Goal: Information Seeking & Learning: Learn about a topic

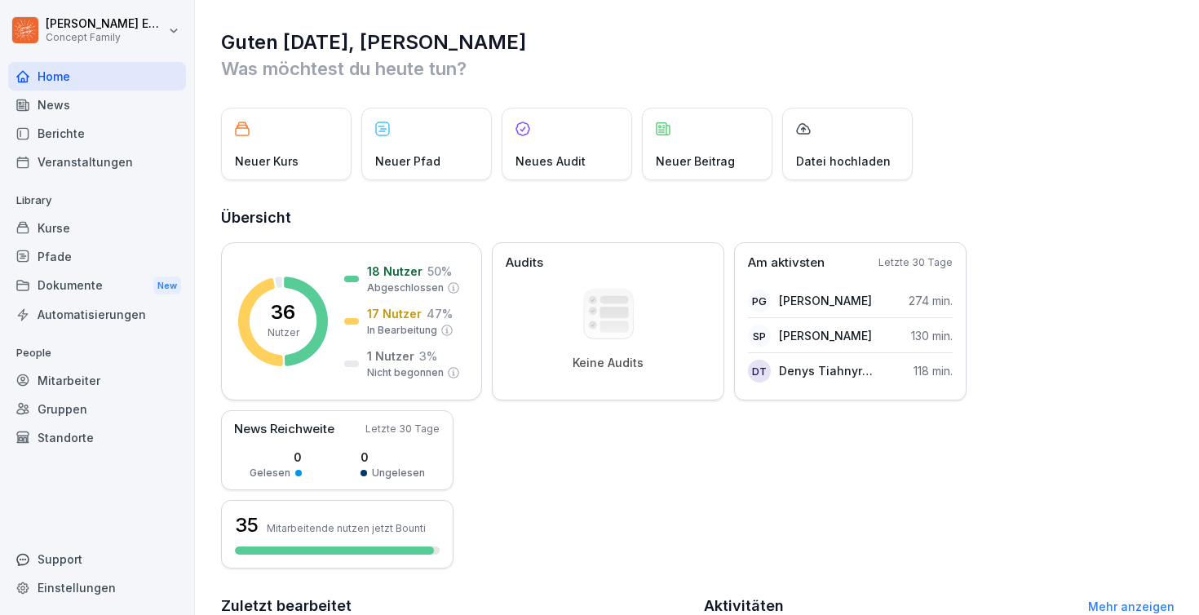
click at [74, 96] on div "News" at bounding box center [97, 105] width 178 height 29
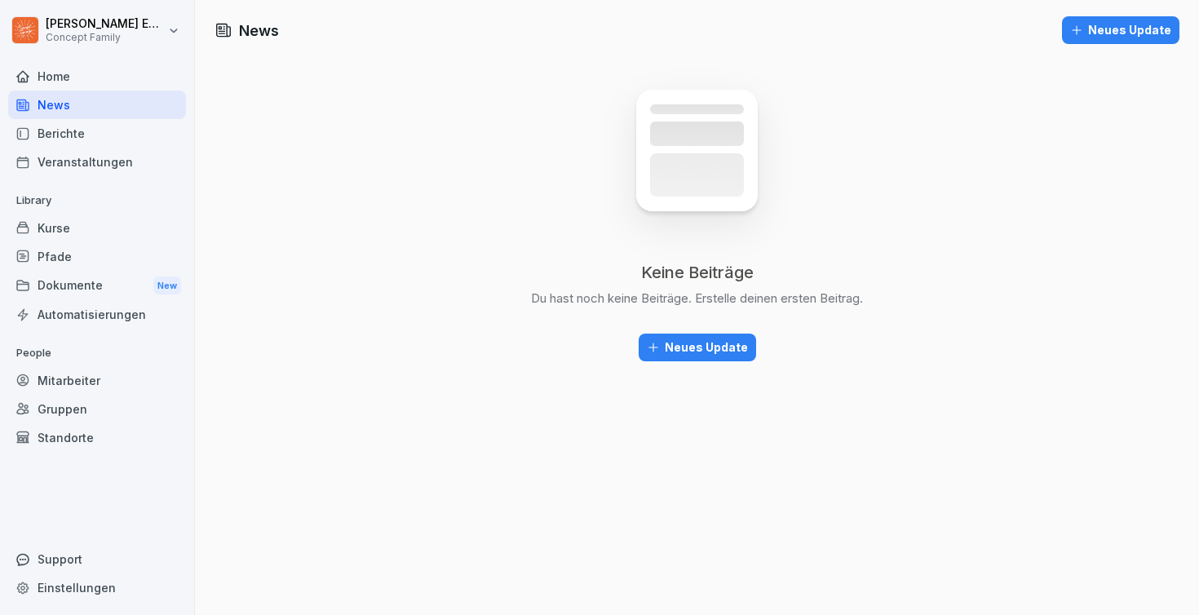
click at [84, 139] on div "Berichte" at bounding box center [97, 133] width 178 height 29
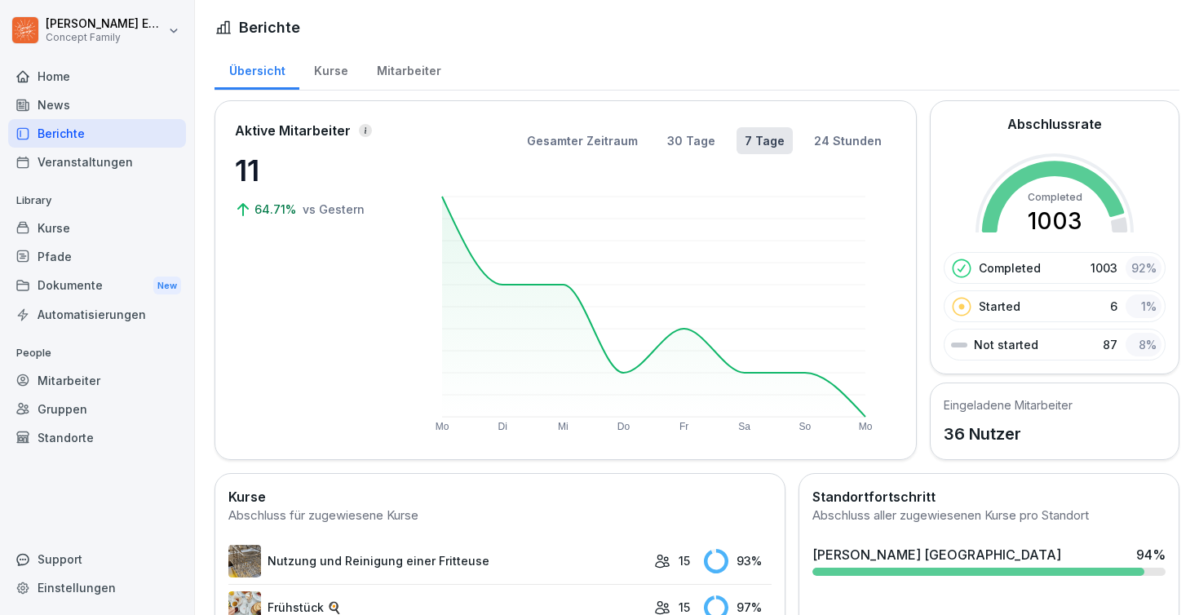
click at [335, 74] on div "Kurse" at bounding box center [330, 69] width 63 height 42
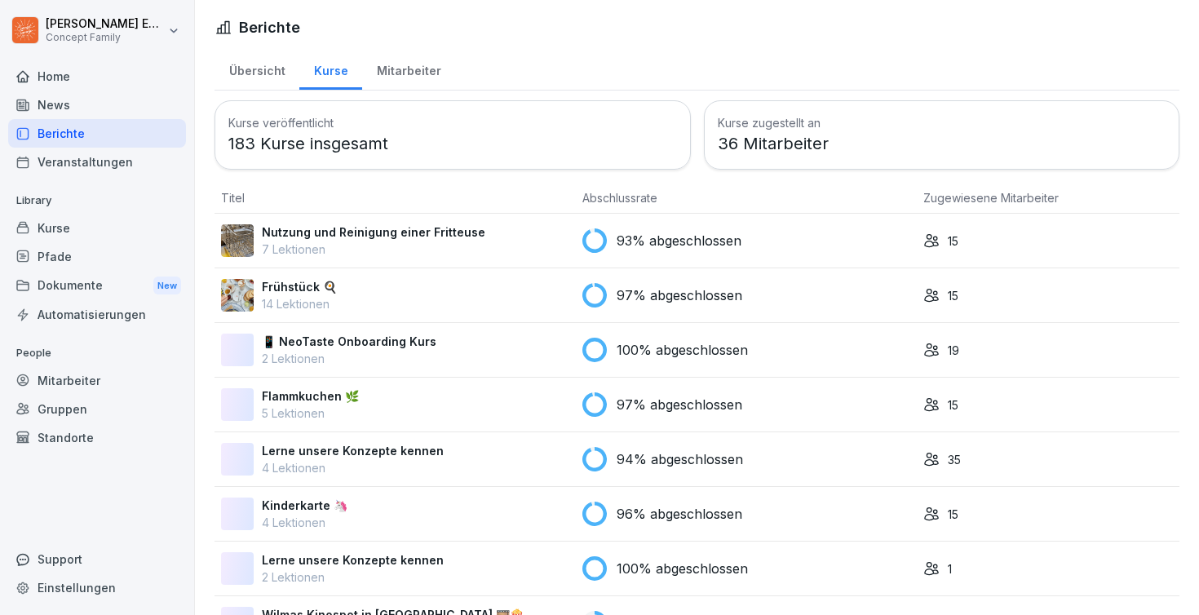
click at [420, 63] on div "Mitarbeiter" at bounding box center [408, 69] width 93 height 42
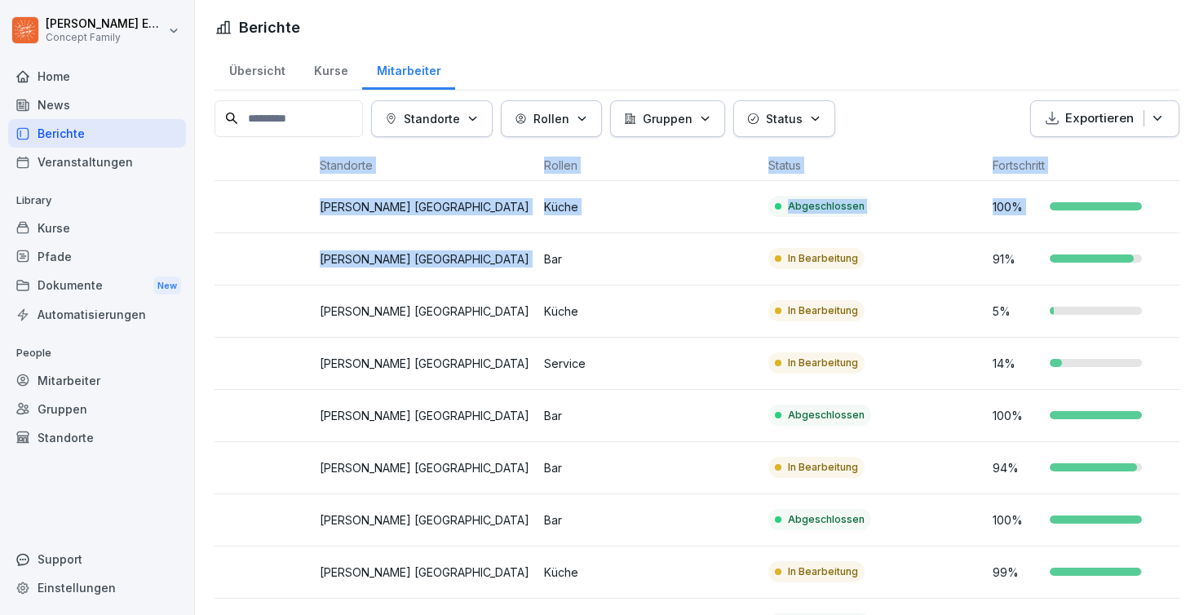
drag, startPoint x: 913, startPoint y: 245, endPoint x: 1198, endPoint y: 262, distance: 285.1
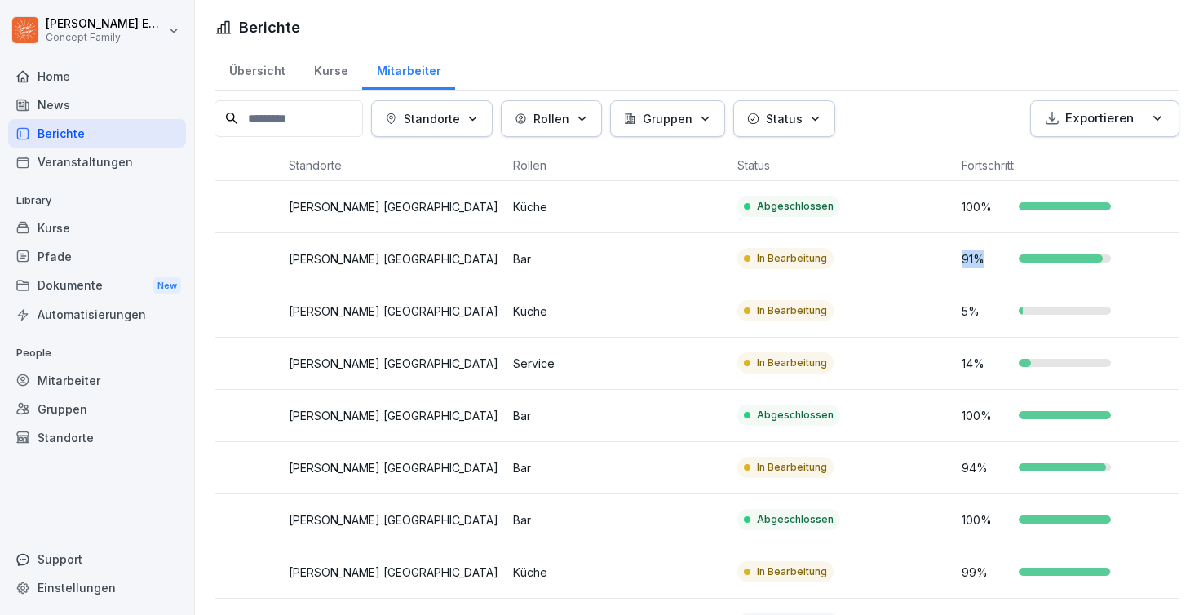
drag, startPoint x: 956, startPoint y: 264, endPoint x: 954, endPoint y: 287, distance: 22.9
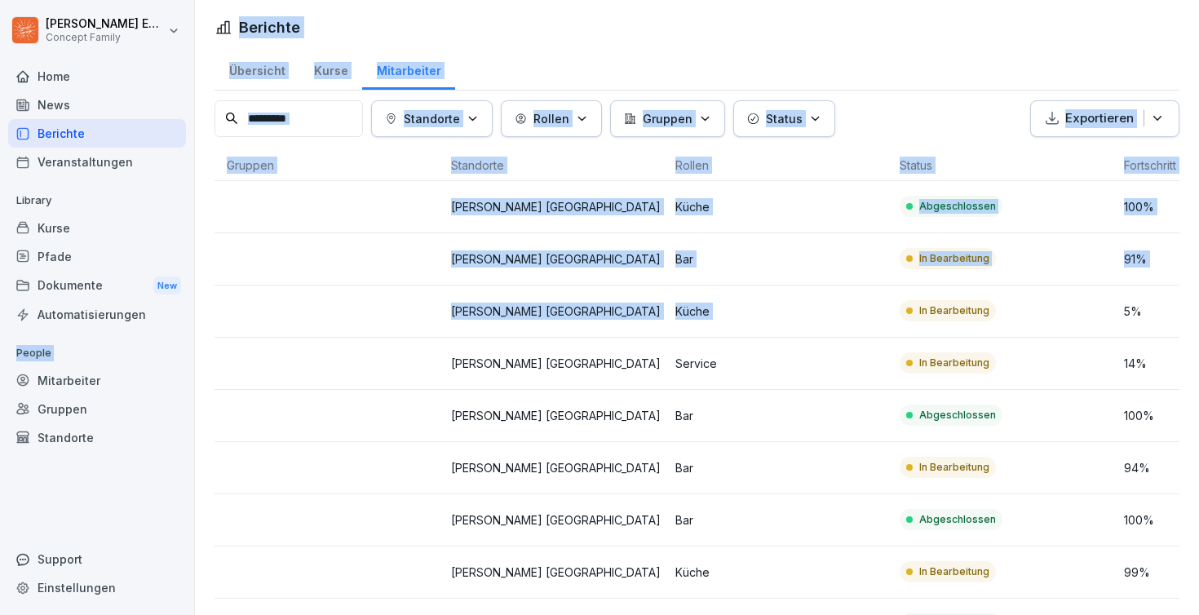
scroll to position [0, 68]
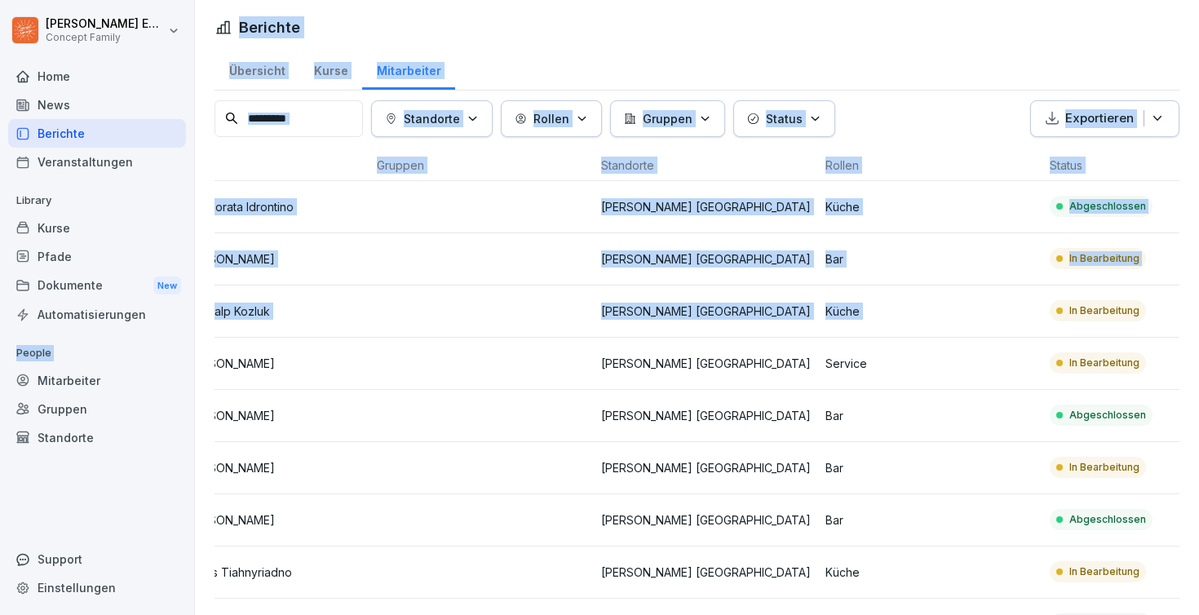
drag, startPoint x: 954, startPoint y: 287, endPoint x: 178, endPoint y: 322, distance: 777.1
click at [178, 322] on div "[PERSON_NAME] Concept Family Home News Berichte Veranstaltungen Library Kurse P…" at bounding box center [599, 307] width 1199 height 615
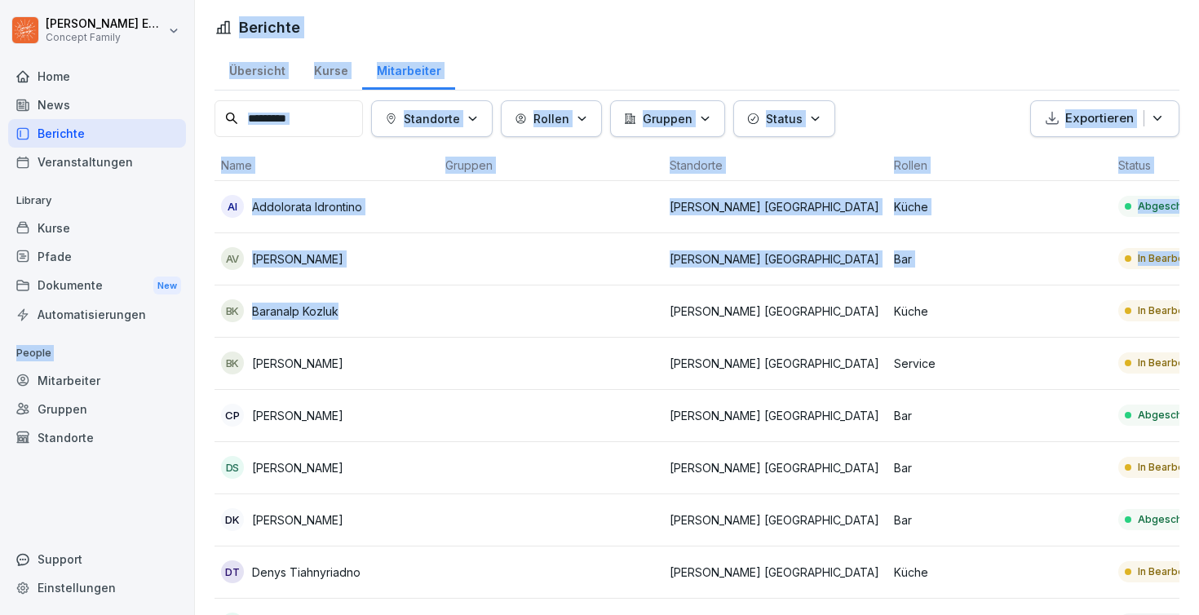
drag, startPoint x: 281, startPoint y: 313, endPoint x: 131, endPoint y: 317, distance: 149.3
click at [131, 317] on div "[PERSON_NAME] Concept Family Home News Berichte Veranstaltungen Library Kurse P…" at bounding box center [599, 307] width 1199 height 615
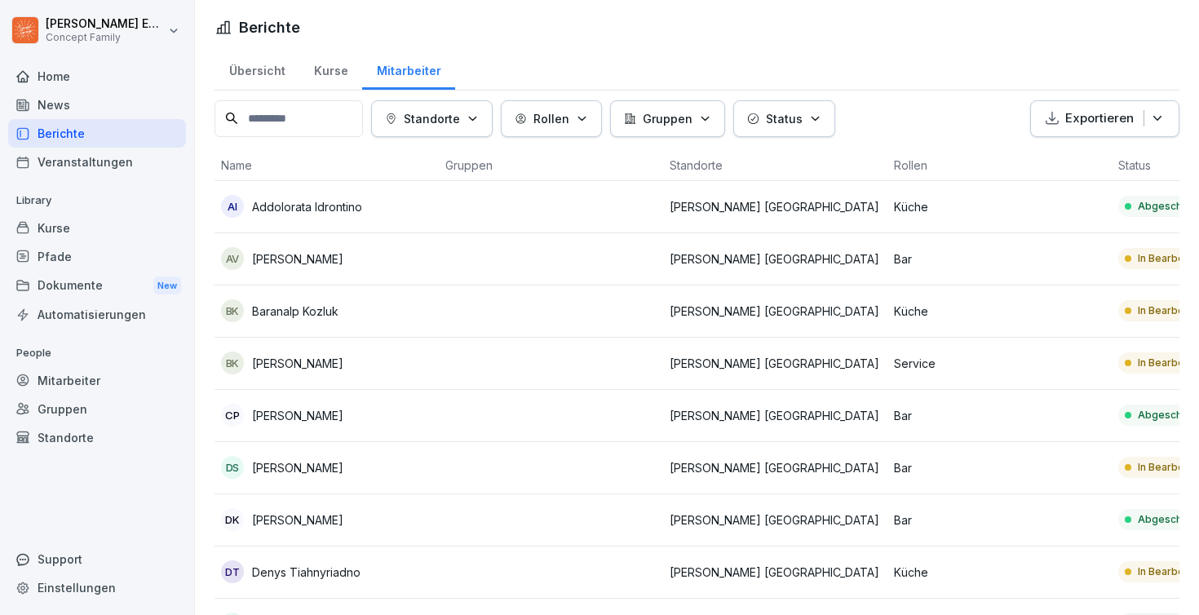
click at [526, 294] on td at bounding box center [551, 311] width 224 height 52
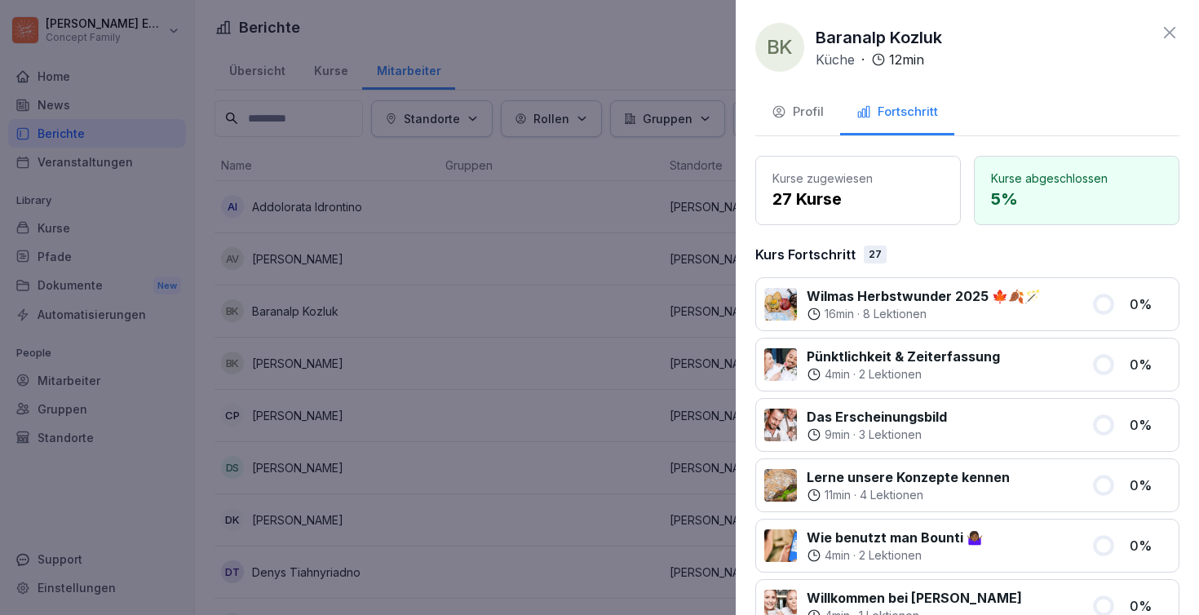
click at [740, 303] on div "BK Baranalp Kozluk Küche · 12 min Profil Fortschritt Kurse zugewiesen 27 Kurse …" at bounding box center [967, 307] width 463 height 615
click at [675, 298] on div at bounding box center [599, 307] width 1199 height 615
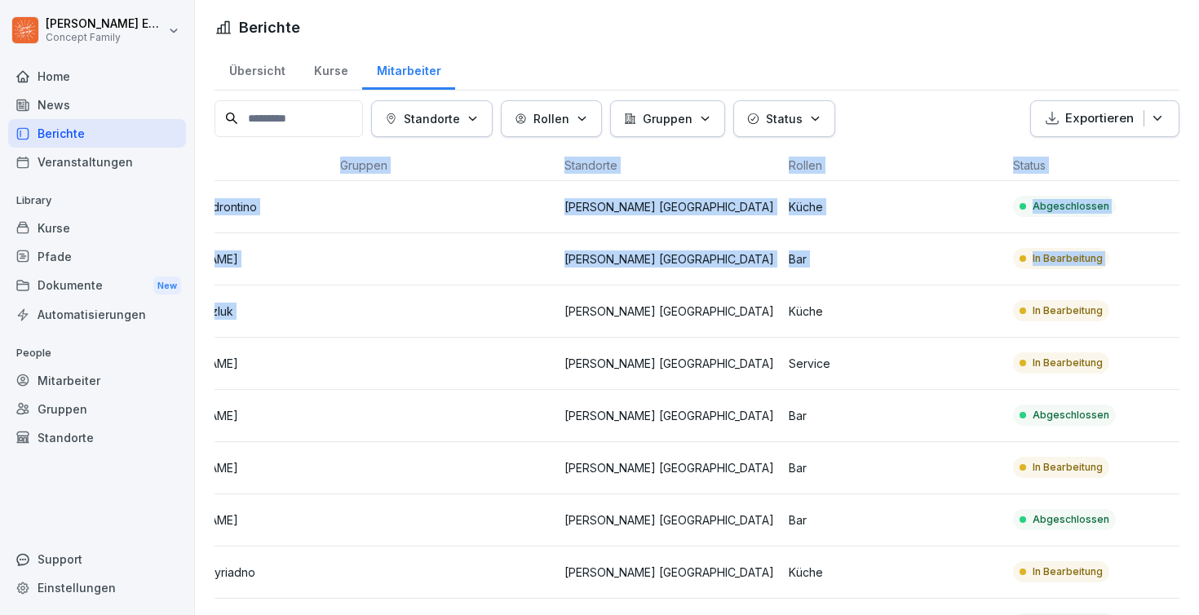
scroll to position [0, 210]
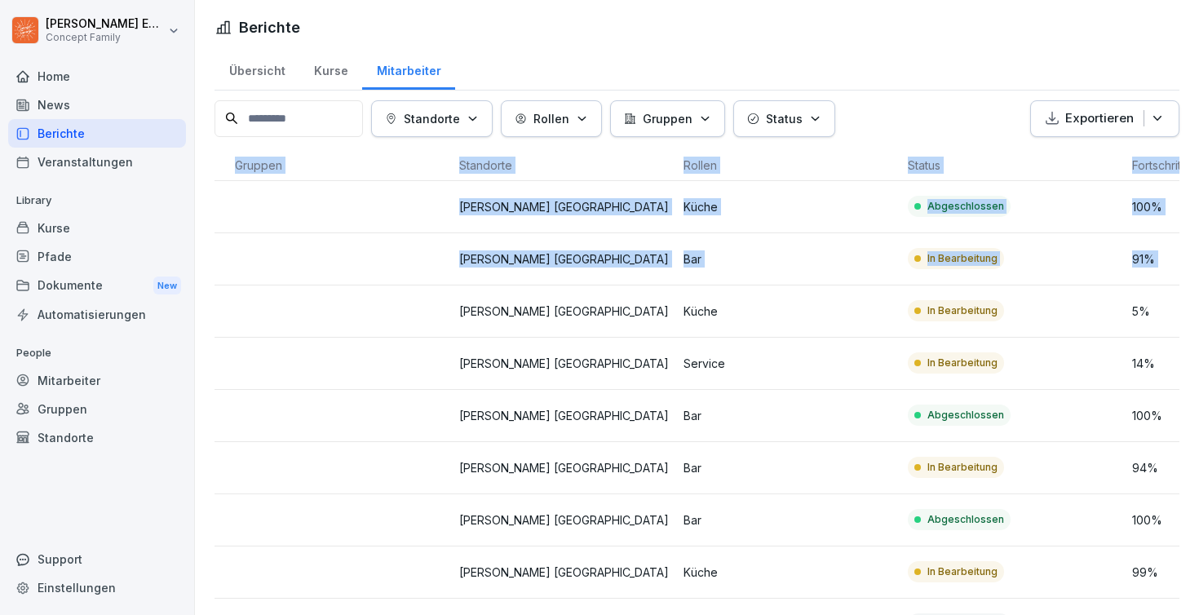
drag, startPoint x: 700, startPoint y: 296, endPoint x: 1198, endPoint y: 311, distance: 498.4
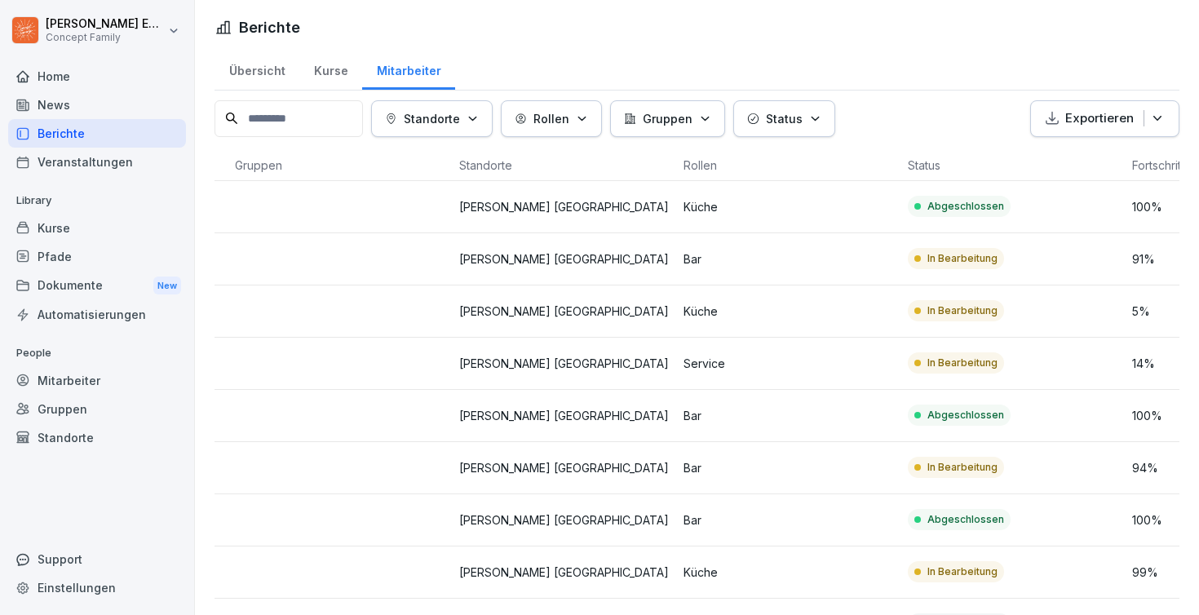
click at [1048, 307] on td "In Bearbeitung" at bounding box center [1013, 311] width 224 height 52
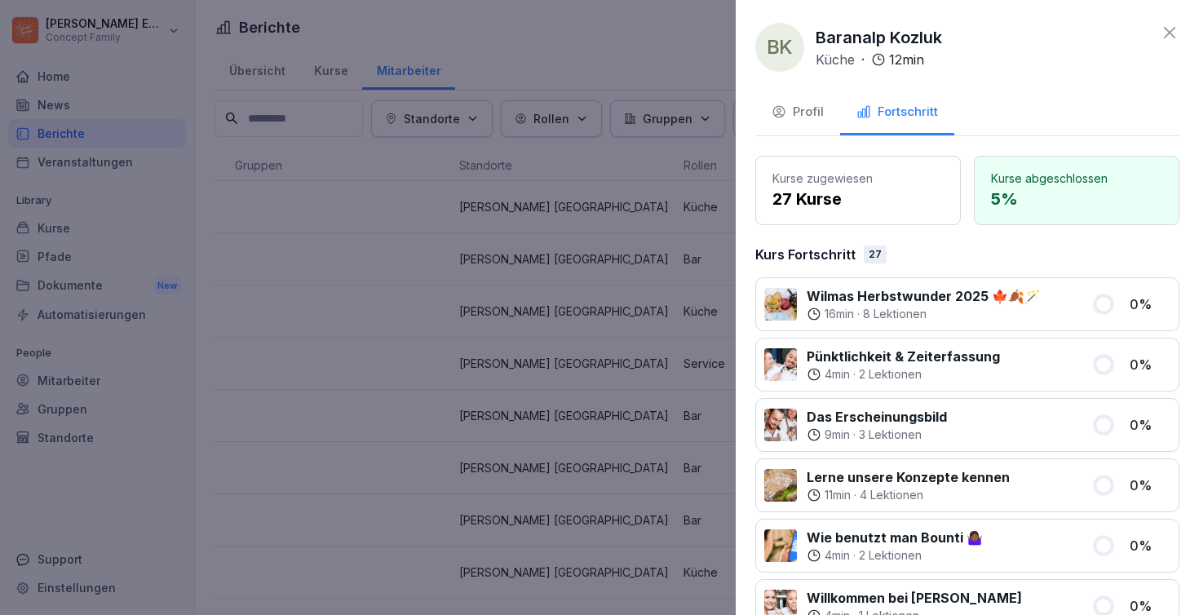
click at [527, 266] on div at bounding box center [599, 307] width 1199 height 615
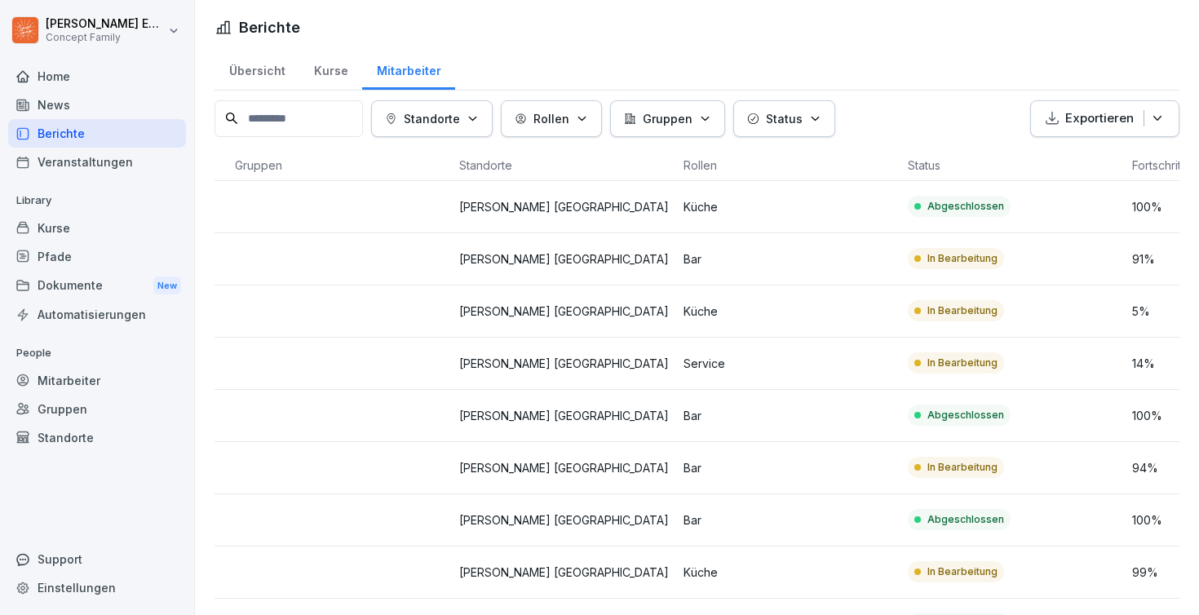
click at [700, 117] on div "Gruppen" at bounding box center [667, 118] width 87 height 17
type input "*****"
click at [705, 154] on input "*****" at bounding box center [721, 157] width 192 height 24
click at [736, 325] on html "[PERSON_NAME] Concept Family Home News Berichte Veranstaltungen Library Kurse P…" at bounding box center [599, 307] width 1199 height 615
click at [560, 135] on button "Rollen" at bounding box center [551, 118] width 101 height 37
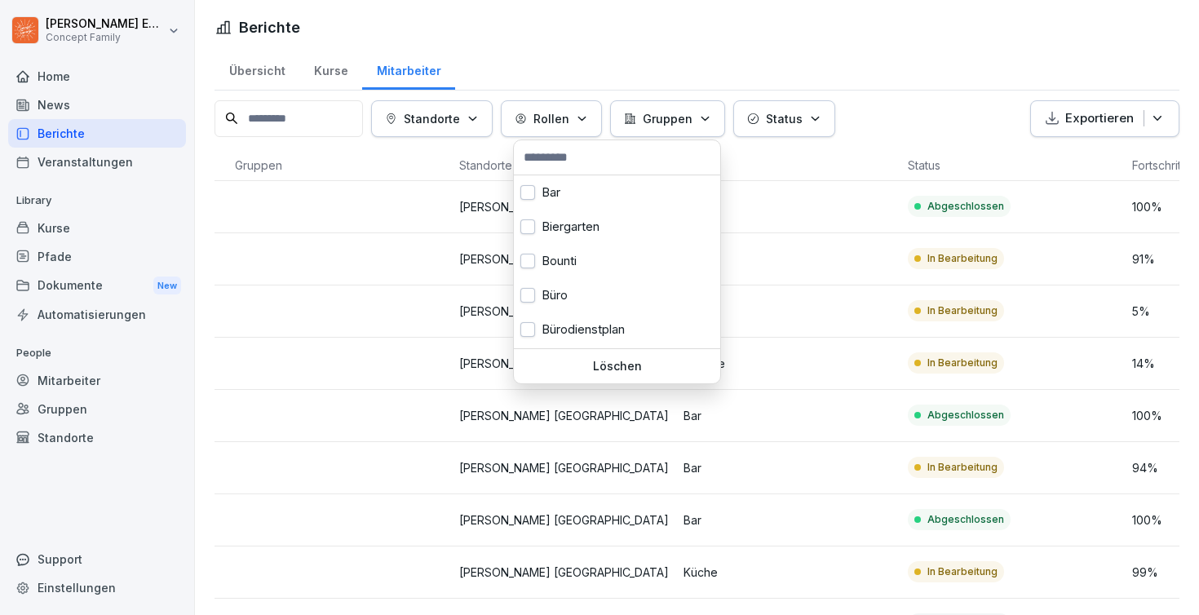
click at [568, 153] on input "text" at bounding box center [617, 157] width 197 height 24
type input "**"
click at [534, 226] on button "button" at bounding box center [527, 226] width 15 height 15
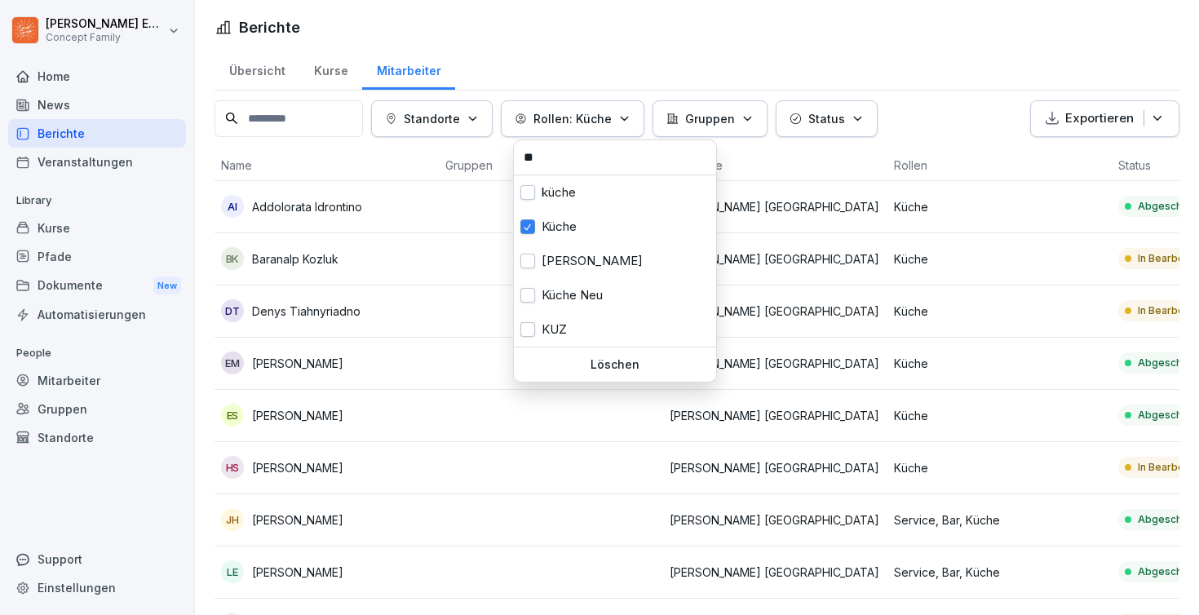
click at [454, 213] on html "[PERSON_NAME] Concept Family Home News Berichte Veranstaltungen Library Kurse P…" at bounding box center [599, 307] width 1199 height 615
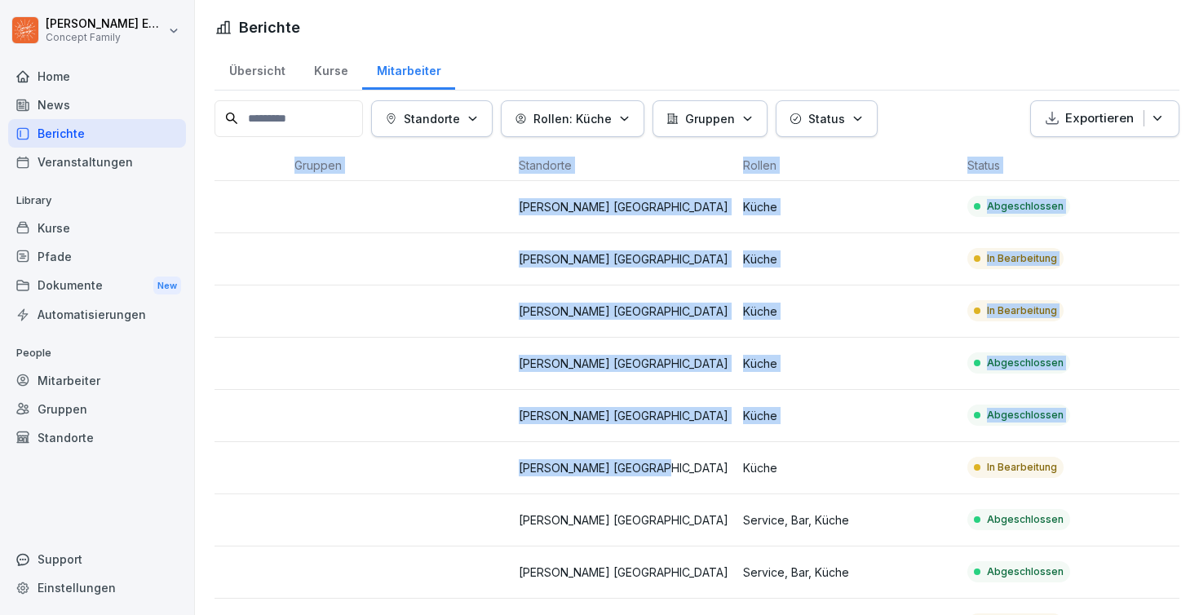
scroll to position [0, 291]
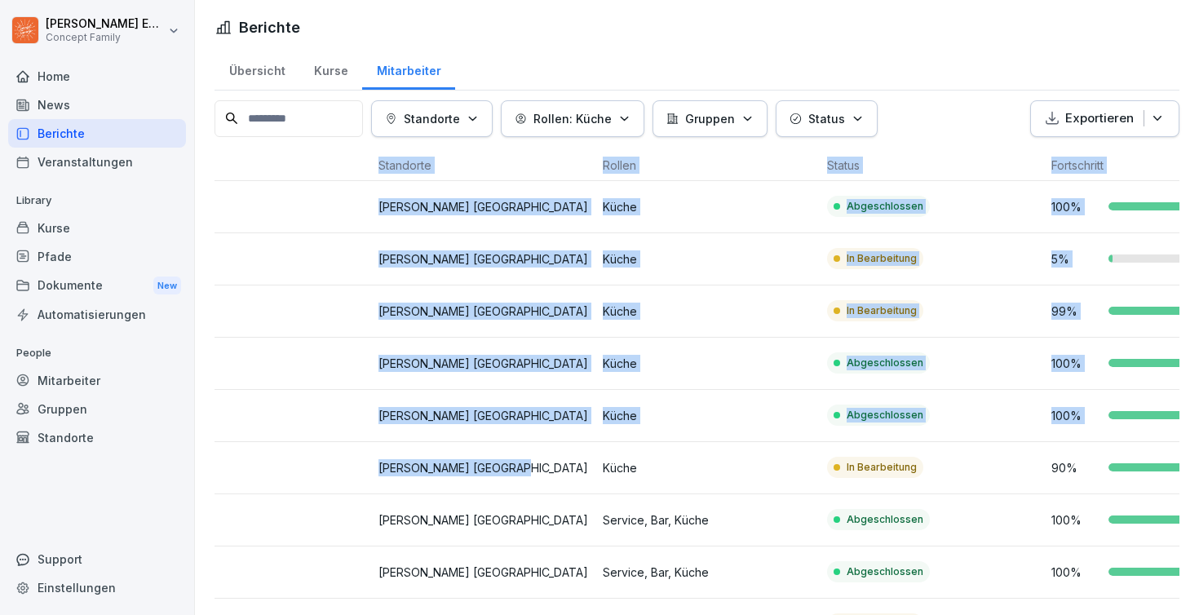
drag, startPoint x: 840, startPoint y: 486, endPoint x: 1198, endPoint y: 493, distance: 358.0
click at [1198, 493] on div "Übersicht Kurse Mitarbeiter Standorte Rollen: Küche Gruppen Status Exportieren …" at bounding box center [697, 486] width 1004 height 877
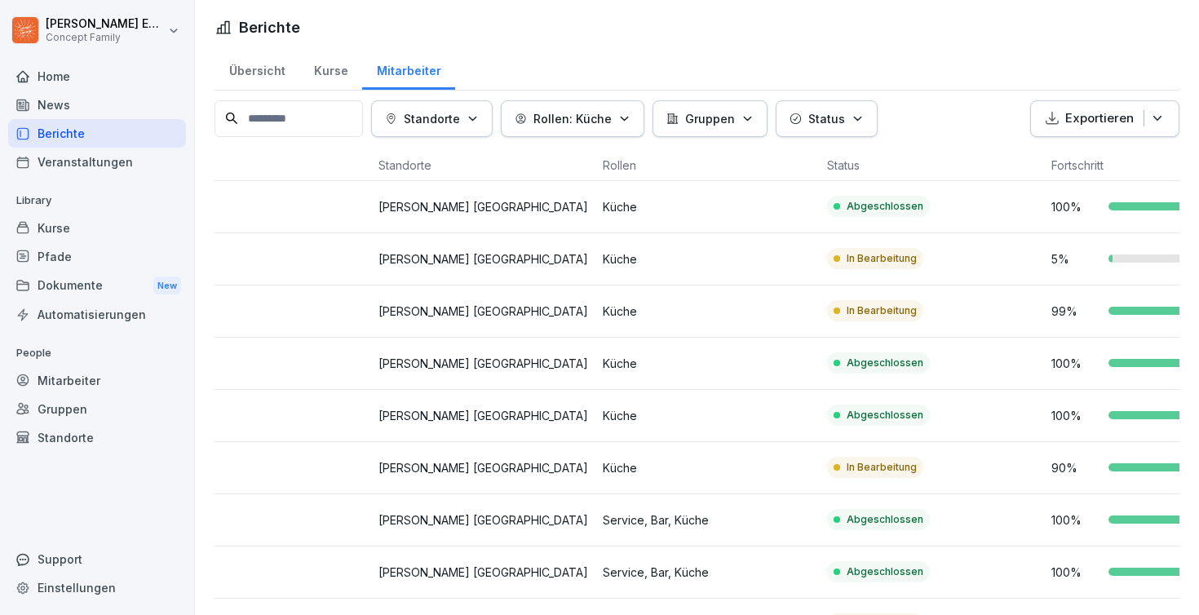
click at [957, 494] on td "Abgeschlossen" at bounding box center [932, 520] width 224 height 52
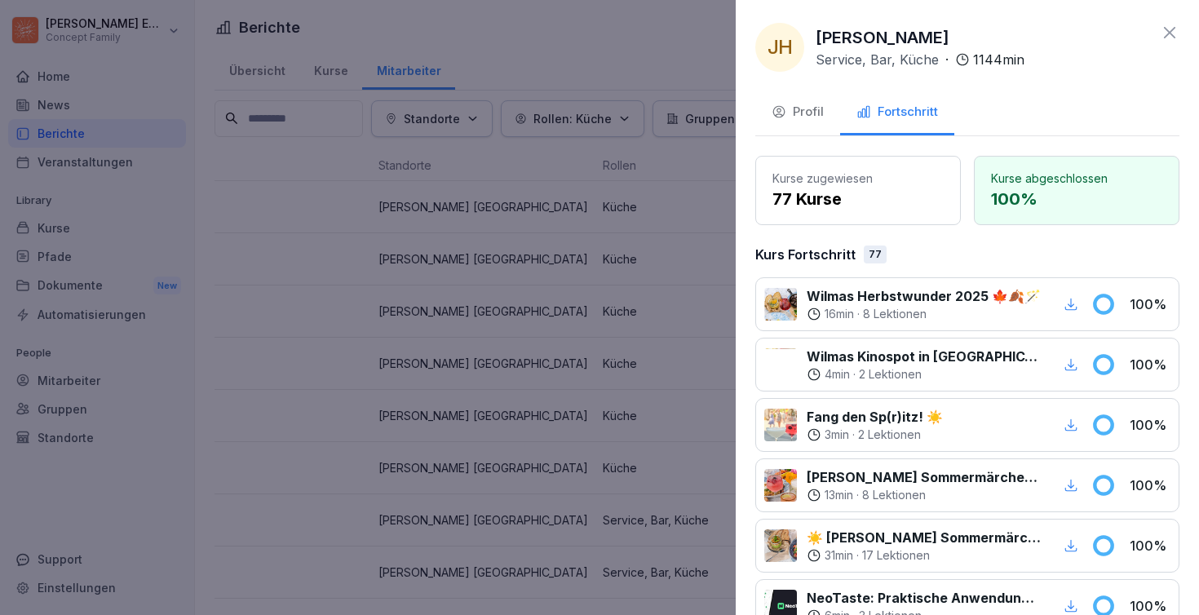
click at [719, 392] on div at bounding box center [599, 307] width 1199 height 615
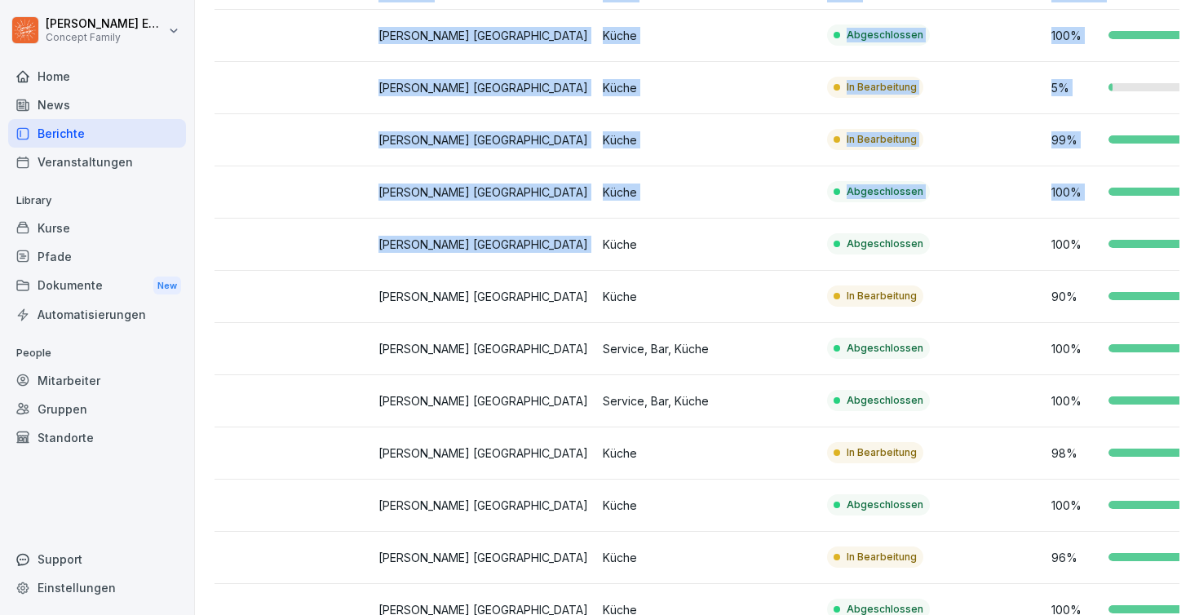
scroll to position [309, 0]
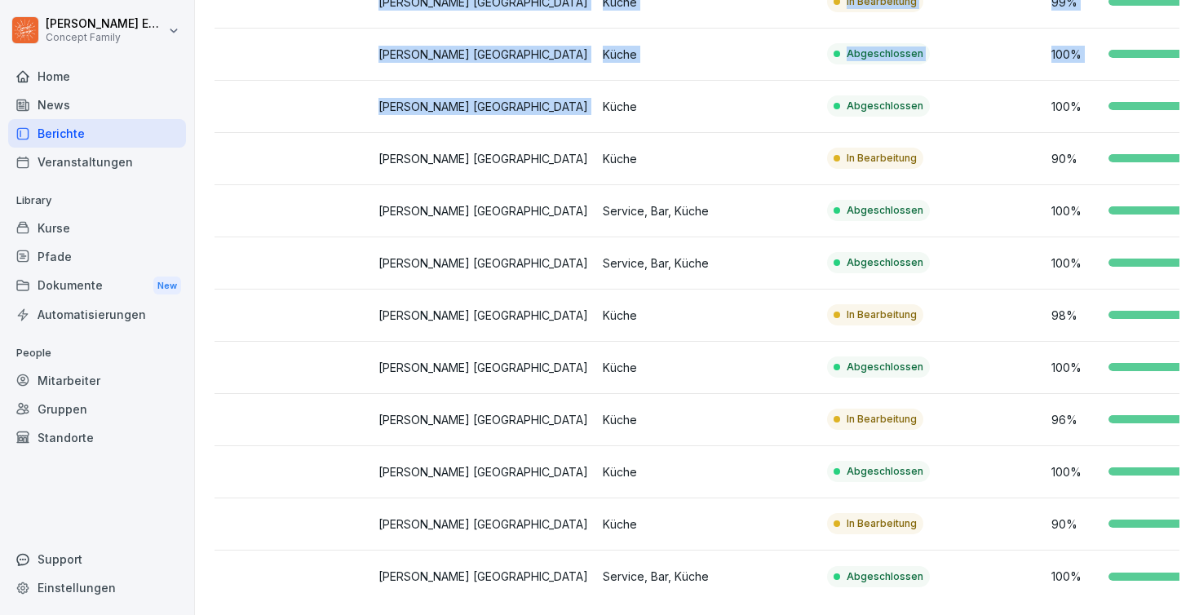
drag, startPoint x: 719, startPoint y: 392, endPoint x: 691, endPoint y: 672, distance: 281.1
click at [691, 614] on html "[PERSON_NAME] Concept Family Home News Berichte Veranstaltungen Library Kurse P…" at bounding box center [599, 307] width 1199 height 615
click at [671, 430] on td "Küche" at bounding box center [708, 420] width 224 height 52
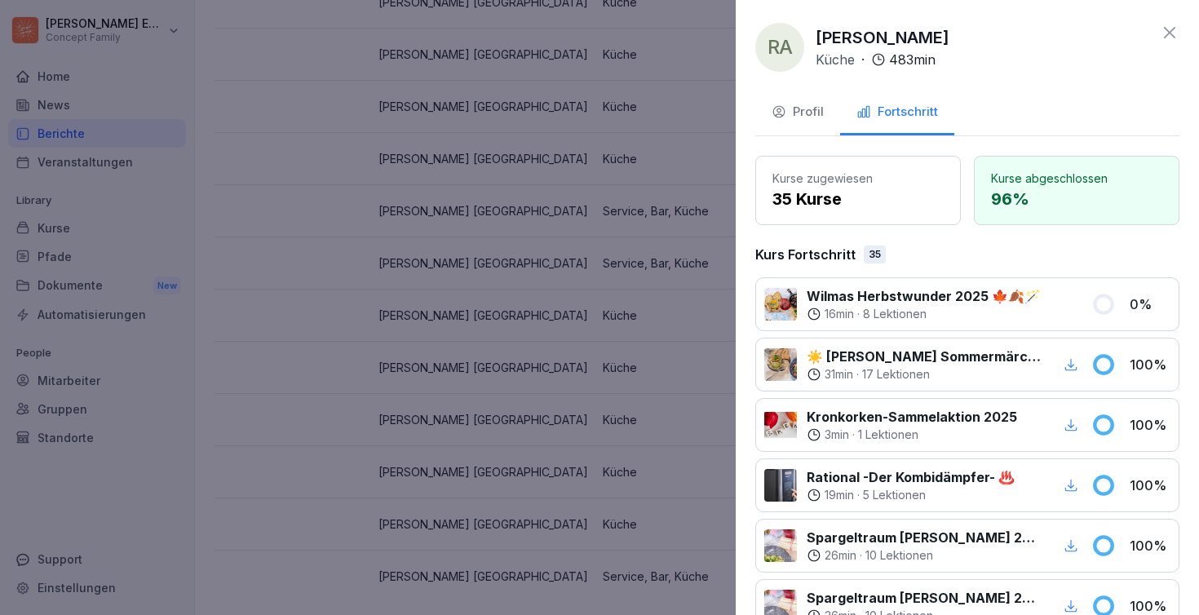
click at [671, 430] on div at bounding box center [599, 307] width 1199 height 615
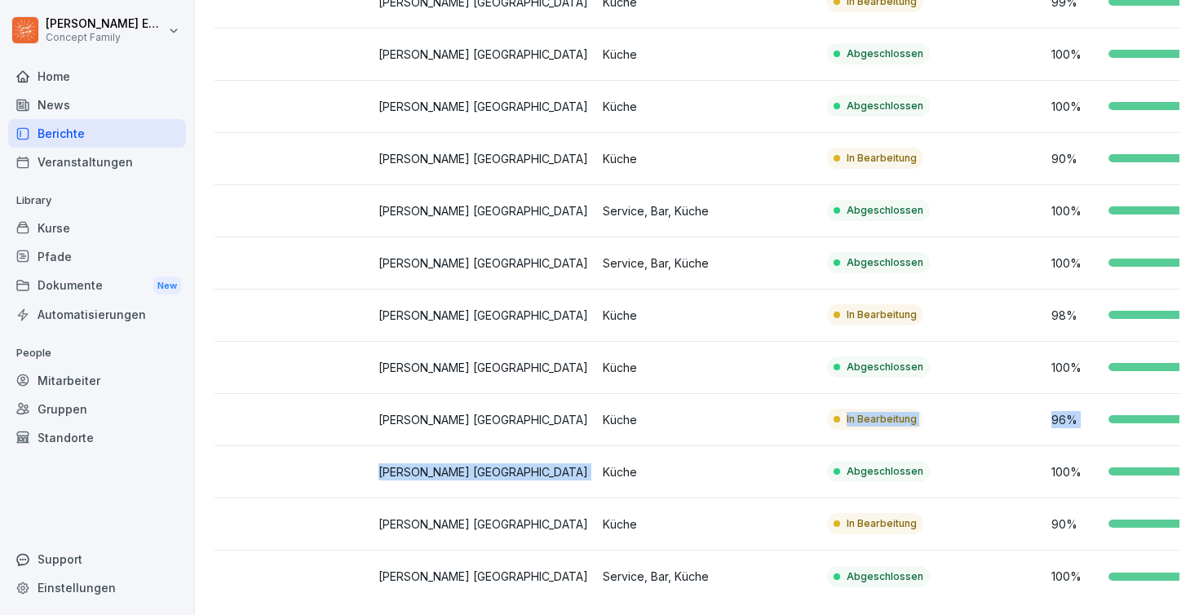
drag, startPoint x: 671, startPoint y: 430, endPoint x: 606, endPoint y: 329, distance: 120.3
click at [606, 336] on tbody "AI Addolorata Idrontino [PERSON_NAME] [GEOGRAPHIC_DATA] Küche Abgeschlossen 100…" at bounding box center [595, 237] width 1345 height 731
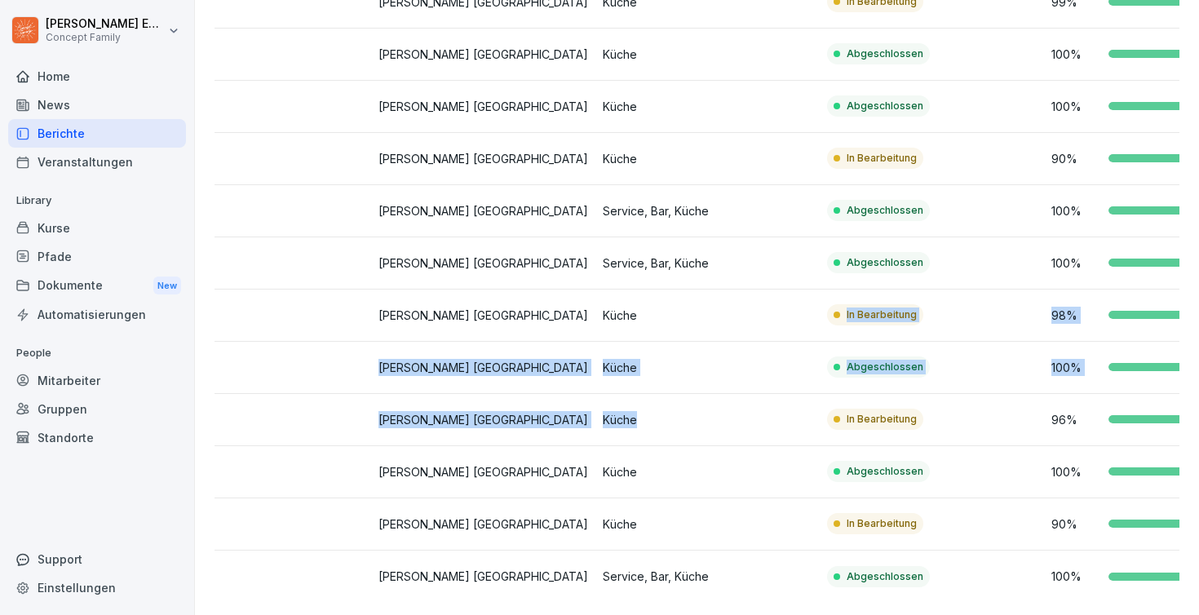
click at [606, 329] on td "Küche" at bounding box center [708, 315] width 224 height 52
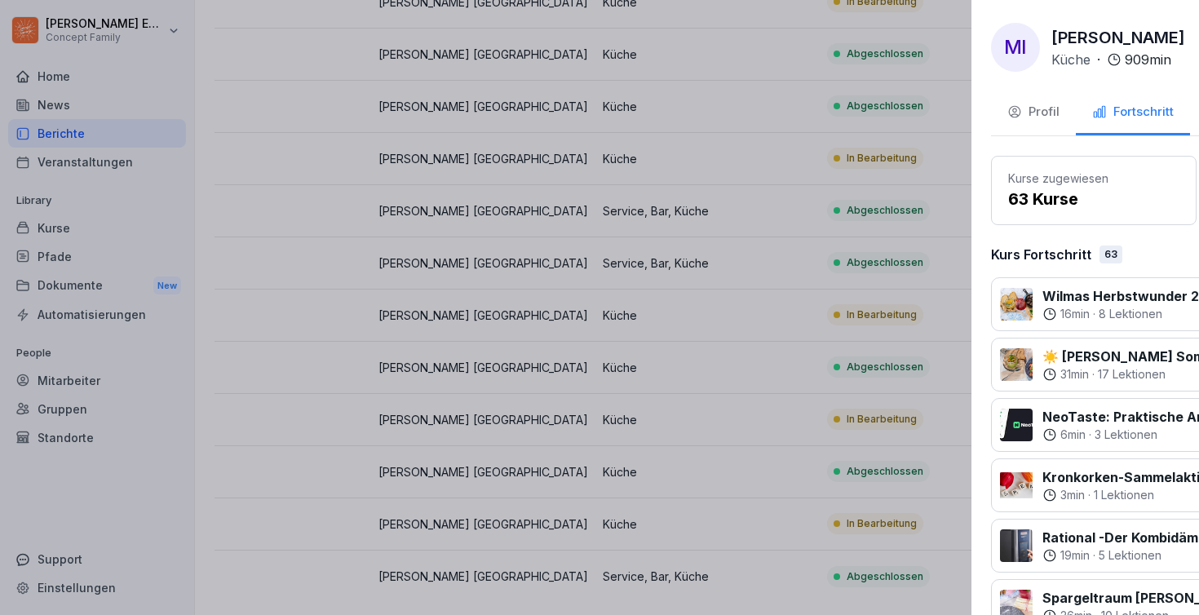
click at [606, 329] on div at bounding box center [599, 307] width 1199 height 615
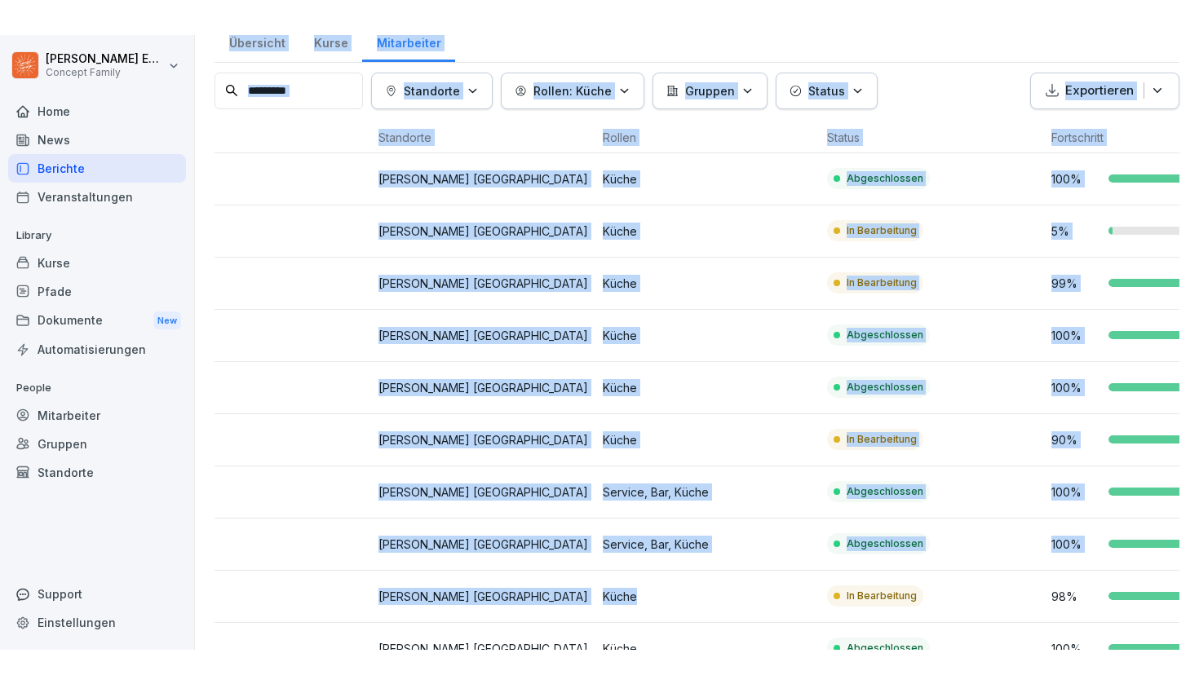
scroll to position [0, 0]
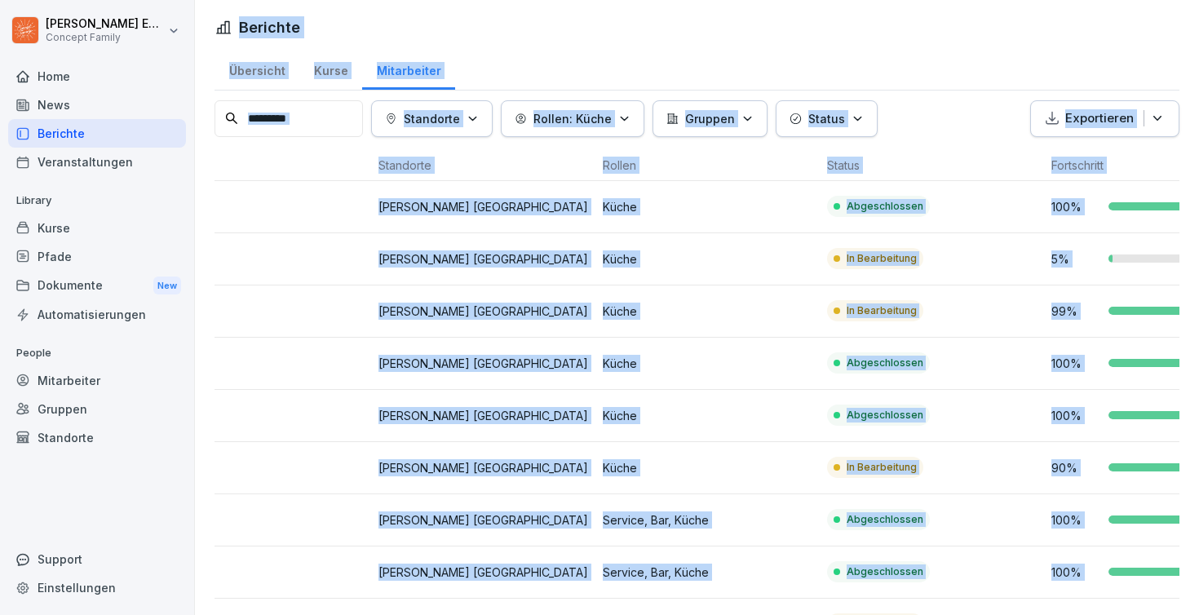
drag, startPoint x: 606, startPoint y: 329, endPoint x: 688, endPoint y: -107, distance: 443.2
click at [688, 0] on html "[PERSON_NAME] Concept Family Home News Berichte Veranstaltungen Library Kurse P…" at bounding box center [599, 307] width 1199 height 615
click at [714, 239] on td "Küche" at bounding box center [708, 259] width 224 height 52
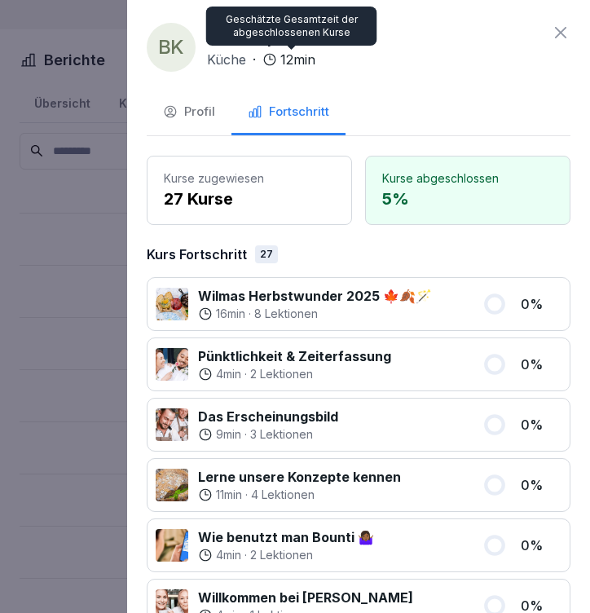
click at [448, 83] on div "BK Baranalp Kozluk Küche · 12 min Profil Fortschritt Kurse zugewiesen 27 Kurse …" at bounding box center [358, 306] width 463 height 613
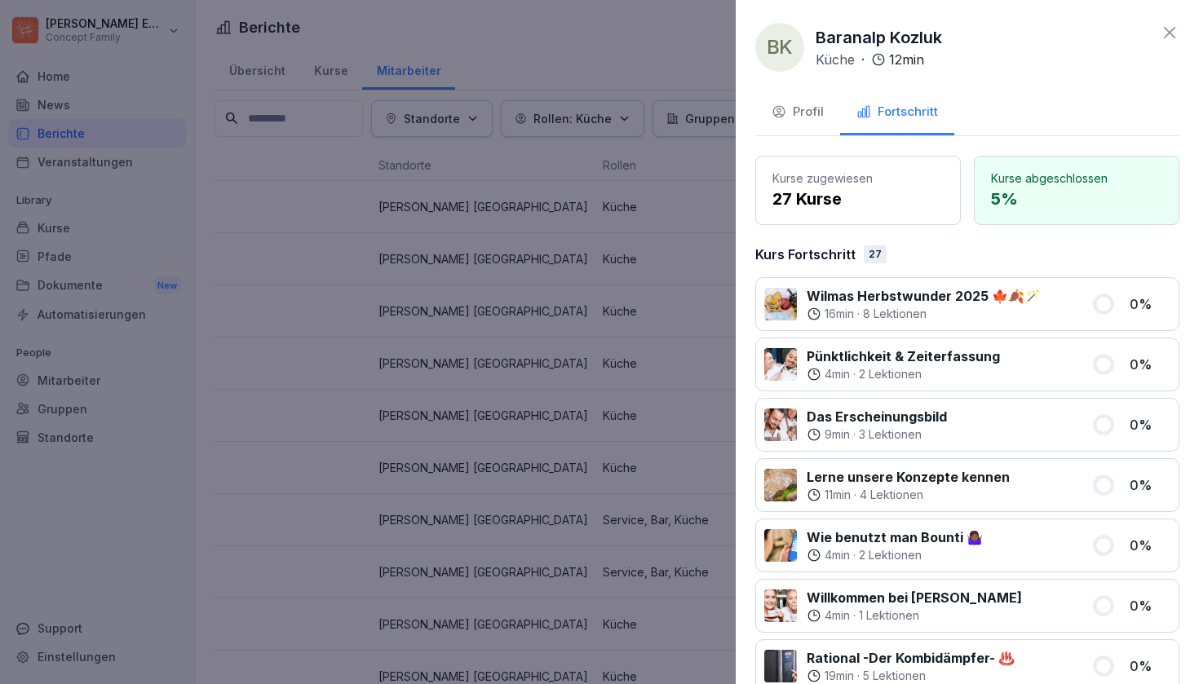
click at [668, 184] on div at bounding box center [599, 342] width 1199 height 684
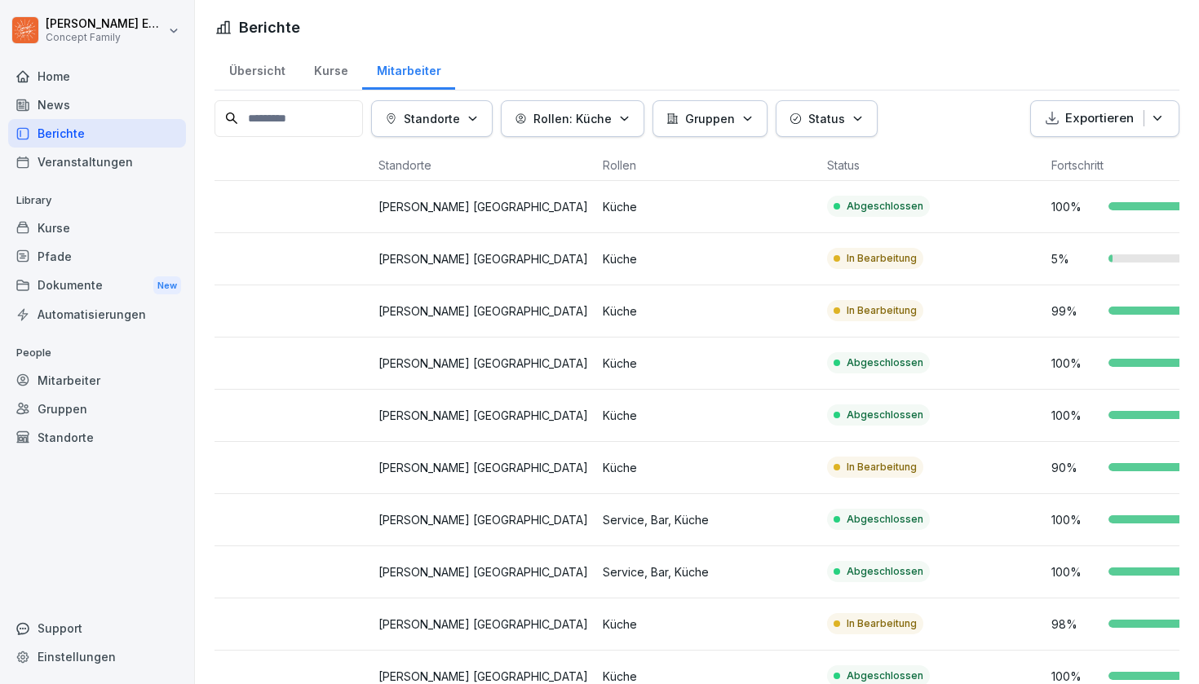
click at [952, 466] on td "In Bearbeitung" at bounding box center [932, 468] width 224 height 52
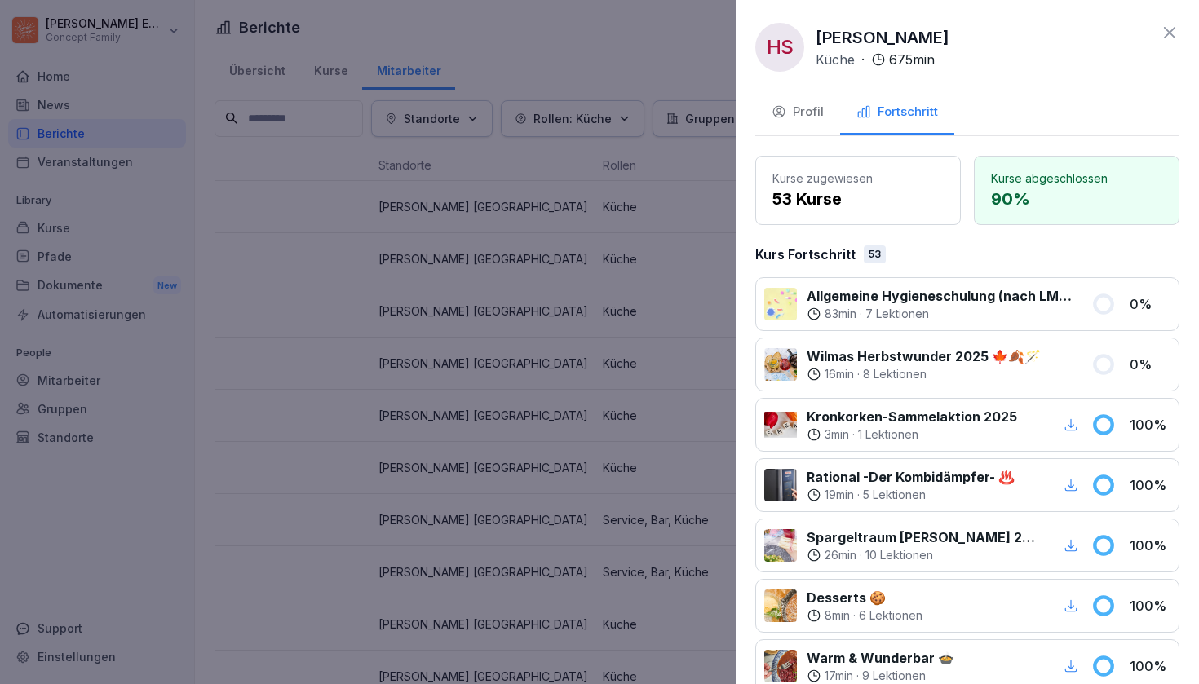
click at [632, 434] on div at bounding box center [599, 342] width 1199 height 684
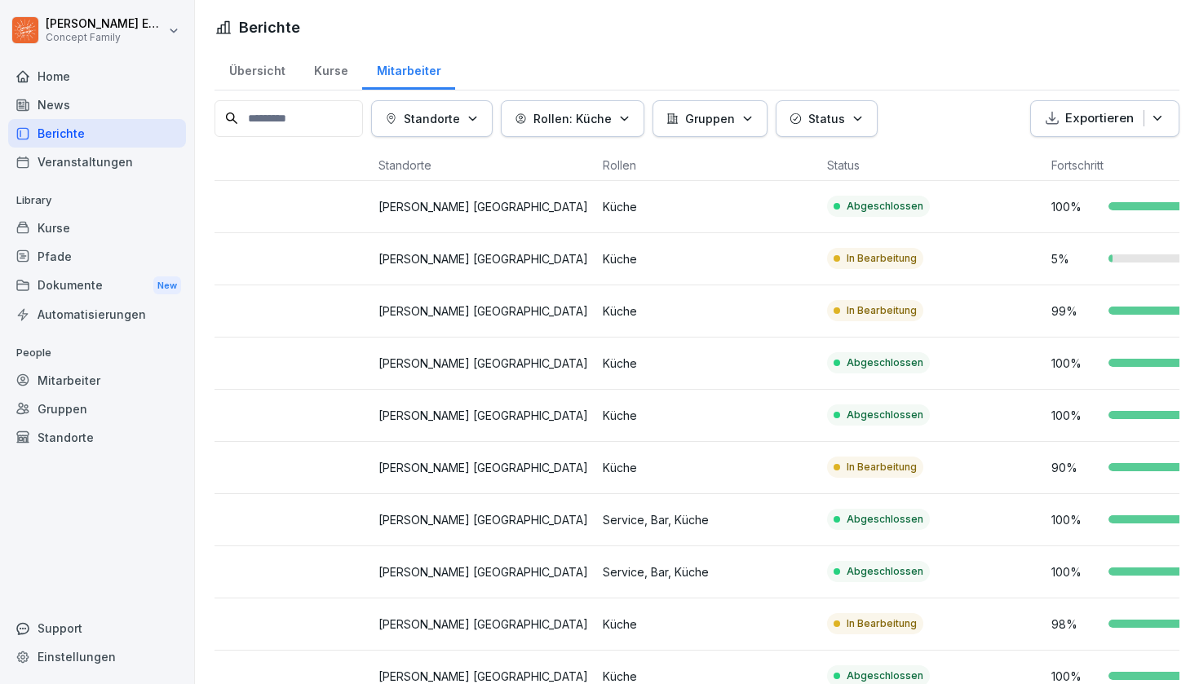
click at [688, 614] on td "Küche" at bounding box center [708, 625] width 224 height 52
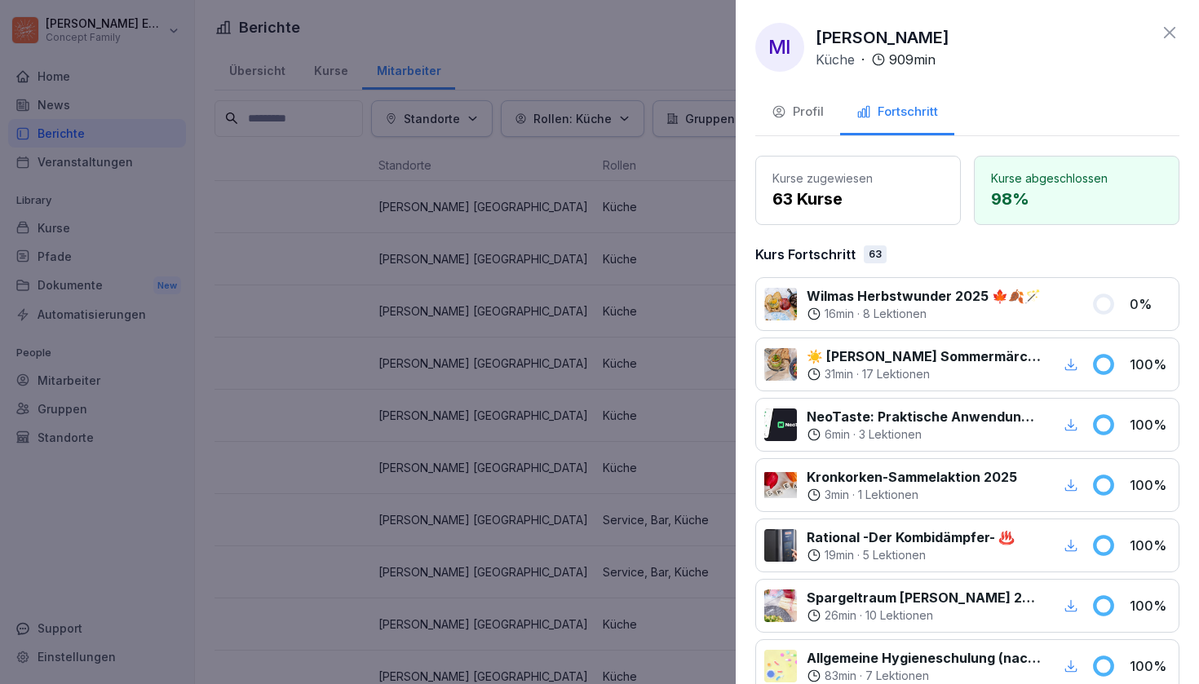
click at [607, 398] on div at bounding box center [599, 342] width 1199 height 684
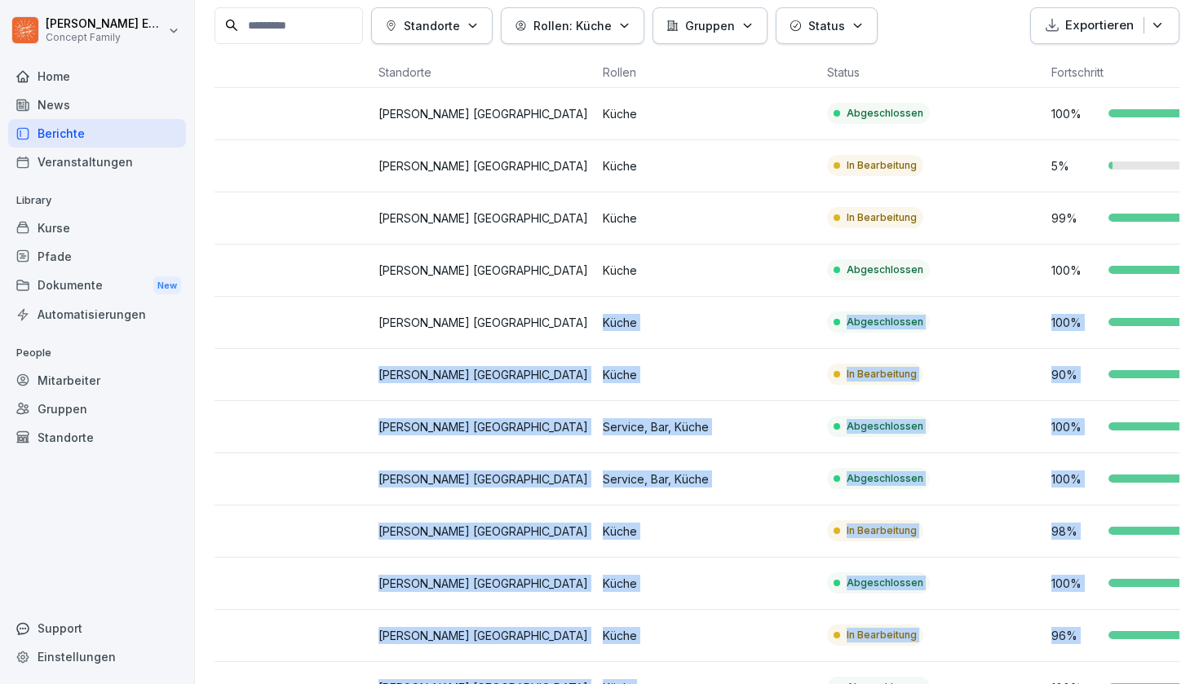
scroll to position [170, 0]
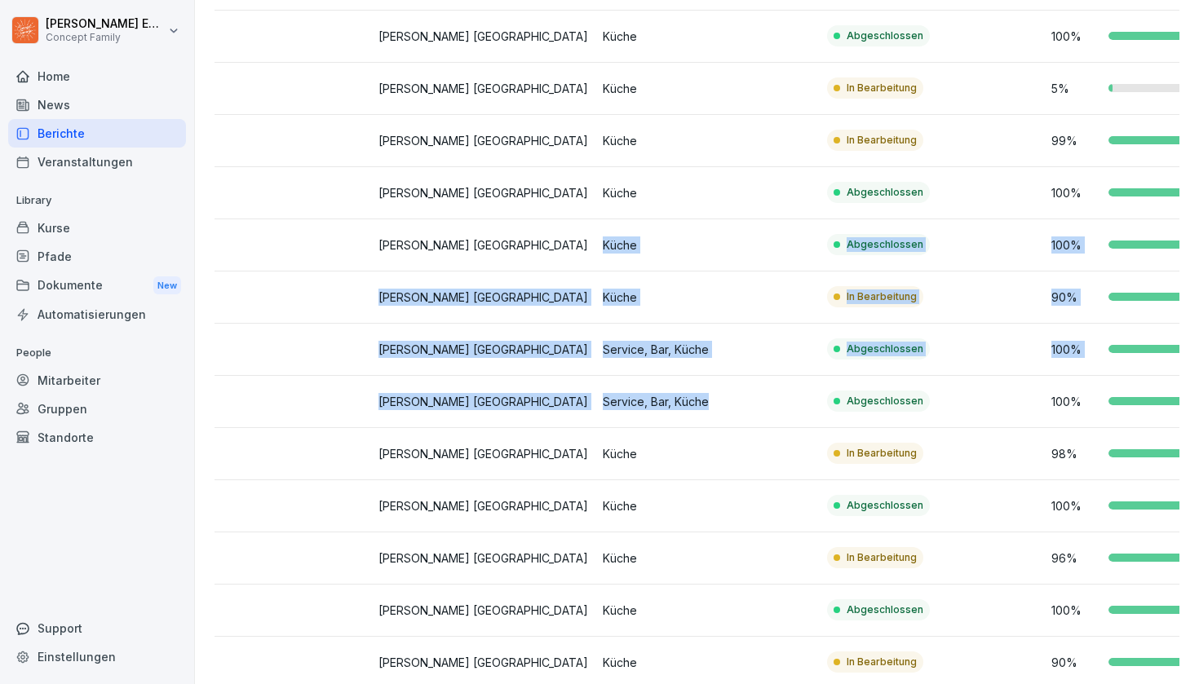
drag, startPoint x: 607, startPoint y: 400, endPoint x: 596, endPoint y: 327, distance: 73.3
click at [596, 327] on tbody "AI Addolorata Idrontino [PERSON_NAME] [GEOGRAPHIC_DATA] Küche Abgeschlossen 100…" at bounding box center [595, 376] width 1345 height 731
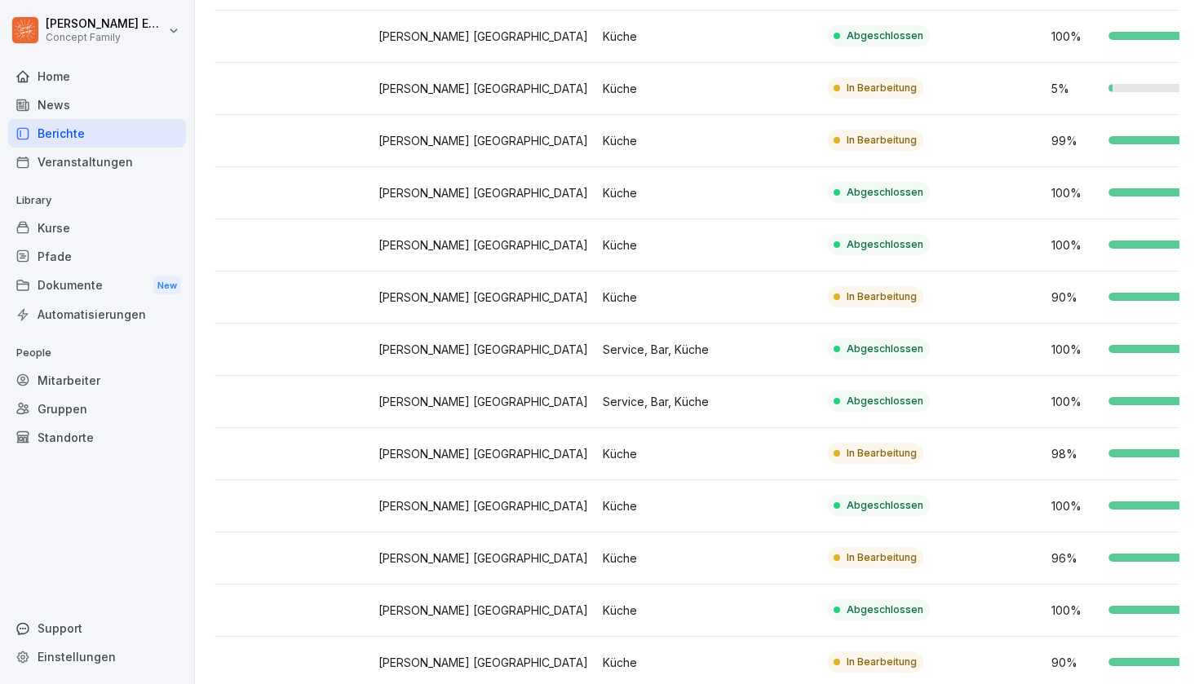
click at [596, 324] on td "Service, Bar, Küche" at bounding box center [708, 350] width 224 height 52
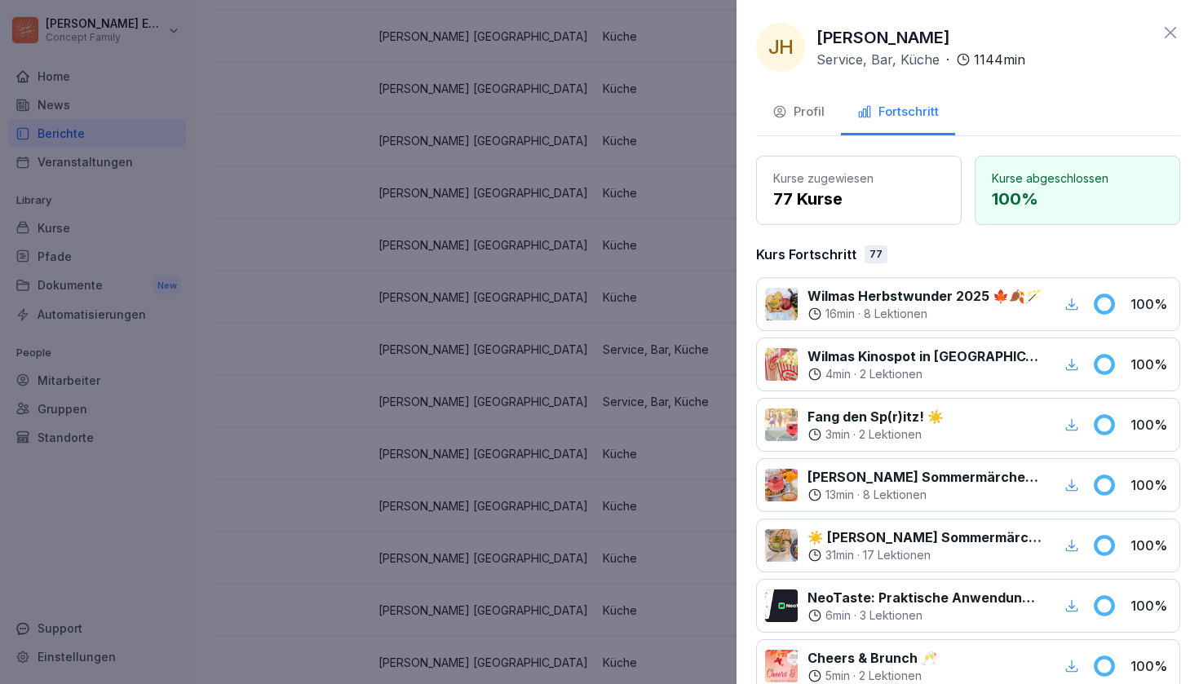
click at [596, 323] on div at bounding box center [599, 342] width 1199 height 684
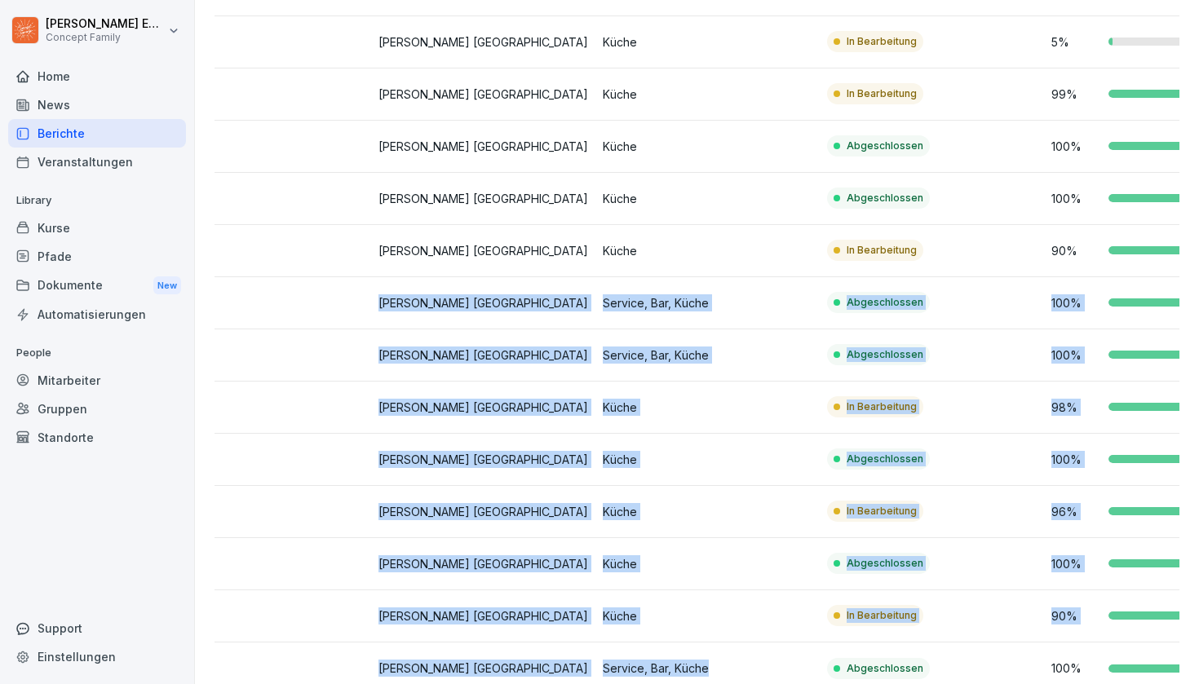
scroll to position [240, 0]
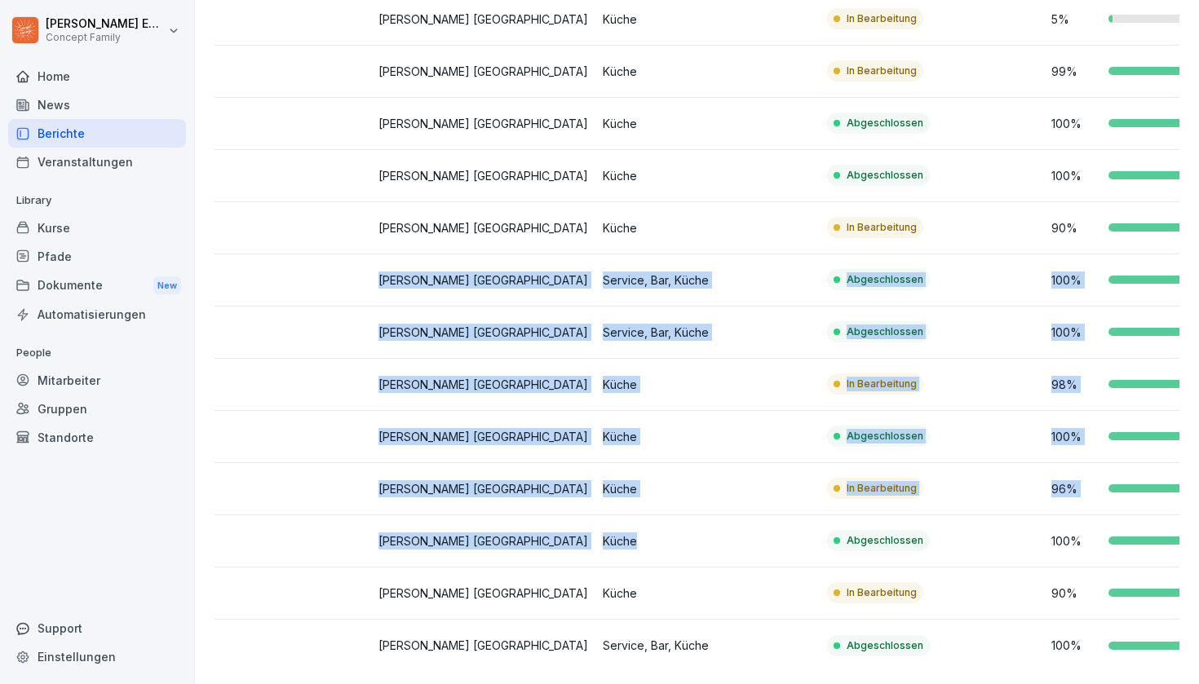
drag, startPoint x: 594, startPoint y: 327, endPoint x: 603, endPoint y: 544, distance: 217.1
click at [603, 547] on tbody "AI Addolorata Idrontino [PERSON_NAME] [GEOGRAPHIC_DATA] Küche Abgeschlossen 100…" at bounding box center [595, 306] width 1345 height 731
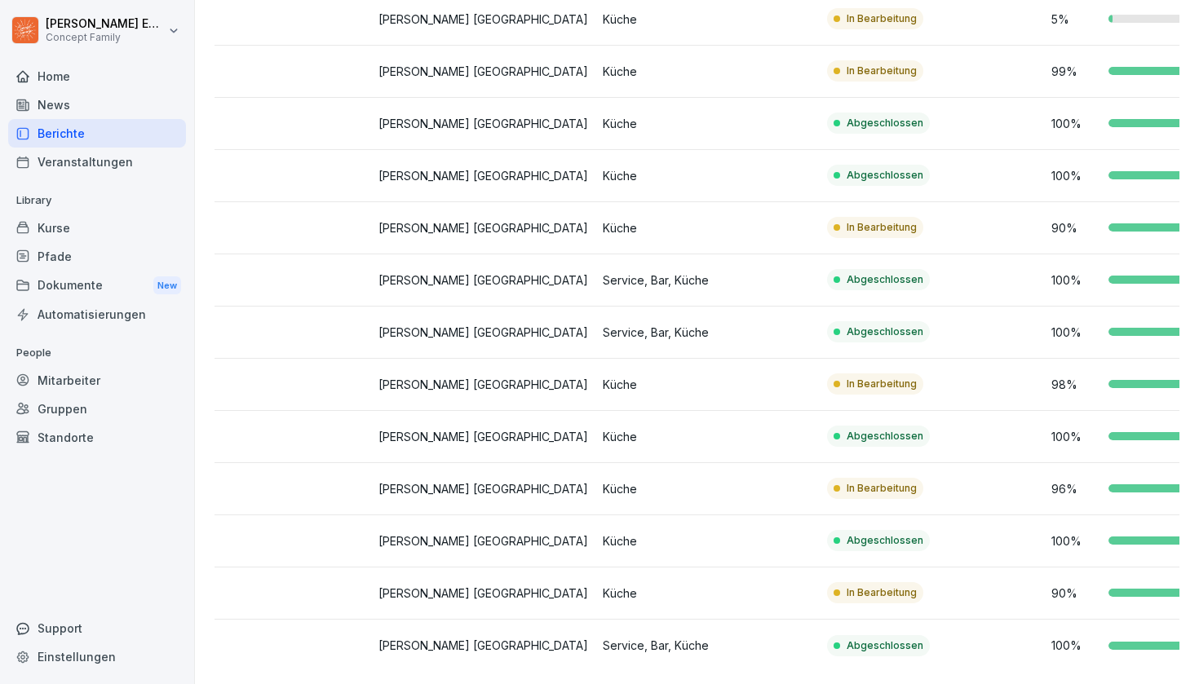
click at [1087, 583] on td "90 %" at bounding box center [1157, 594] width 224 height 52
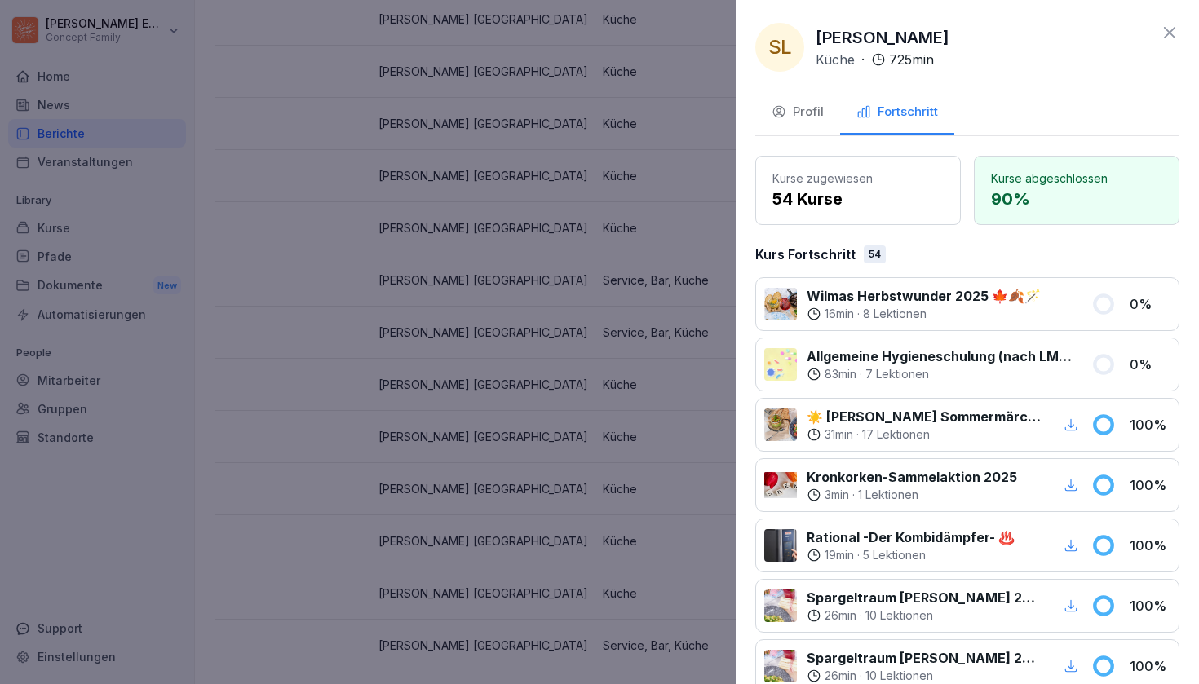
click at [616, 470] on div at bounding box center [599, 342] width 1199 height 684
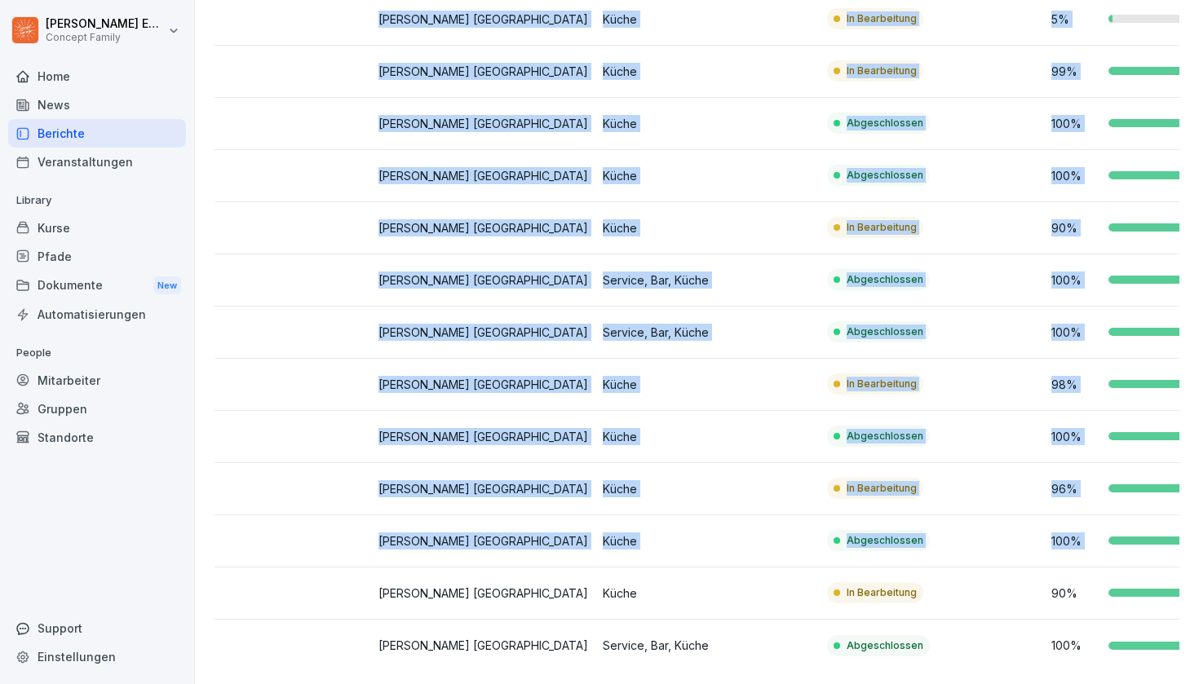
scroll to position [0, 0]
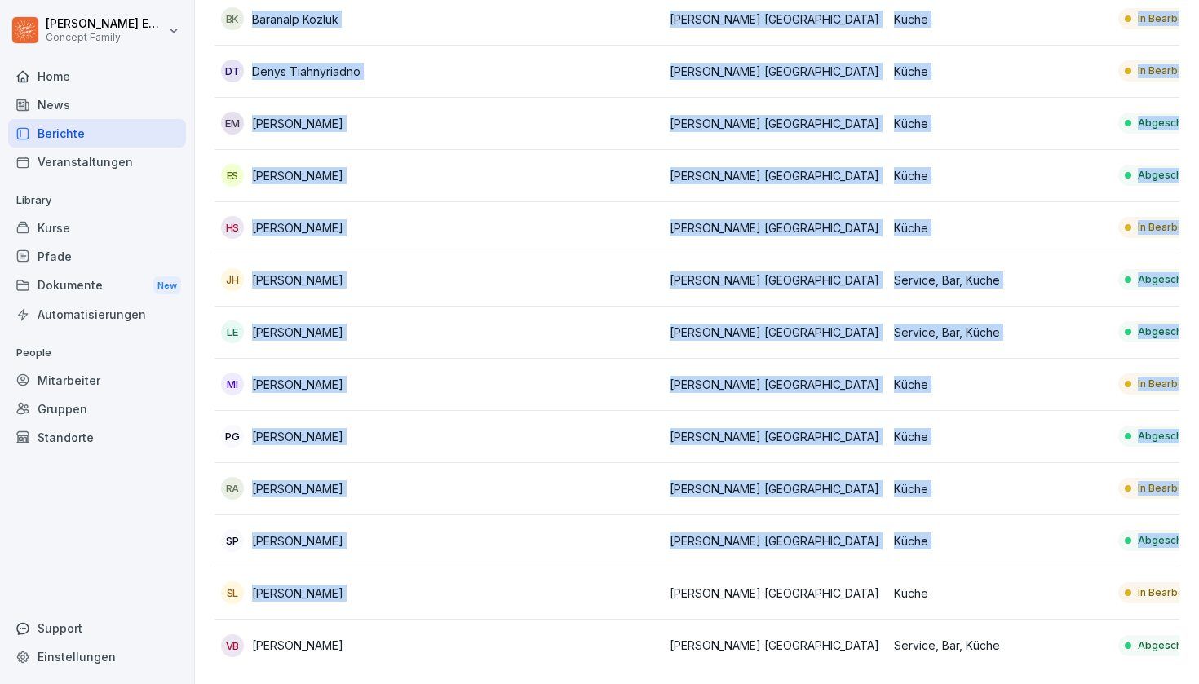
drag, startPoint x: 500, startPoint y: 577, endPoint x: 86, endPoint y: 607, distance: 414.5
click at [86, 607] on div "[PERSON_NAME] Concept Family Home News Berichte Veranstaltungen Library Kurse P…" at bounding box center [599, 342] width 1199 height 684
click at [734, 530] on td "[PERSON_NAME] [GEOGRAPHIC_DATA]" at bounding box center [775, 541] width 224 height 52
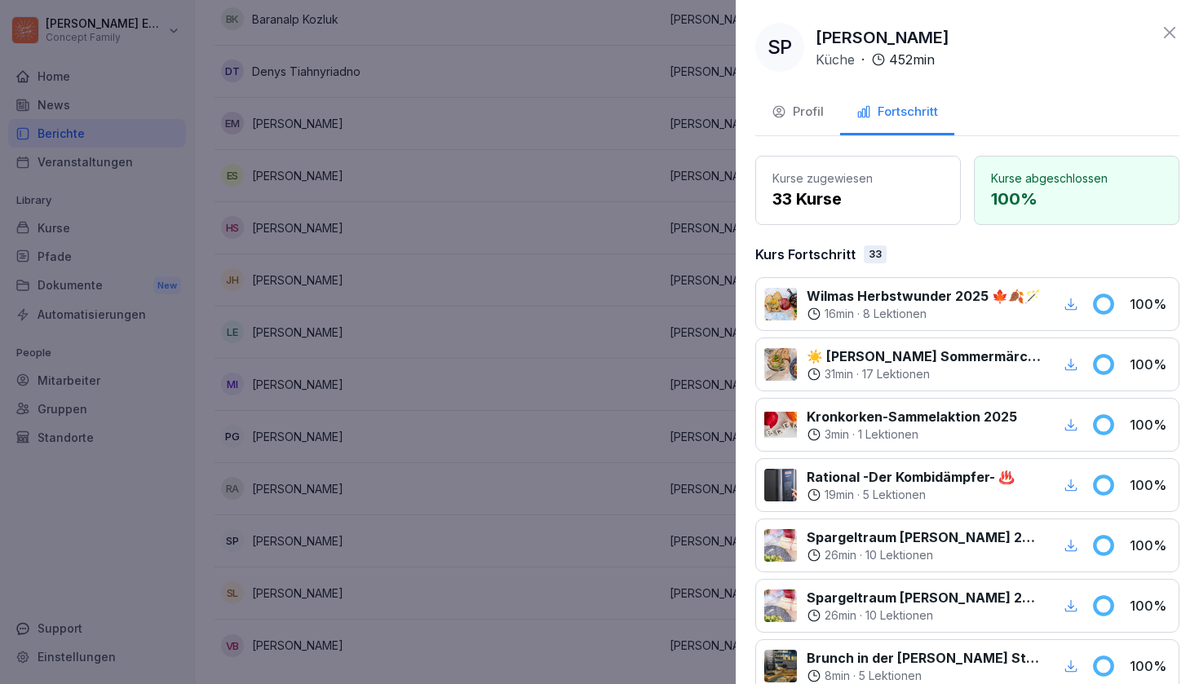
click at [652, 481] on div at bounding box center [599, 342] width 1199 height 684
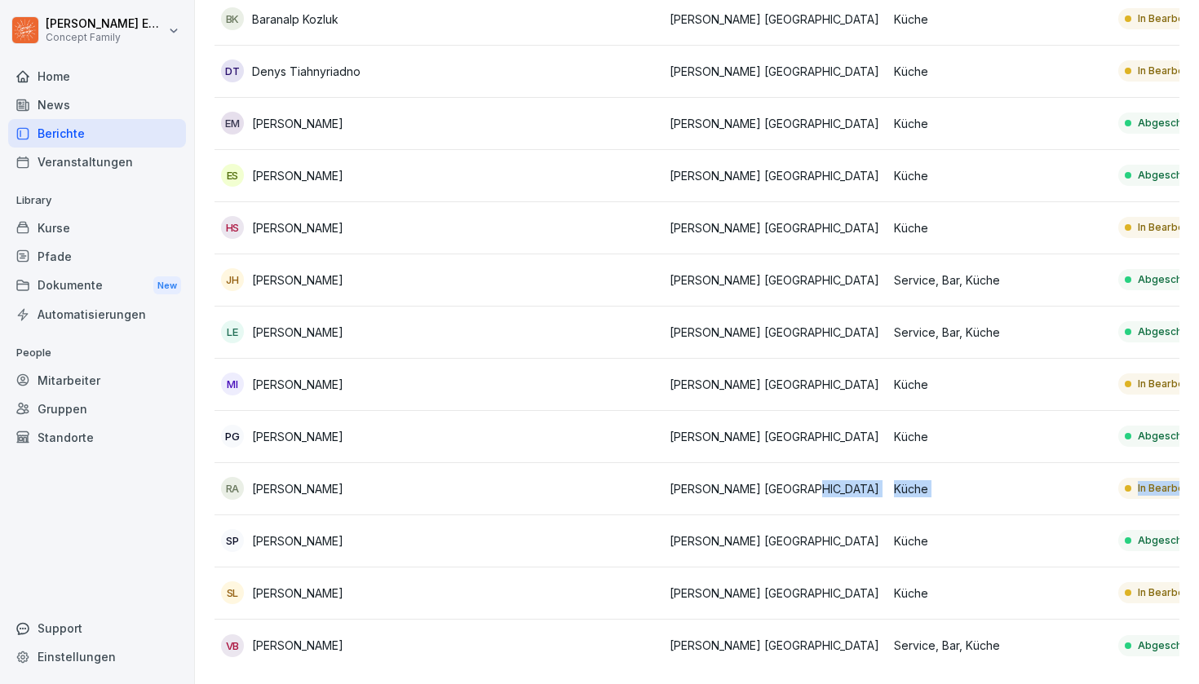
drag, startPoint x: 756, startPoint y: 498, endPoint x: 1129, endPoint y: 506, distance: 372.7
click at [1129, 506] on tr "RA [PERSON_NAME] Stuttgart Küche In Bearbeitung 96 %" at bounding box center [886, 489] width 1345 height 52
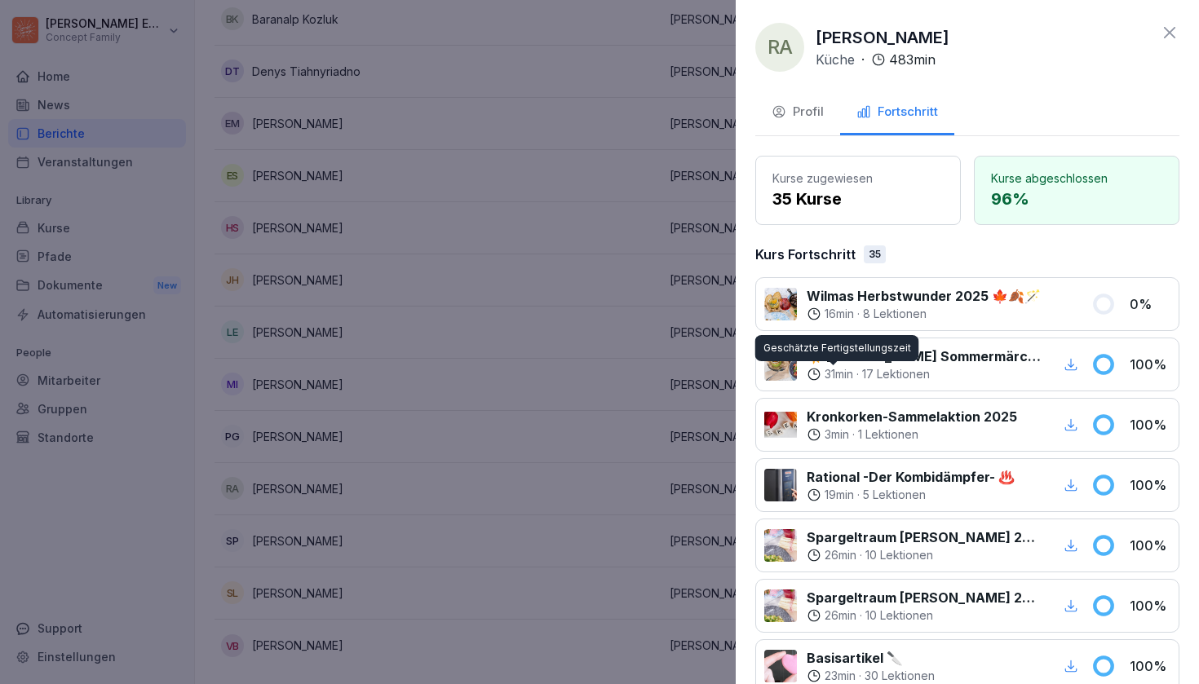
click at [790, 368] on div at bounding box center [780, 364] width 33 height 33
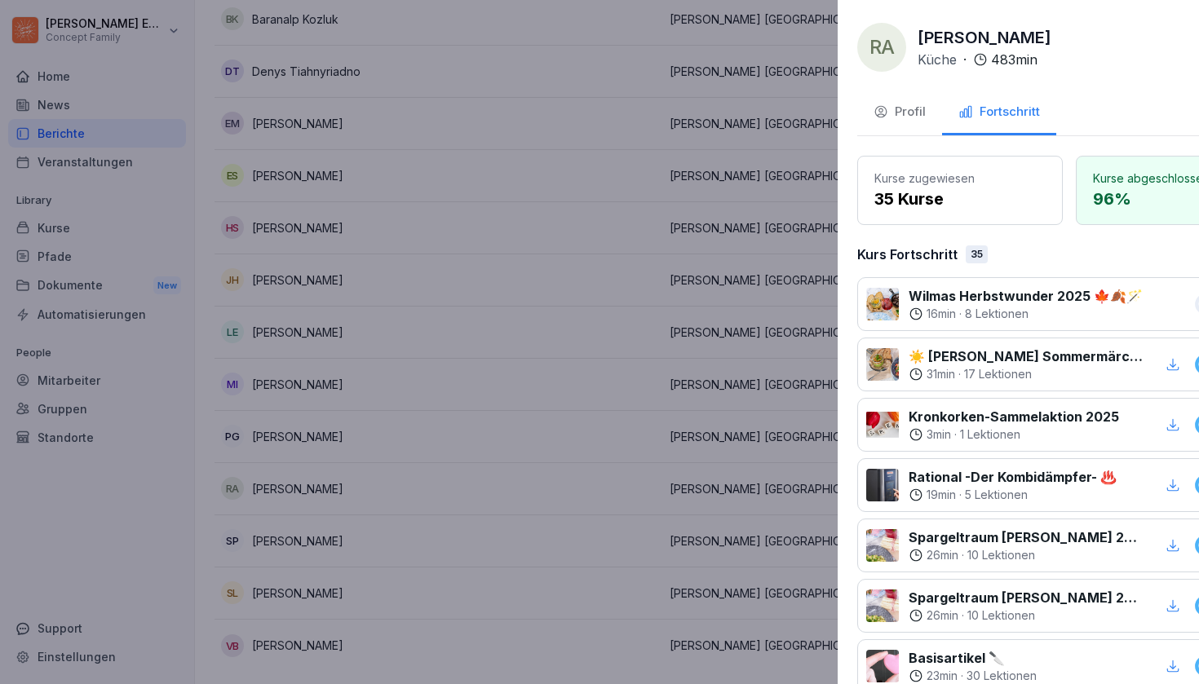
click at [627, 378] on div at bounding box center [599, 342] width 1199 height 684
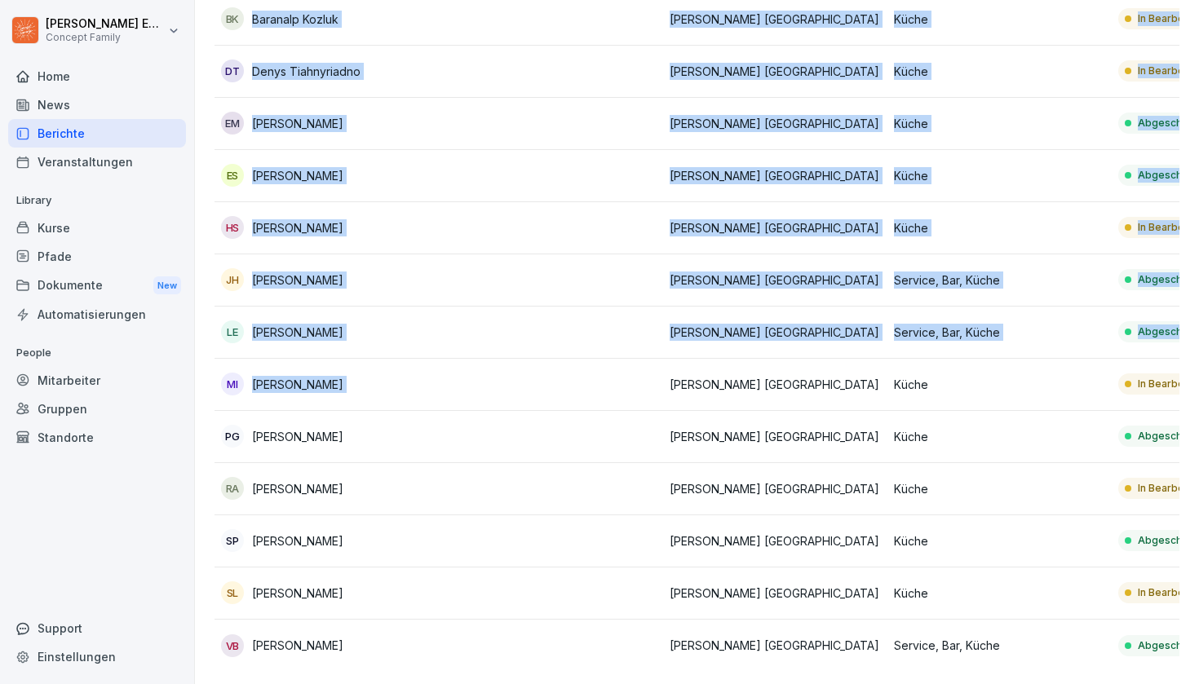
drag, startPoint x: 627, startPoint y: 378, endPoint x: 625, endPoint y: 681, distance: 302.5
click at [625, 614] on div "Übersicht Kurse Mitarbeiter Standorte Rollen: Küche Gruppen Status Exportieren …" at bounding box center [697, 246] width 1004 height 877
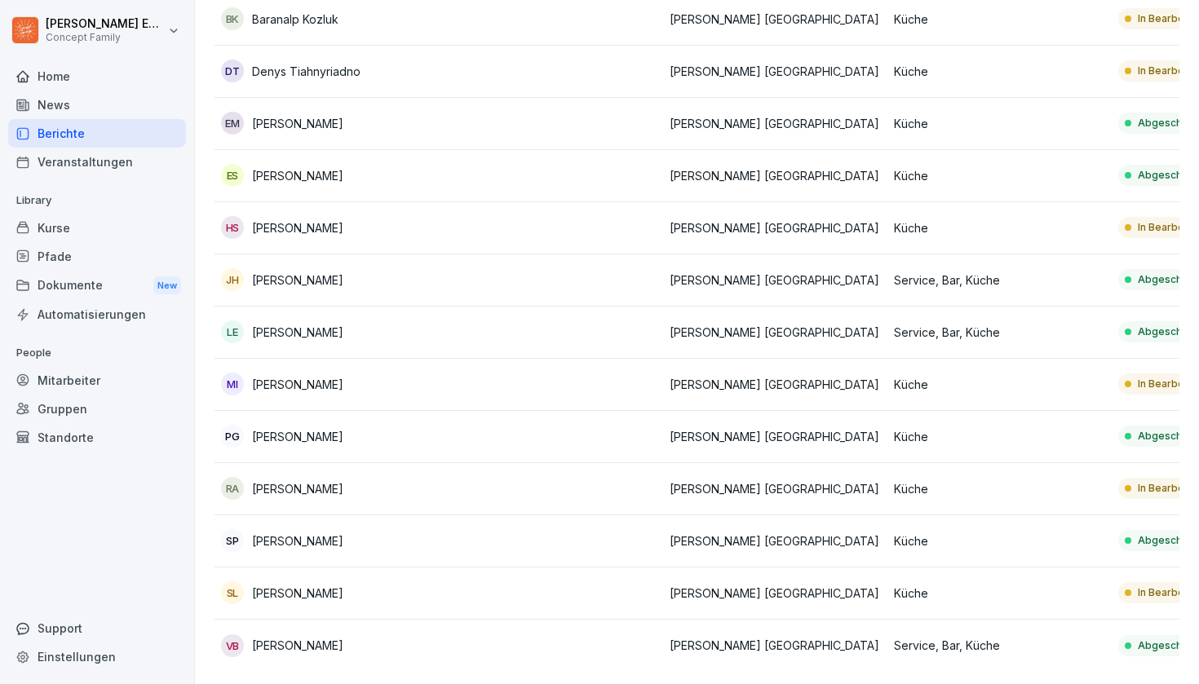
click at [600, 500] on td at bounding box center [551, 489] width 224 height 52
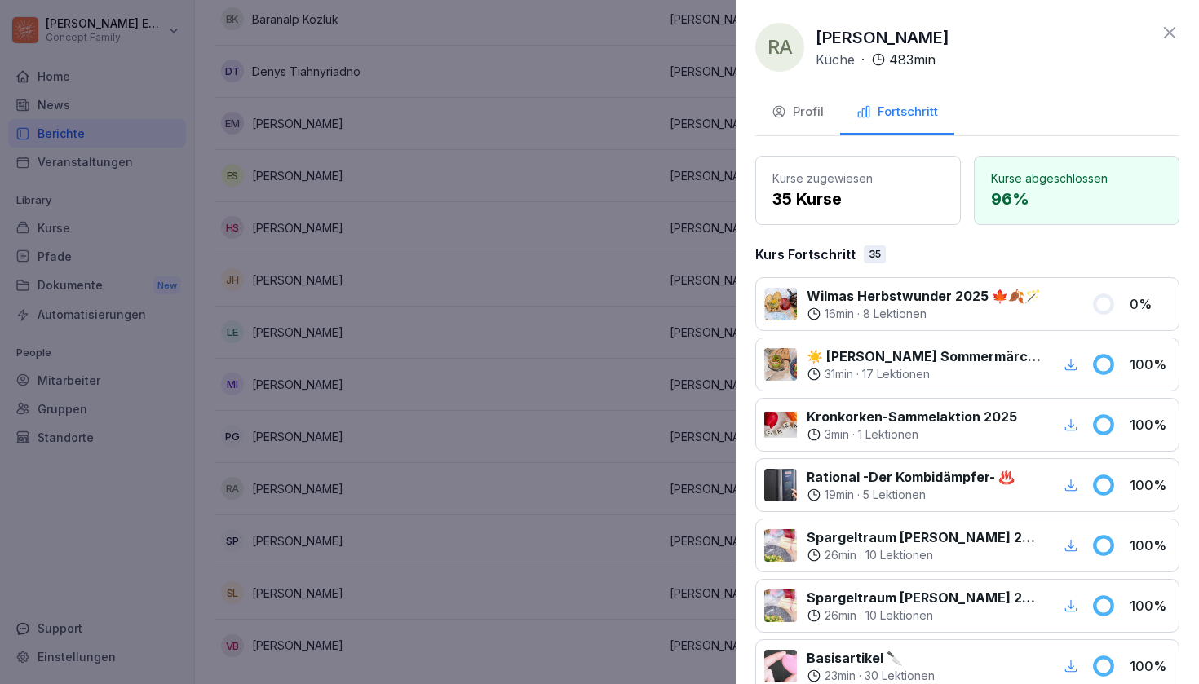
click at [600, 500] on div at bounding box center [599, 342] width 1199 height 684
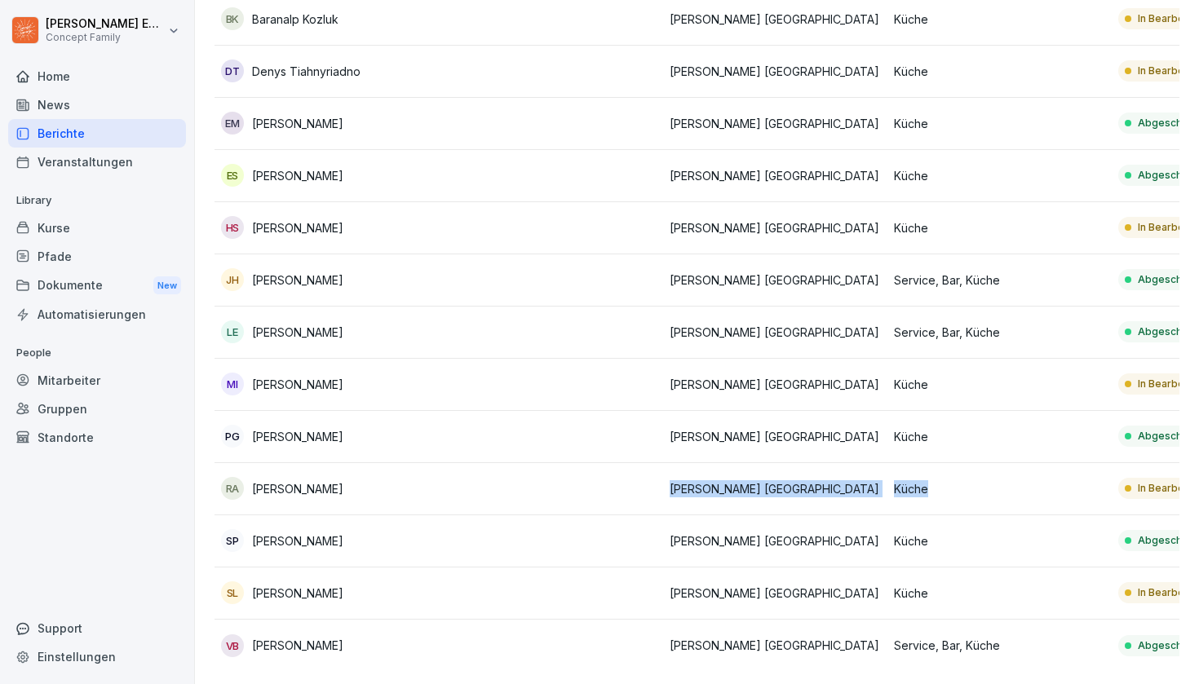
drag, startPoint x: 600, startPoint y: 500, endPoint x: 1128, endPoint y: 489, distance: 527.7
click at [1128, 489] on tr "RA [PERSON_NAME] Stuttgart Küche In Bearbeitung 96 %" at bounding box center [886, 489] width 1345 height 52
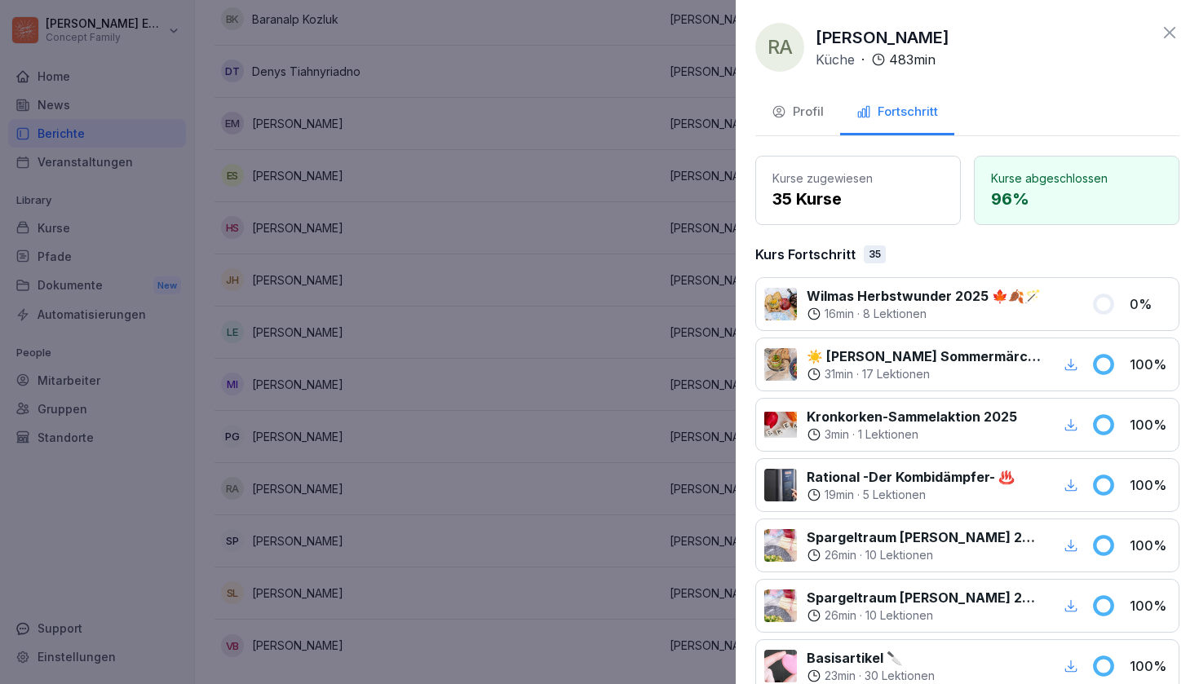
click at [641, 518] on div at bounding box center [599, 342] width 1199 height 684
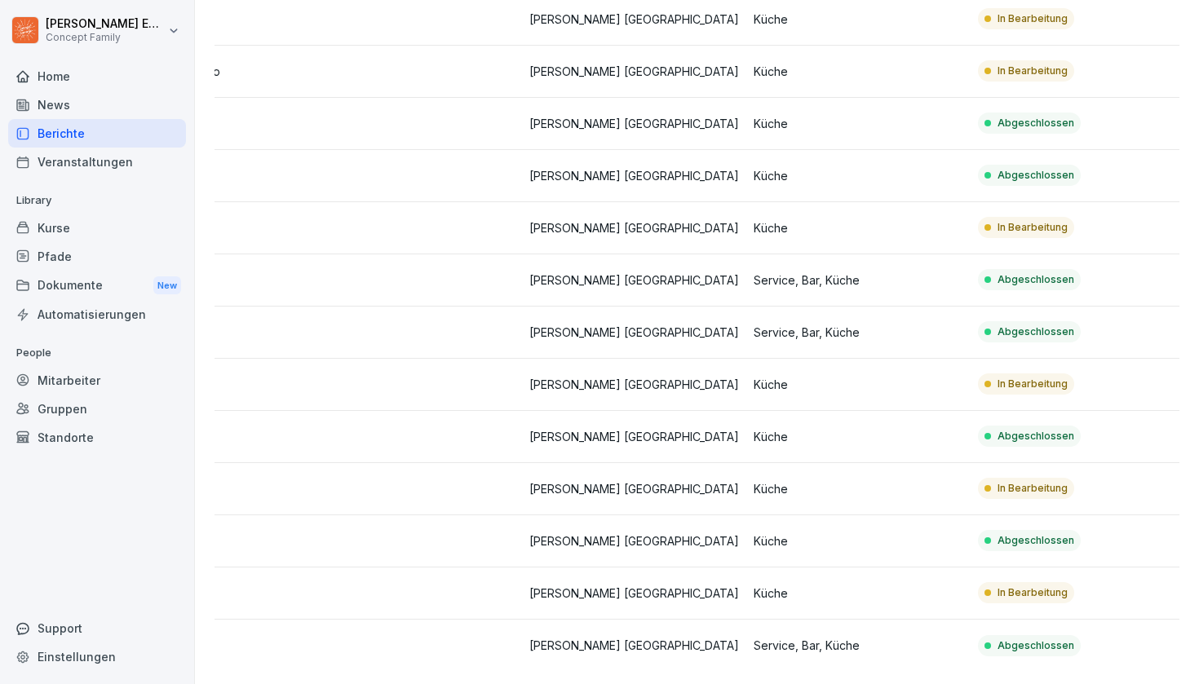
scroll to position [0, 245]
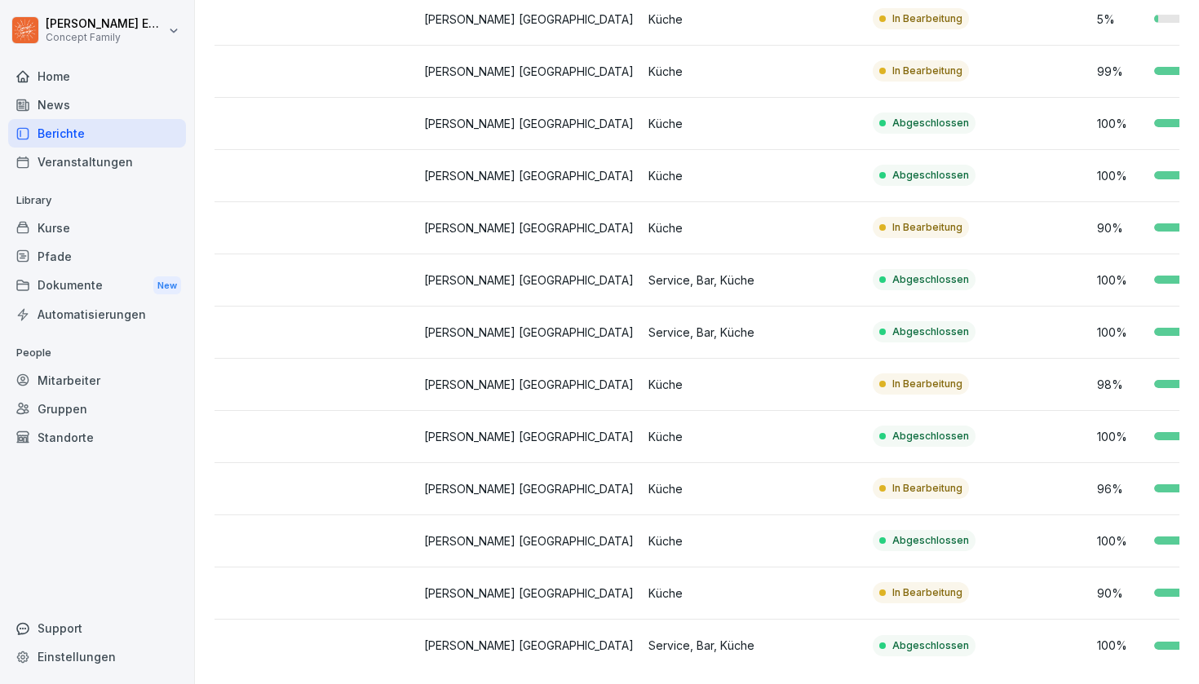
drag, startPoint x: 1096, startPoint y: 583, endPoint x: 1198, endPoint y: 583, distance: 101.9
click at [1198, 583] on div "Übersicht Kurse Mitarbeiter Standorte Rollen: Küche Gruppen Status Exportieren …" at bounding box center [697, 246] width 1004 height 877
click at [1020, 488] on td "In Bearbeitung" at bounding box center [978, 489] width 224 height 52
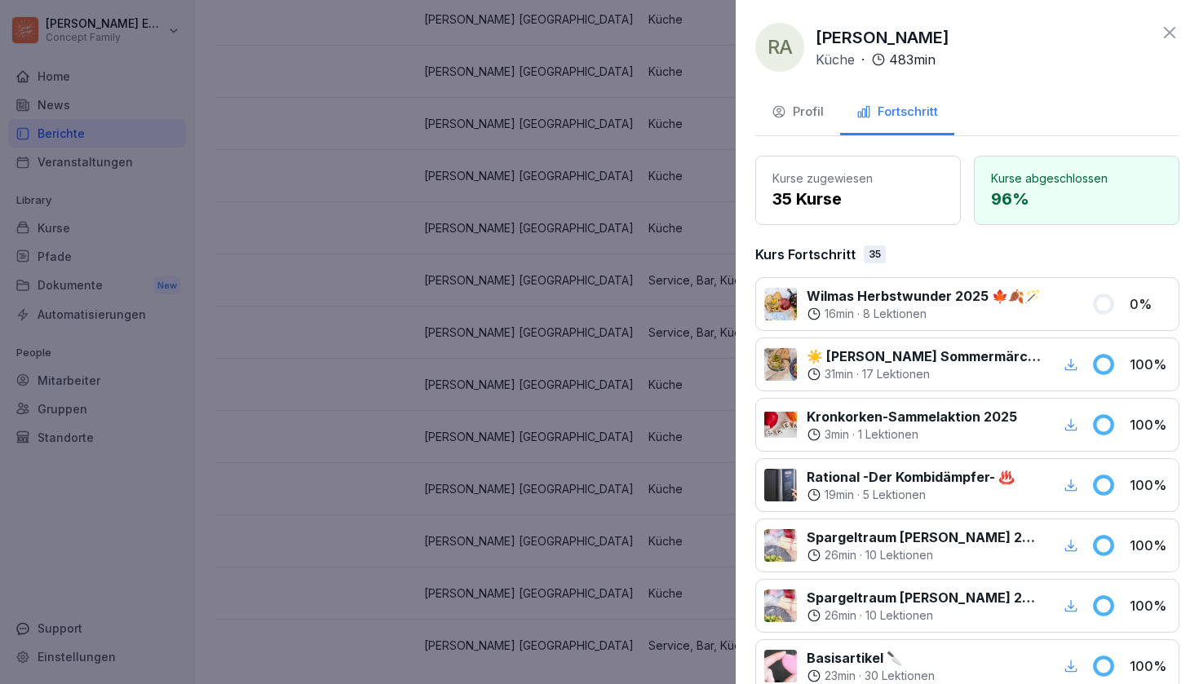
click at [630, 470] on div at bounding box center [599, 342] width 1199 height 684
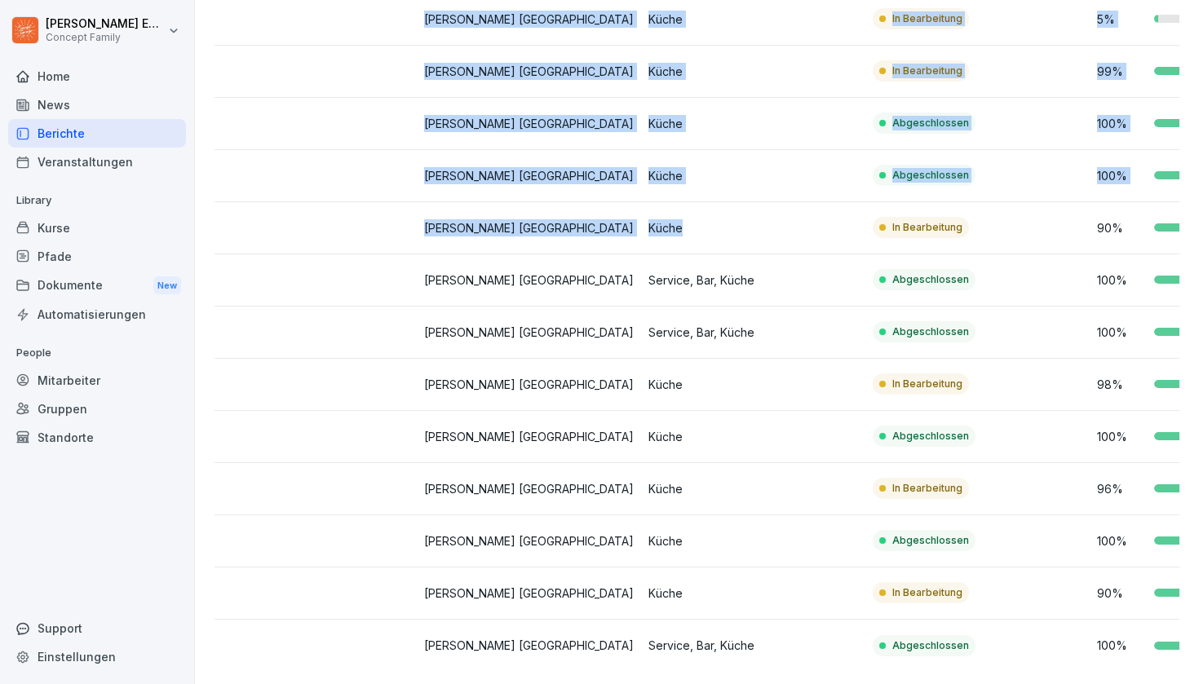
scroll to position [0, 0]
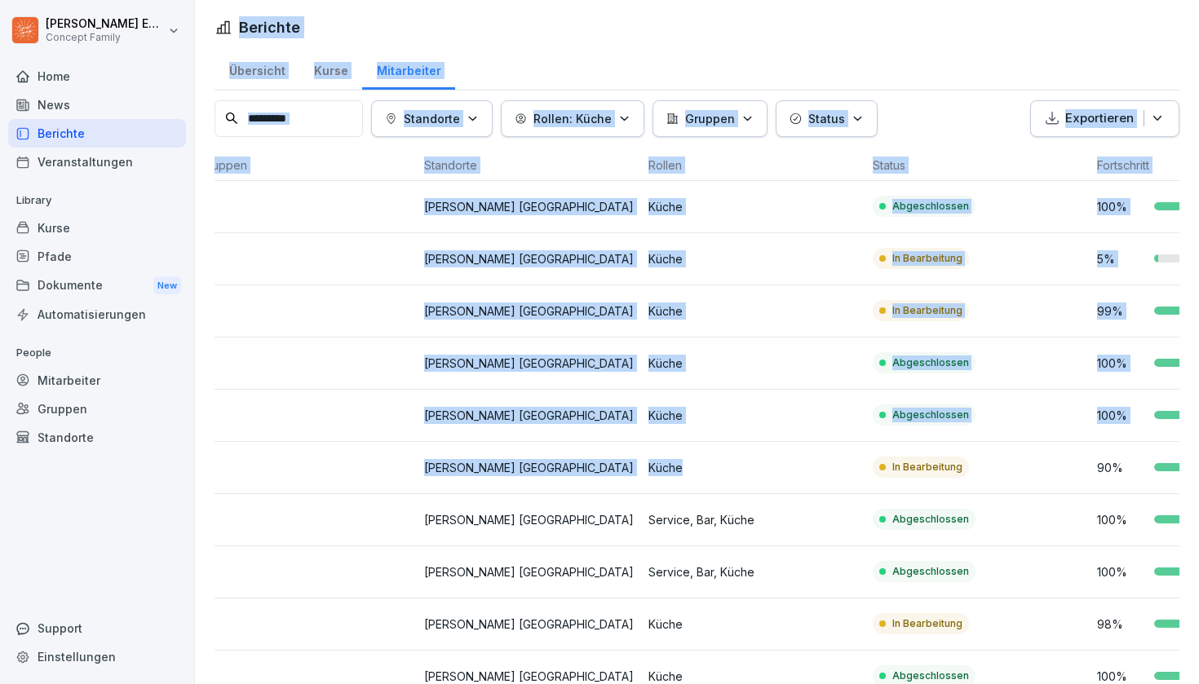
drag, startPoint x: 693, startPoint y: 222, endPoint x: 781, endPoint y: -95, distance: 329.2
click at [781, 0] on html "[PERSON_NAME] Concept Family Home News Berichte Veranstaltungen Library Kurse P…" at bounding box center [599, 342] width 1199 height 684
click at [581, 114] on p "Rollen: Küche" at bounding box center [572, 118] width 78 height 17
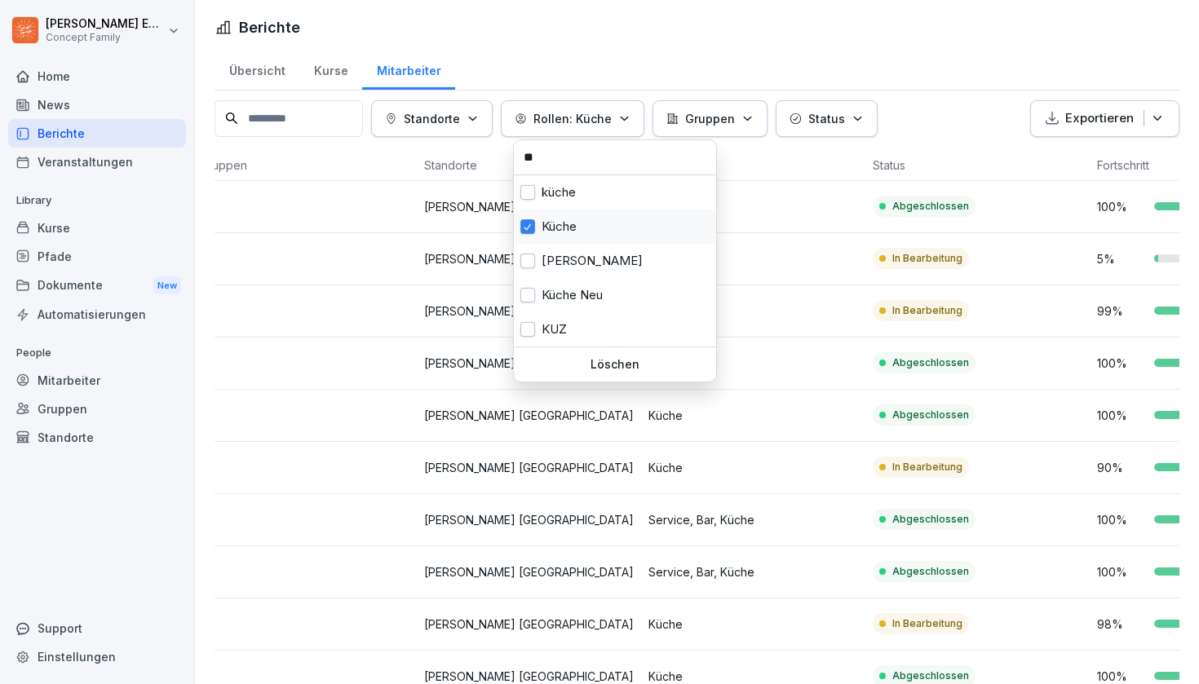
click at [535, 228] on div "Küche" at bounding box center [615, 227] width 202 height 34
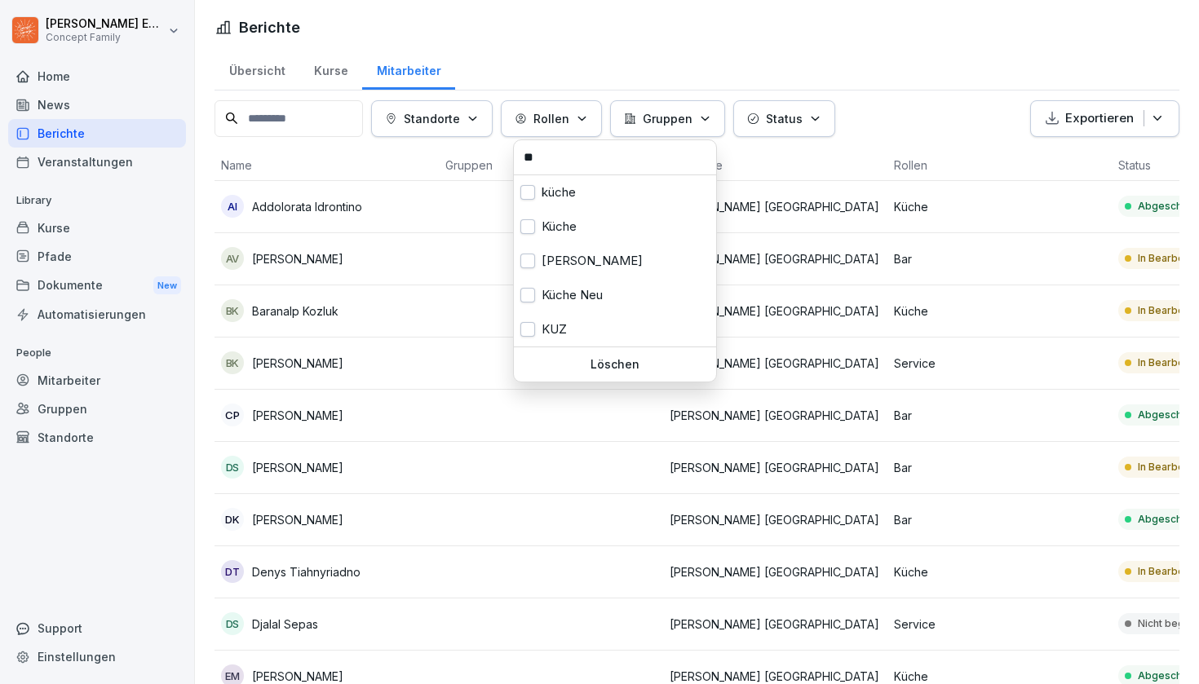
drag, startPoint x: 557, startPoint y: 167, endPoint x: 481, endPoint y: 167, distance: 75.8
click at [481, 167] on html "[PERSON_NAME] Concept Family Home News Berichte Veranstaltungen Library Kurse P…" at bounding box center [599, 342] width 1199 height 684
type input "*"
click at [529, 189] on button "button" at bounding box center [527, 192] width 15 height 15
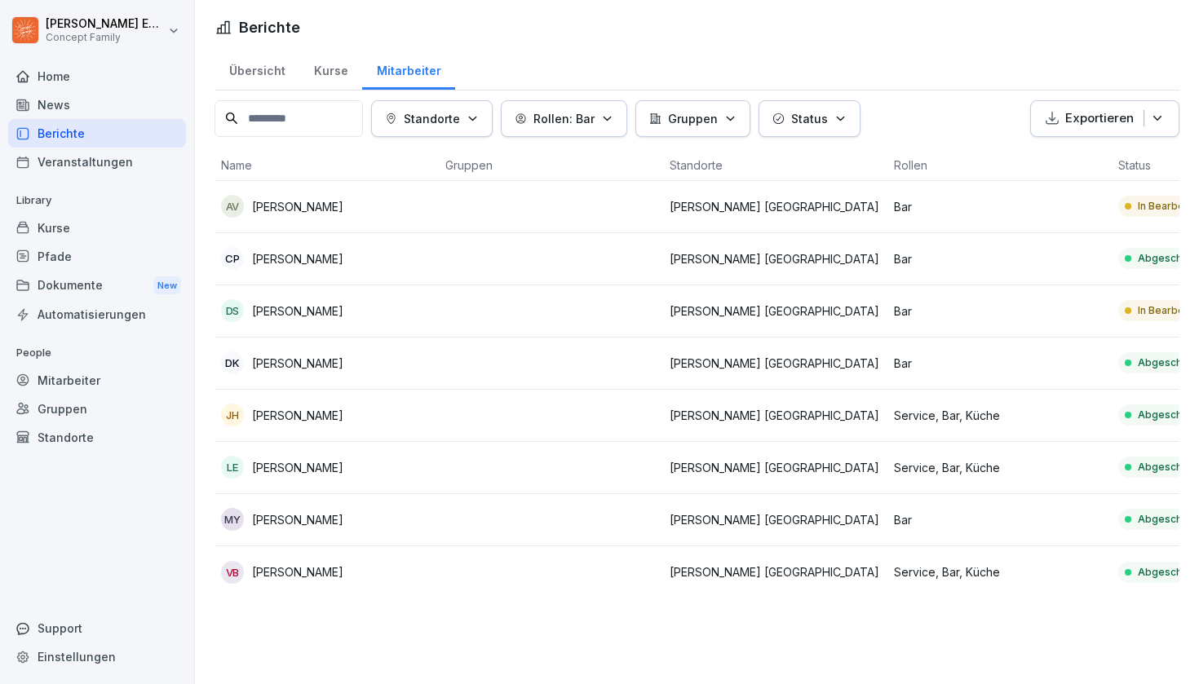
click at [428, 406] on html "[PERSON_NAME] Concept Family Home News Berichte Veranstaltungen Library Kurse P…" at bounding box center [599, 342] width 1199 height 684
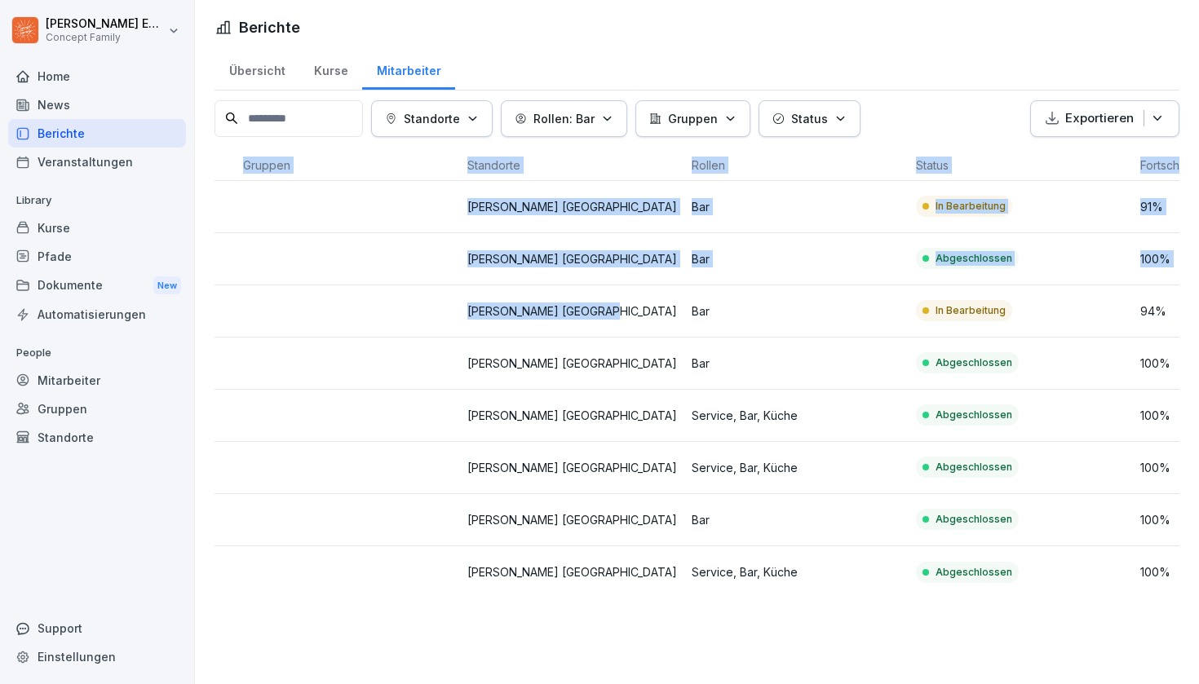
scroll to position [0, 272]
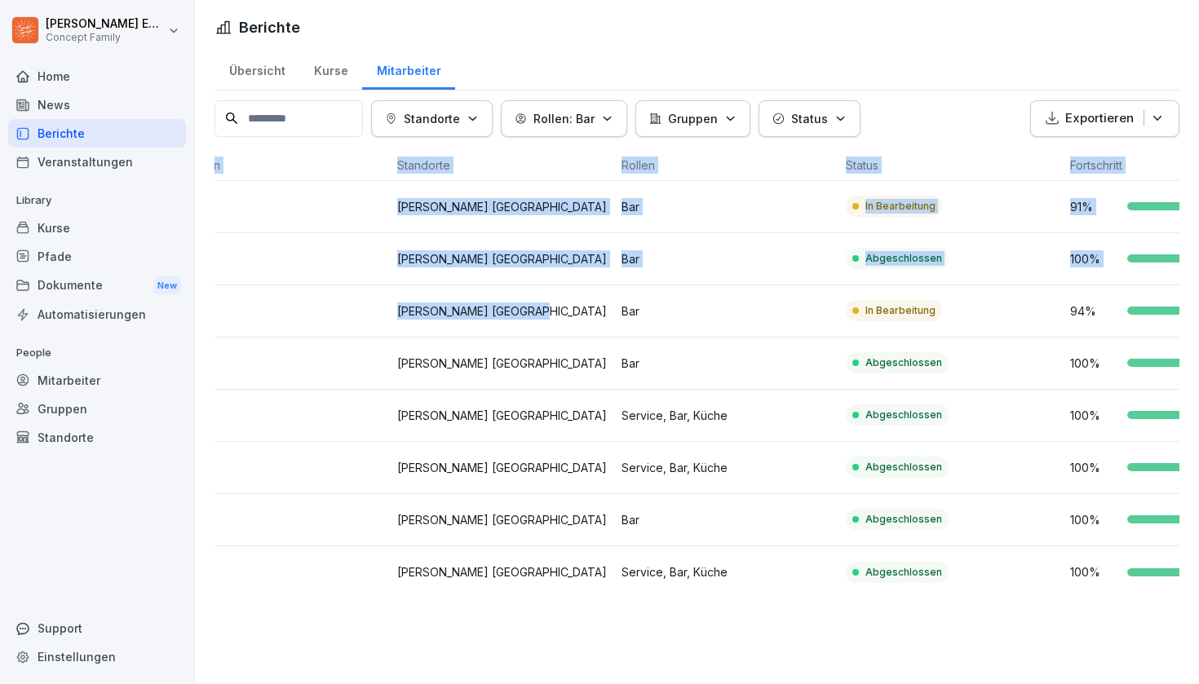
drag, startPoint x: 933, startPoint y: 302, endPoint x: 1198, endPoint y: 318, distance: 265.5
click at [1198, 318] on div "Übersicht Kurse Mitarbeiter Standorte Rollen: Bar Gruppen Status Exportieren Na…" at bounding box center [697, 329] width 1004 height 563
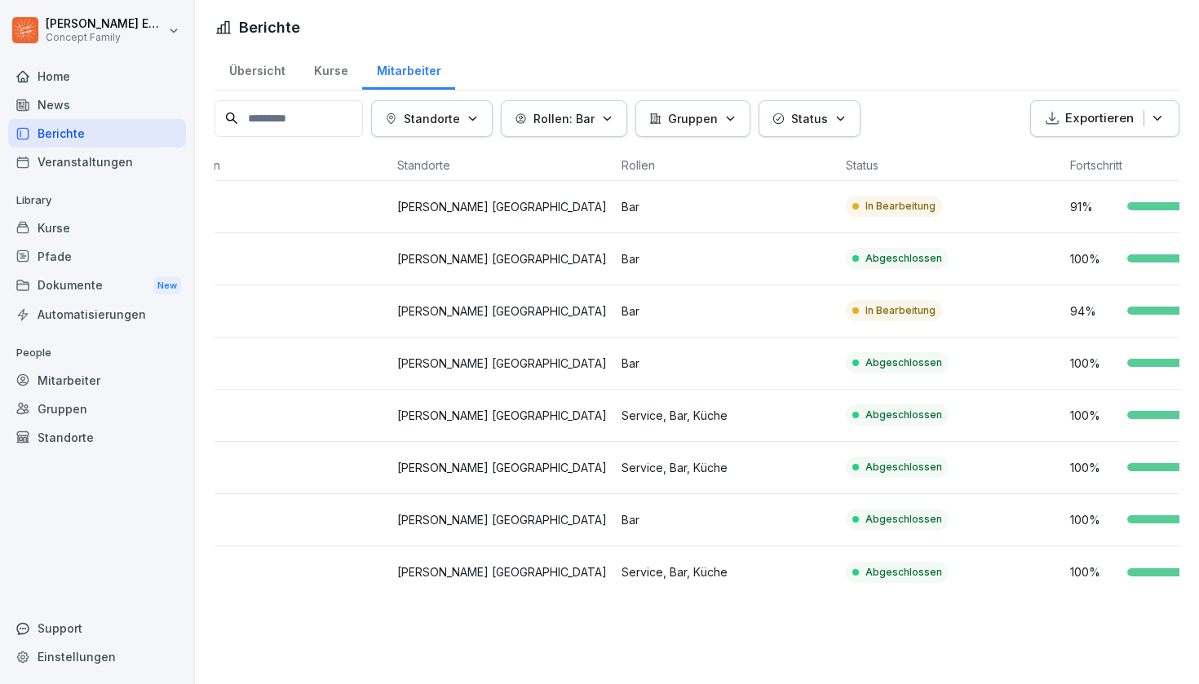
click at [1031, 335] on td "In Bearbeitung" at bounding box center [951, 311] width 224 height 52
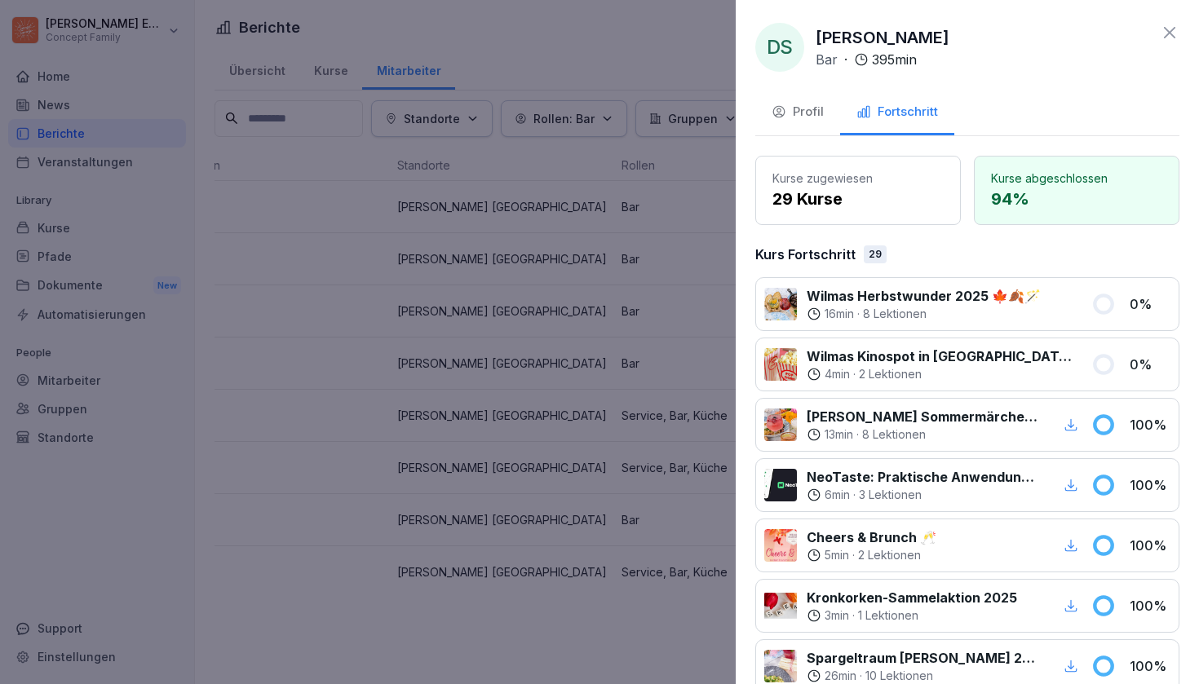
click at [494, 260] on div at bounding box center [599, 342] width 1199 height 684
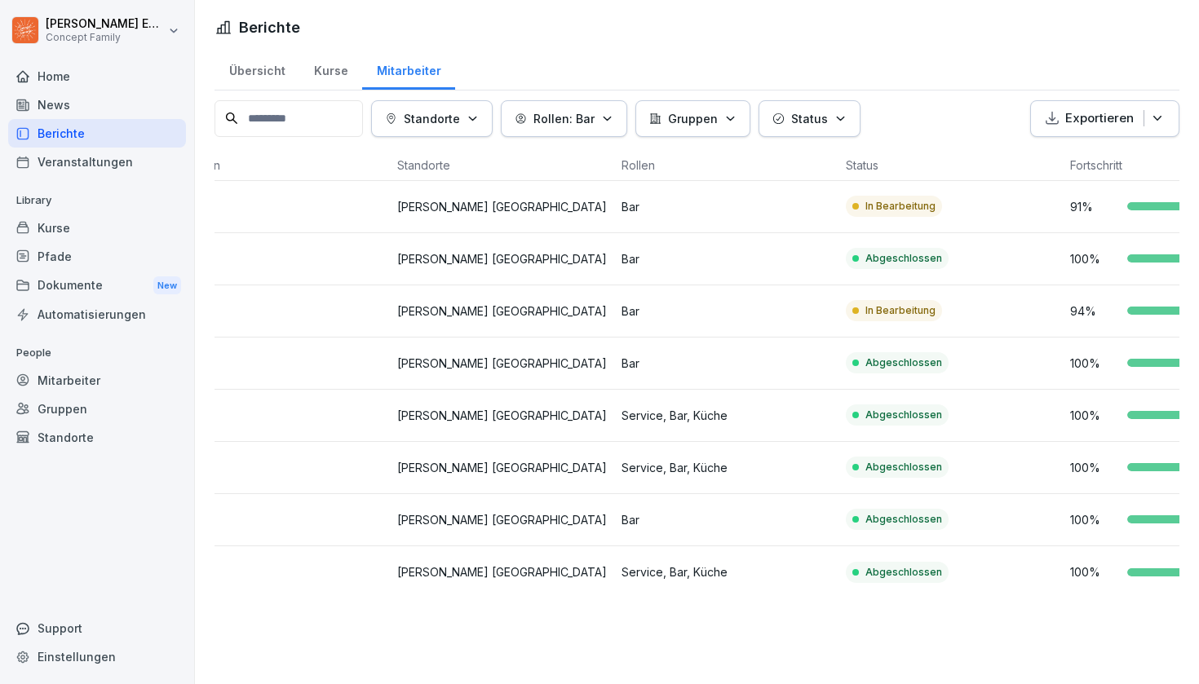
click at [606, 115] on div "Rollen: Bar" at bounding box center [564, 118] width 99 height 17
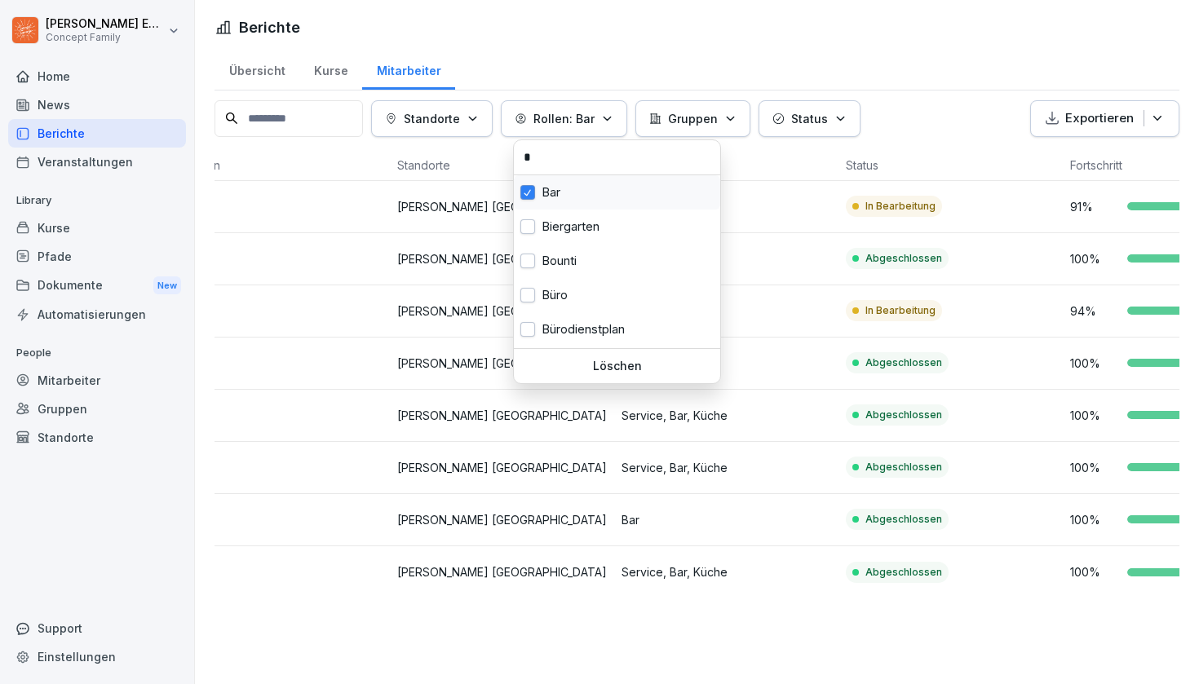
click at [526, 195] on span "button" at bounding box center [527, 193] width 13 height 12
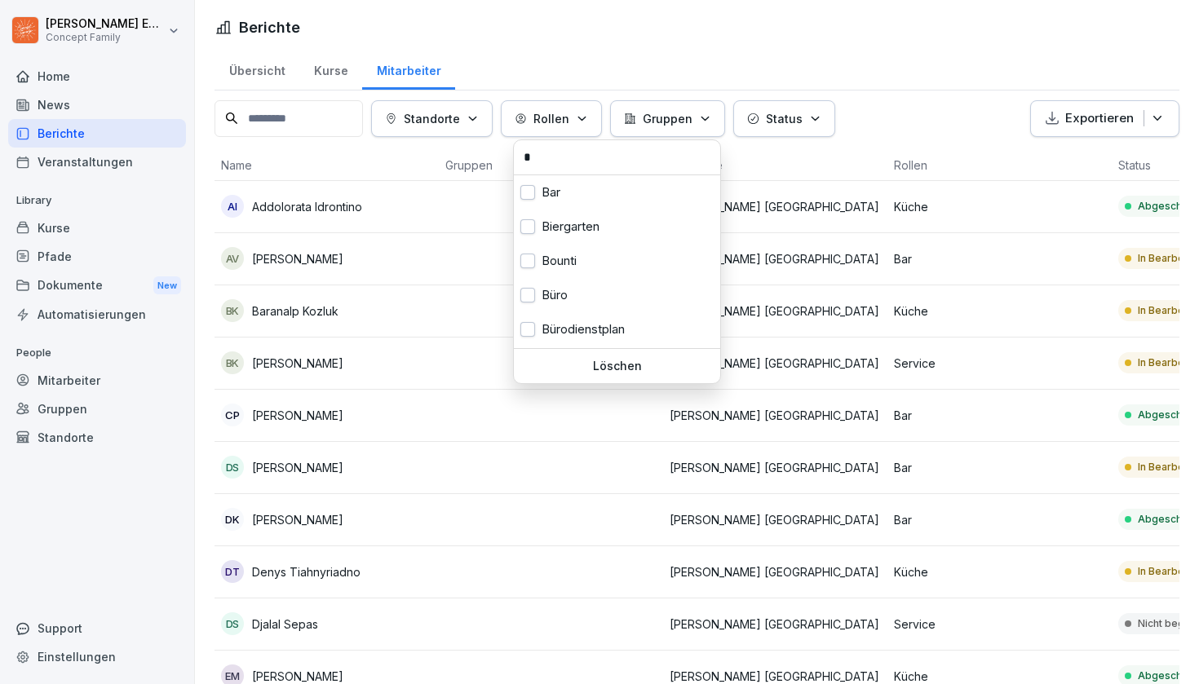
drag, startPoint x: 554, startPoint y: 161, endPoint x: 500, endPoint y: 161, distance: 54.6
click at [500, 161] on html "[PERSON_NAME] Concept Family Home News Berichte Veranstaltungen Library Kurse P…" at bounding box center [599, 342] width 1199 height 684
type input "**"
click at [532, 193] on button "button" at bounding box center [527, 192] width 15 height 15
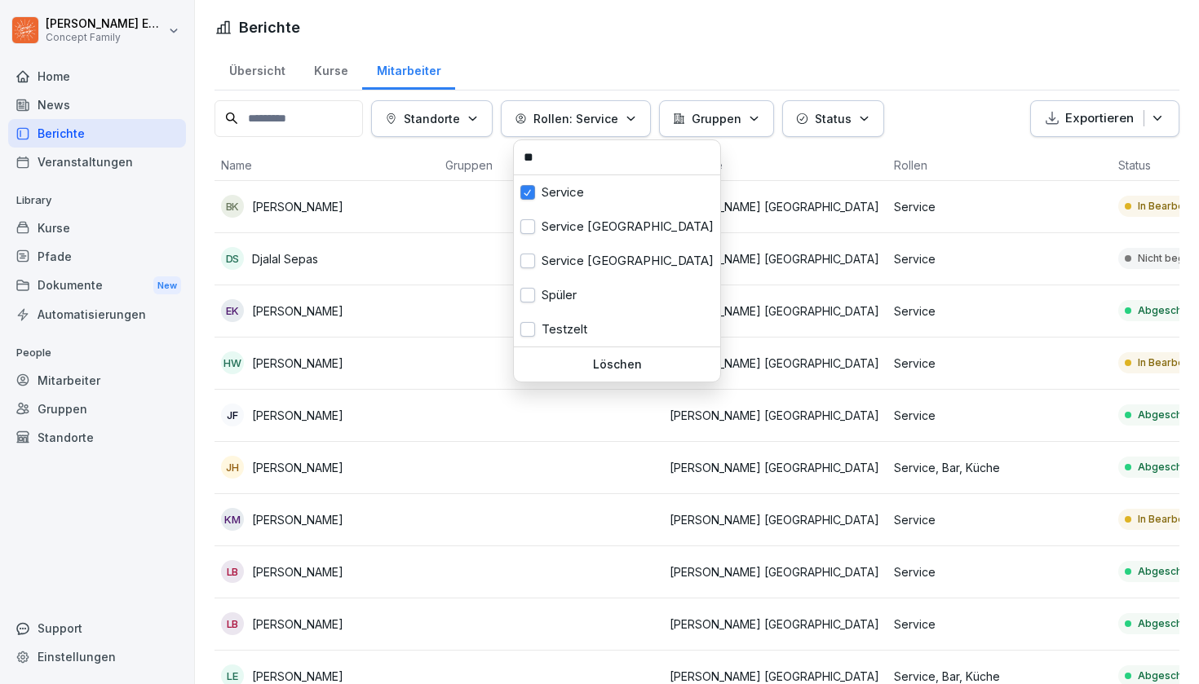
click at [433, 316] on html "[PERSON_NAME] Concept Family Home News Berichte Veranstaltungen Library Kurse P…" at bounding box center [599, 342] width 1199 height 684
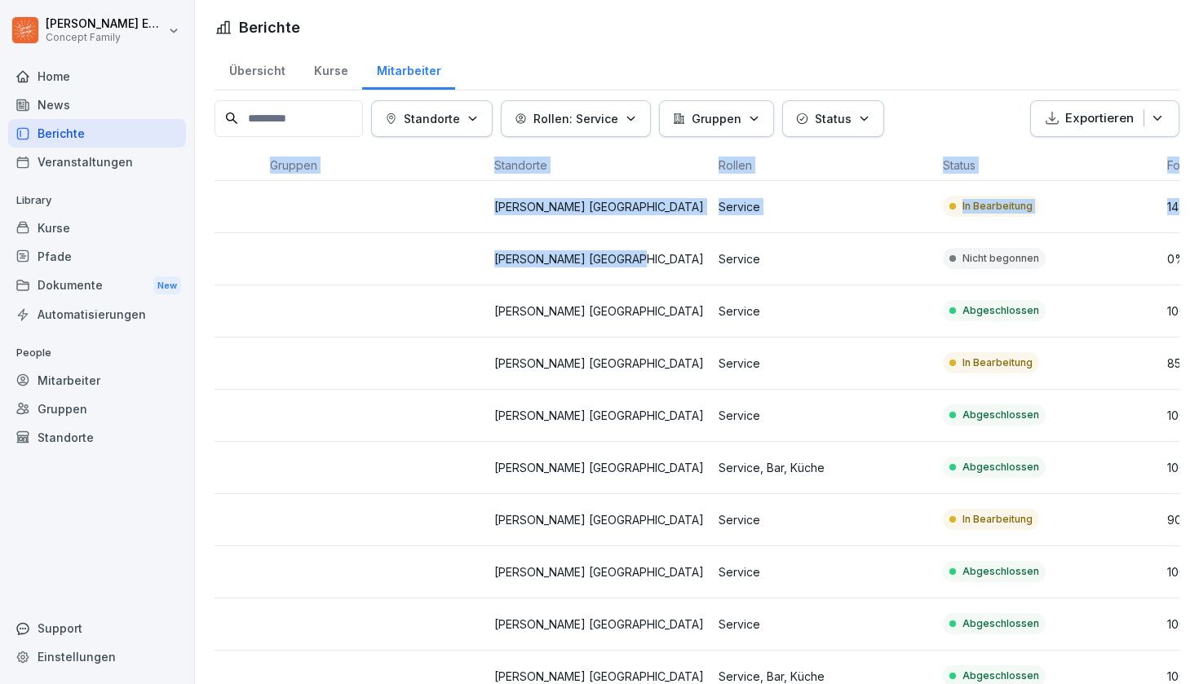
scroll to position [0, 245]
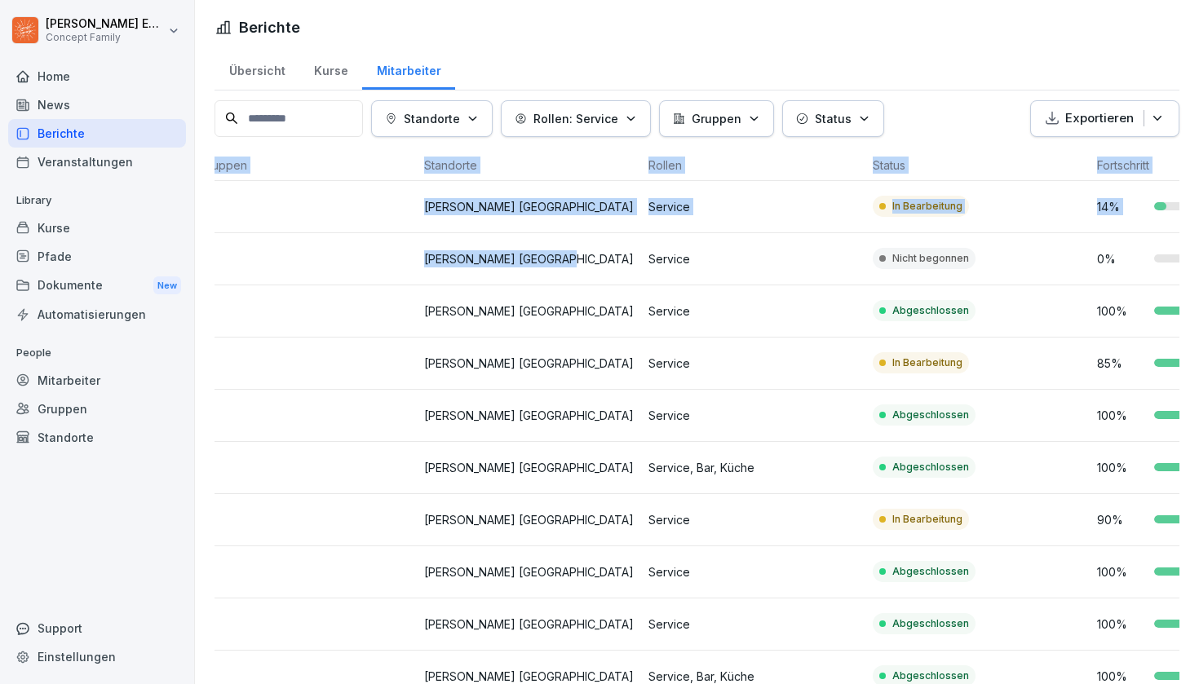
drag, startPoint x: 816, startPoint y: 263, endPoint x: 1198, endPoint y: 263, distance: 381.6
click at [1198, 263] on div "Übersicht Kurse Mitarbeiter Standorte Rollen: Service Gruppen Status Exportiere…" at bounding box center [697, 643] width 1004 height 1190
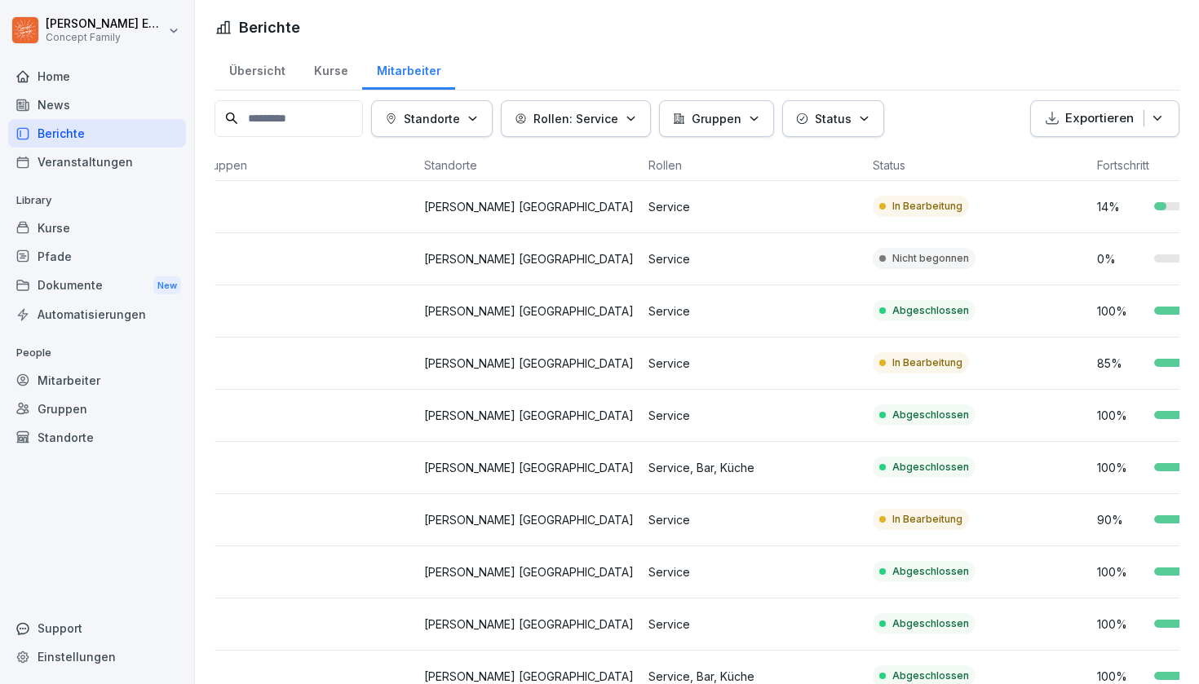
click at [1005, 286] on td "Abgeschlossen" at bounding box center [978, 311] width 224 height 52
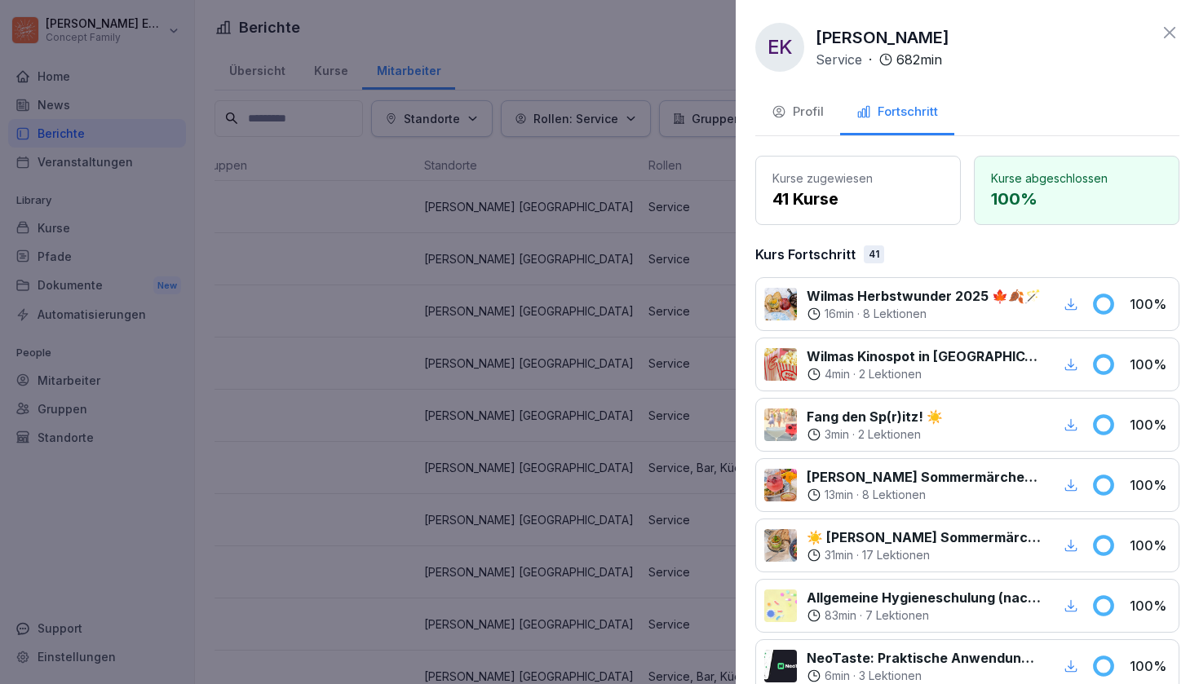
click at [573, 515] on div at bounding box center [599, 342] width 1199 height 684
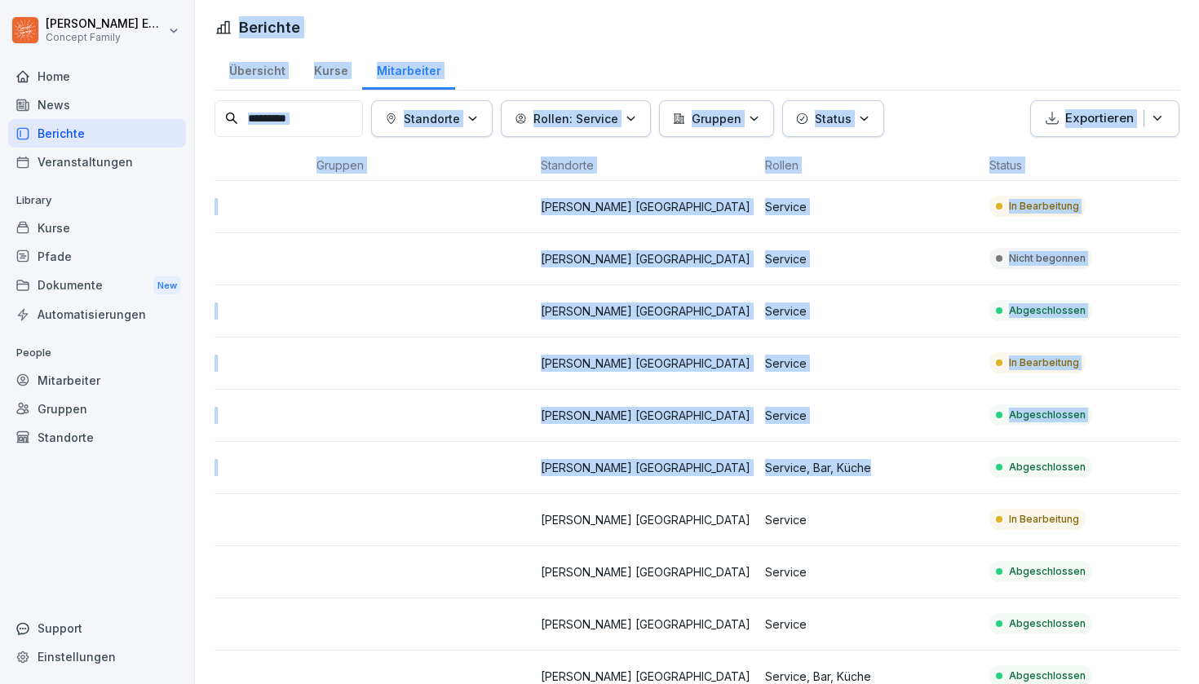
scroll to position [0, 0]
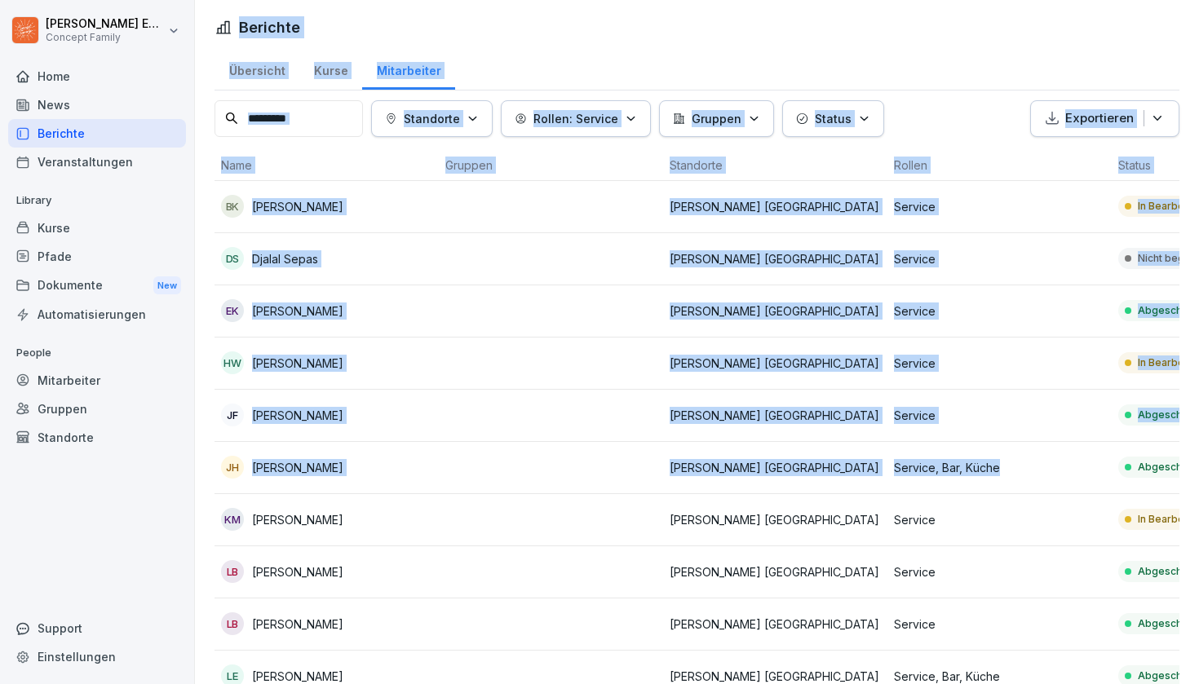
drag, startPoint x: 647, startPoint y: 483, endPoint x: 108, endPoint y: 503, distance: 540.2
click at [108, 503] on div "[PERSON_NAME] Concept Family Home News Berichte Veranstaltungen Library Kurse P…" at bounding box center [599, 342] width 1199 height 684
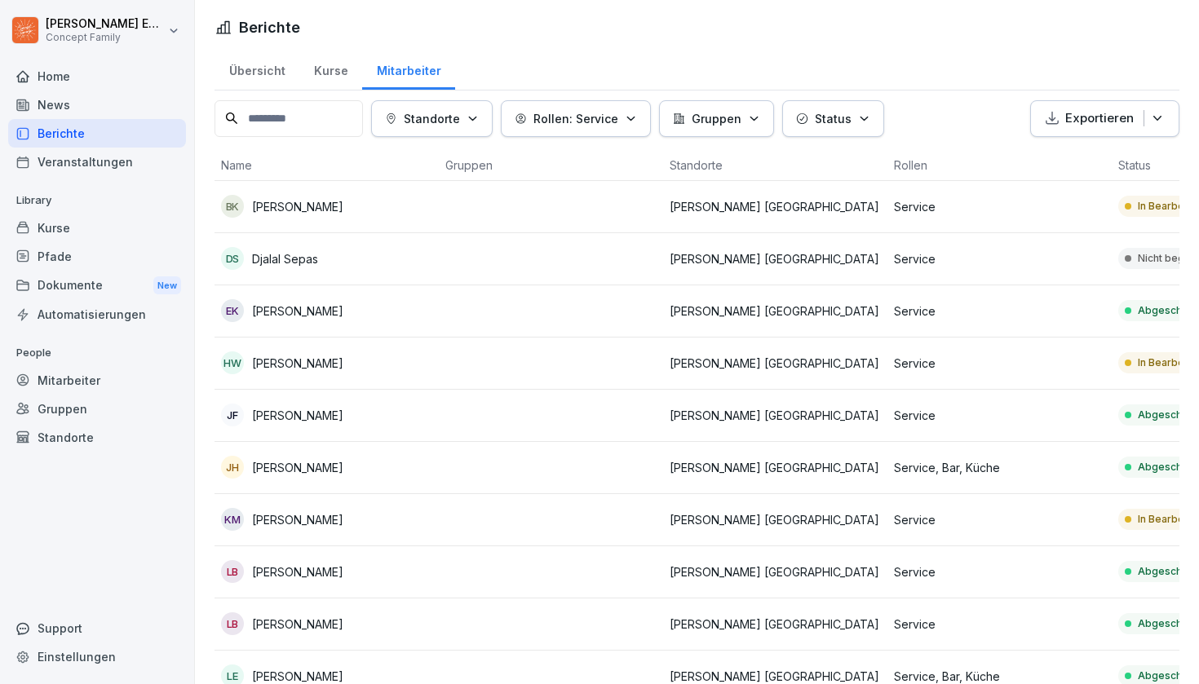
click at [535, 399] on td at bounding box center [551, 416] width 224 height 52
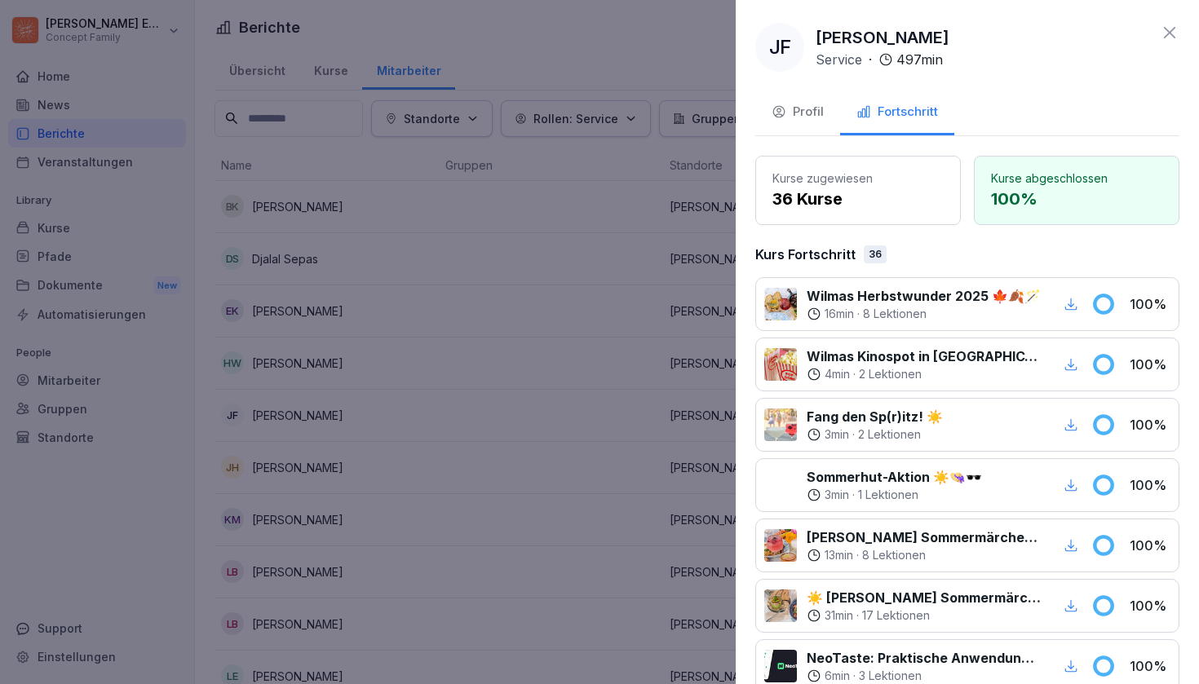
click at [535, 399] on div at bounding box center [599, 342] width 1199 height 684
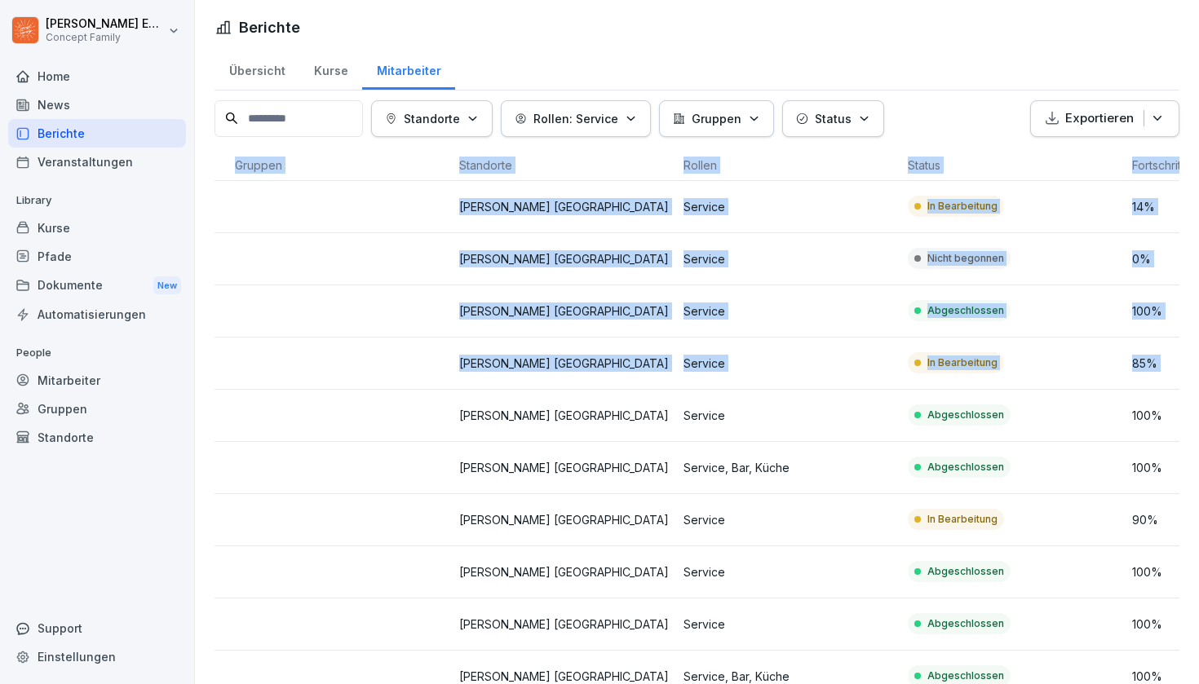
scroll to position [0, 281]
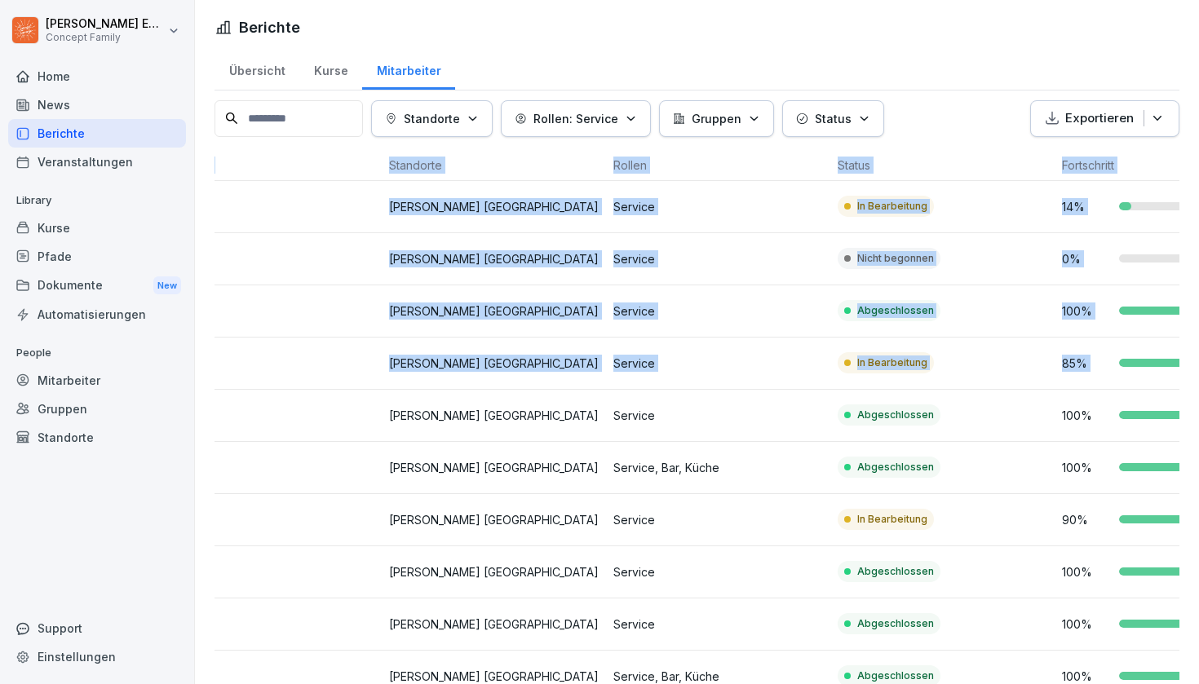
drag, startPoint x: 535, startPoint y: 399, endPoint x: 1198, endPoint y: 426, distance: 663.5
click at [1198, 426] on div "Übersicht Kurse Mitarbeiter Standorte Rollen: Service Gruppen Status Exportiere…" at bounding box center [697, 643] width 1004 height 1190
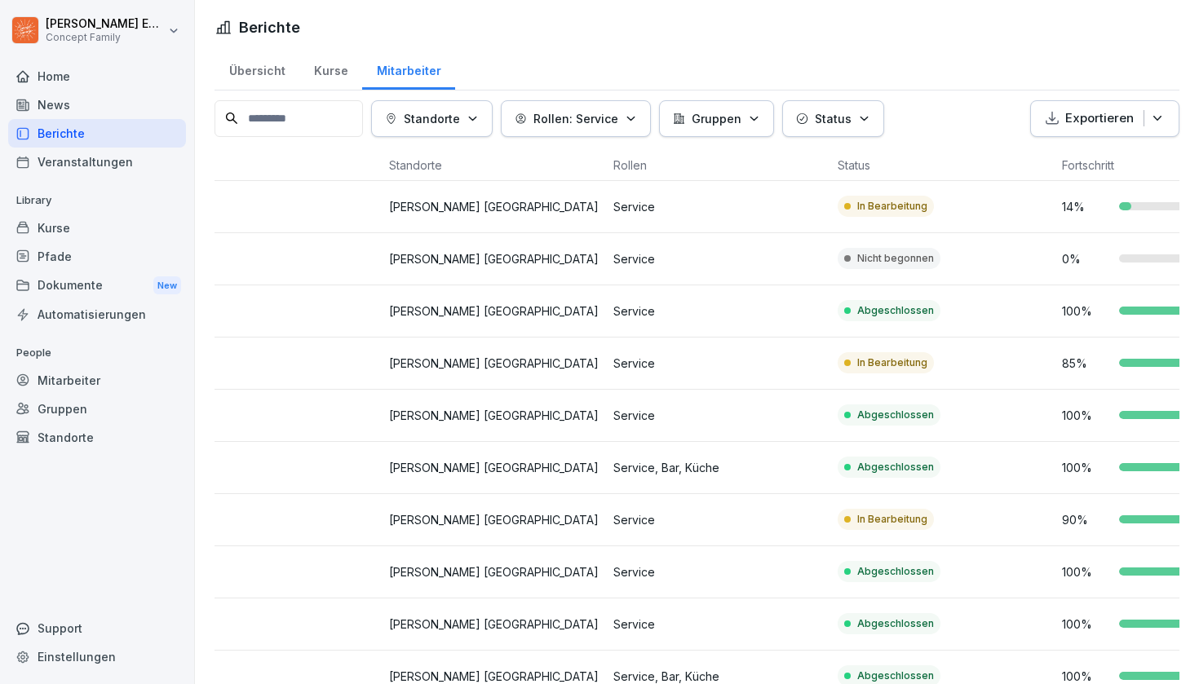
click at [1026, 457] on td "Abgeschlossen" at bounding box center [943, 468] width 224 height 52
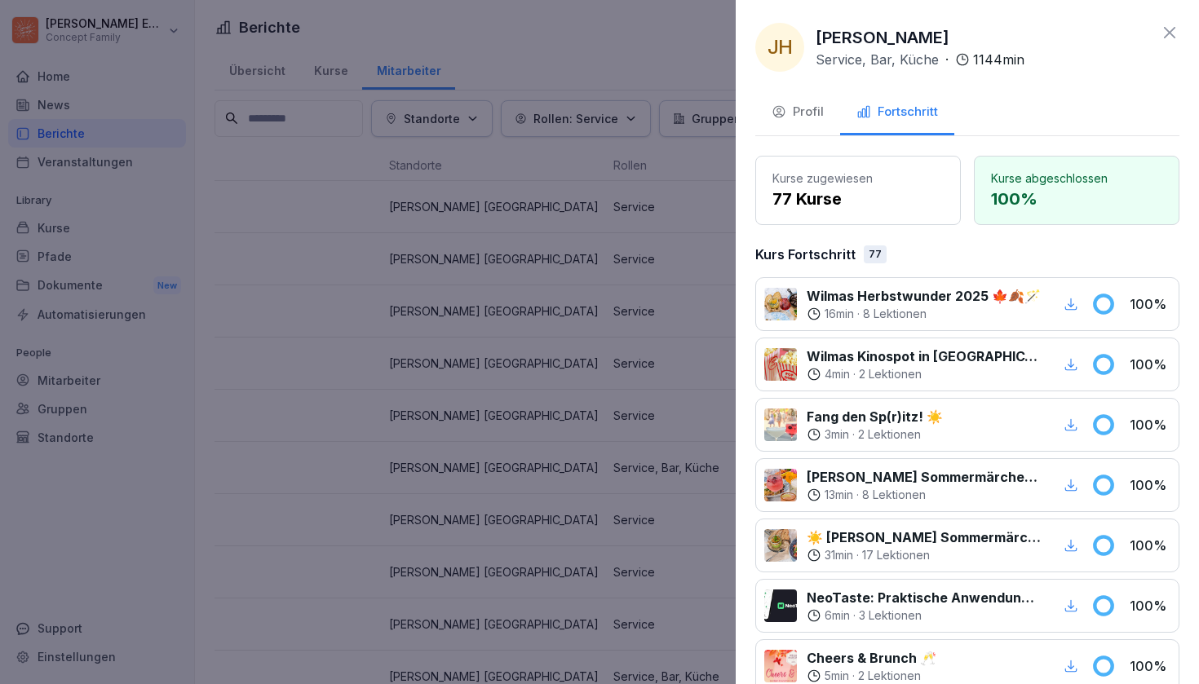
click at [580, 437] on div at bounding box center [599, 342] width 1199 height 684
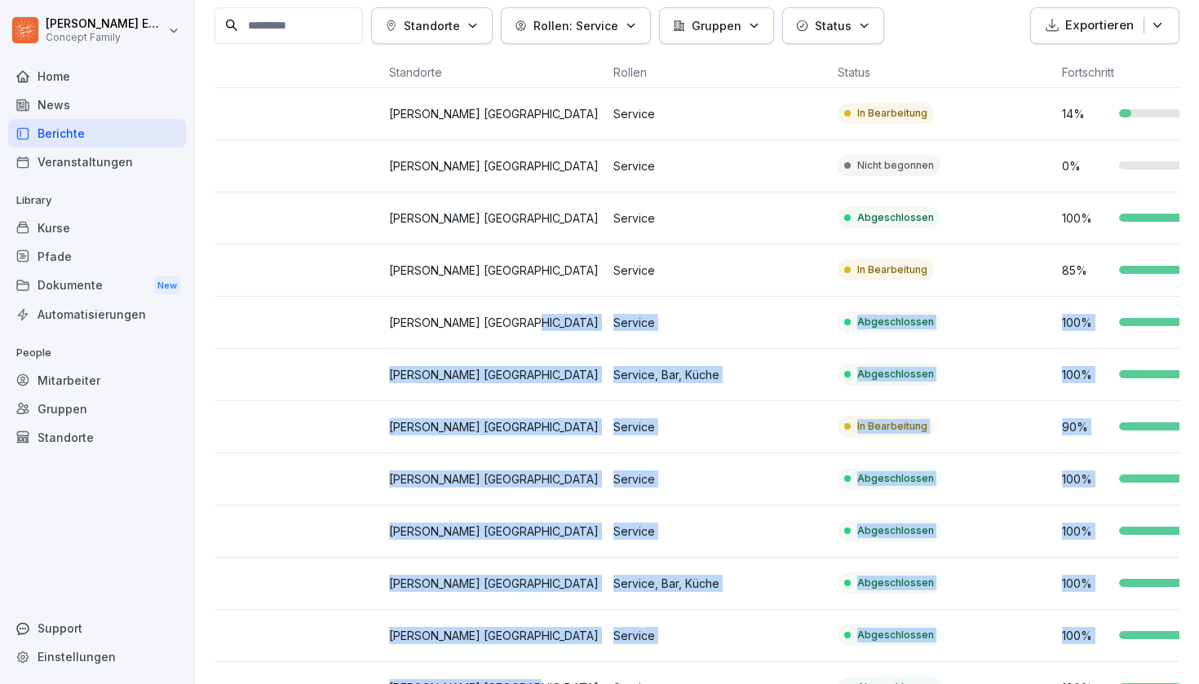
drag, startPoint x: 580, startPoint y: 437, endPoint x: 578, endPoint y: 683, distance: 245.5
click at [578, 614] on tbody "BK Baravan Khudher [PERSON_NAME] [GEOGRAPHIC_DATA] Service In [GEOGRAPHIC_DATA]…" at bounding box center [606, 610] width 1345 height 1044
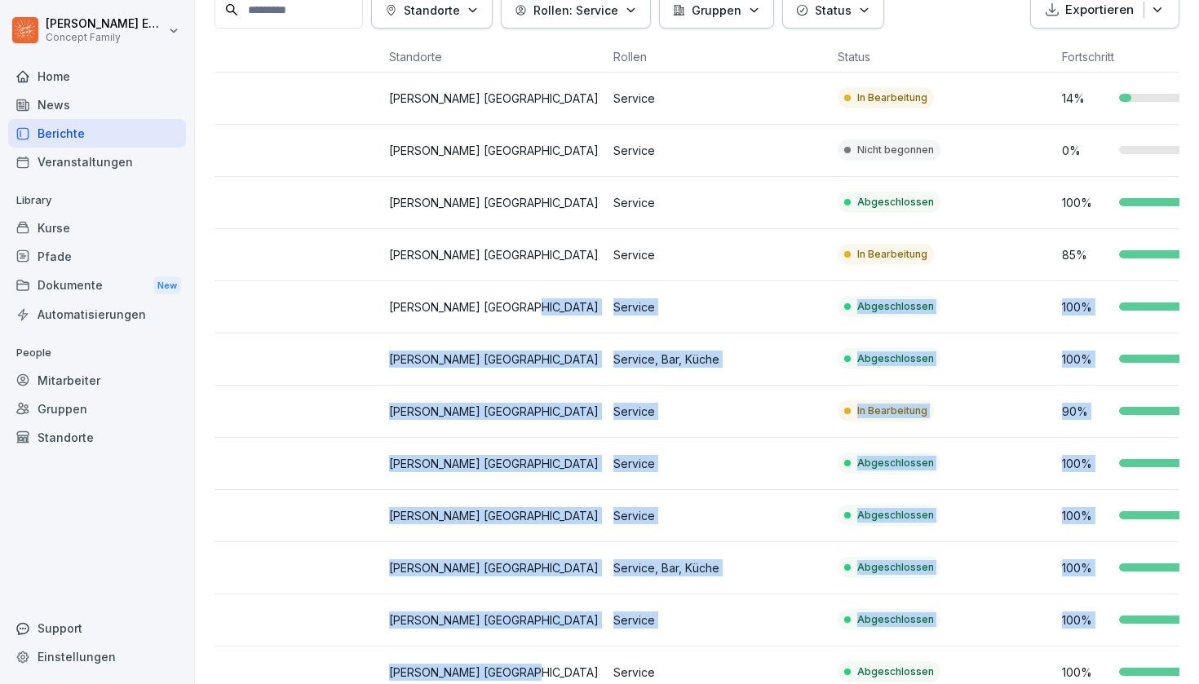
click at [580, 421] on td "[PERSON_NAME] [GEOGRAPHIC_DATA]" at bounding box center [494, 412] width 224 height 52
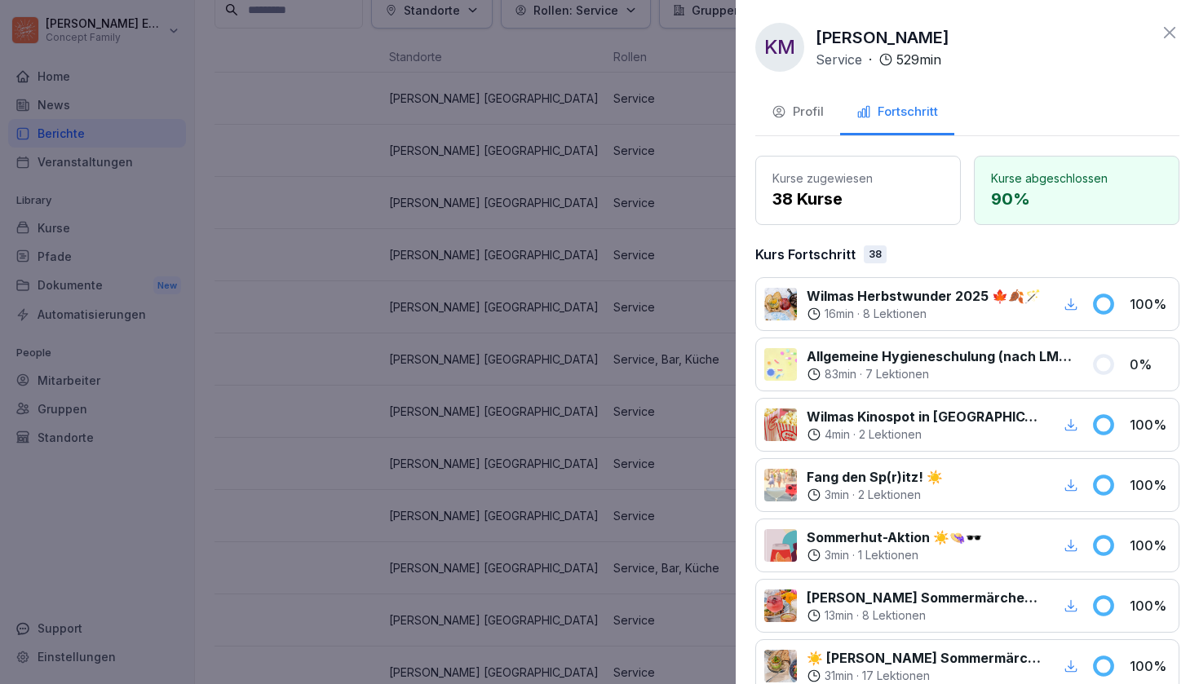
click at [580, 421] on div at bounding box center [599, 342] width 1199 height 684
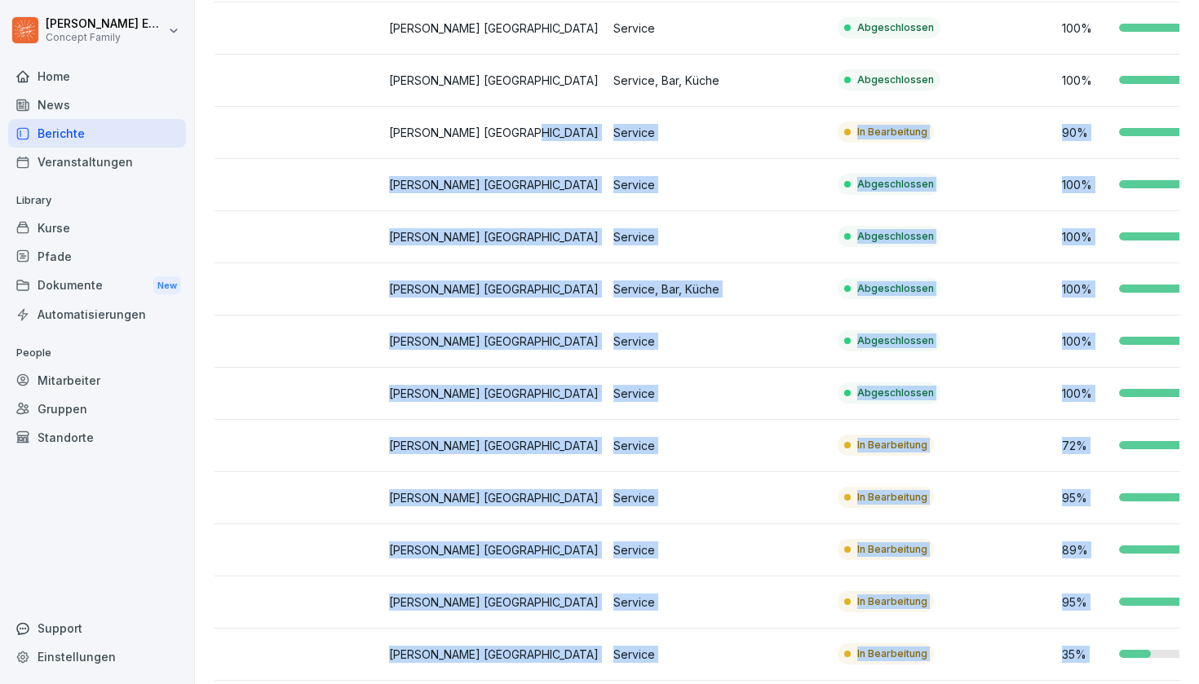
drag, startPoint x: 580, startPoint y: 421, endPoint x: 548, endPoint y: 683, distance: 264.5
click at [548, 614] on tbody "BK Baravan Khudher [PERSON_NAME] [GEOGRAPHIC_DATA] Service In [GEOGRAPHIC_DATA]…" at bounding box center [606, 316] width 1345 height 1044
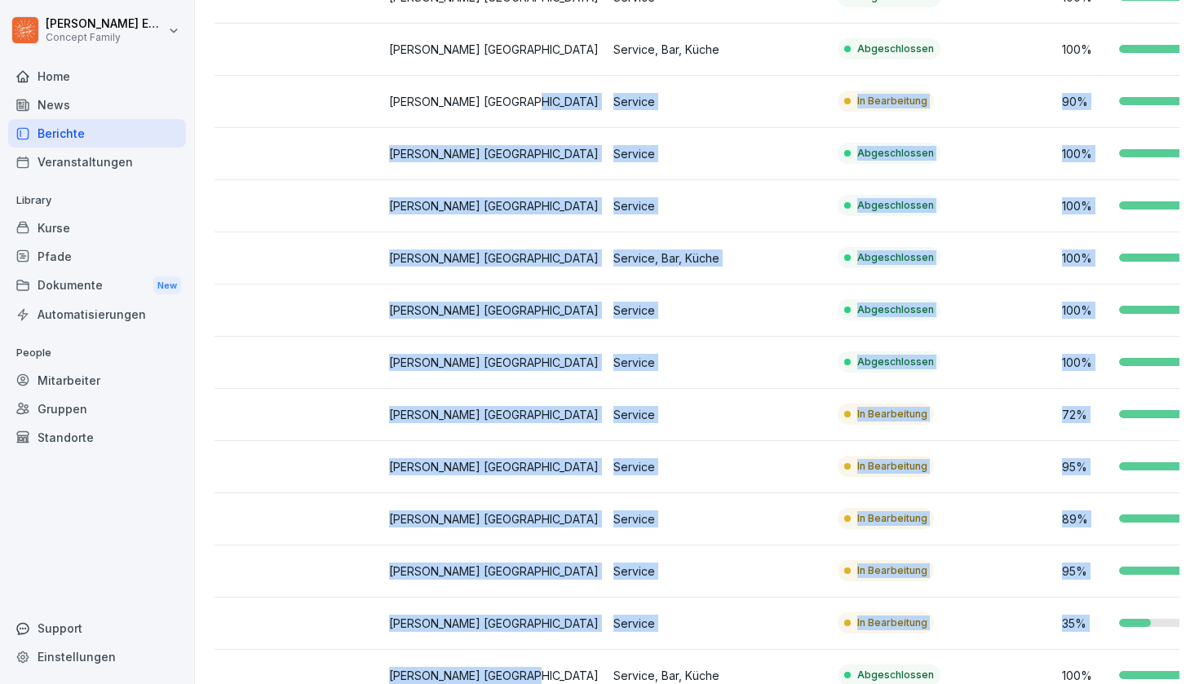
click at [568, 509] on td "[PERSON_NAME] [GEOGRAPHIC_DATA]" at bounding box center [494, 519] width 224 height 52
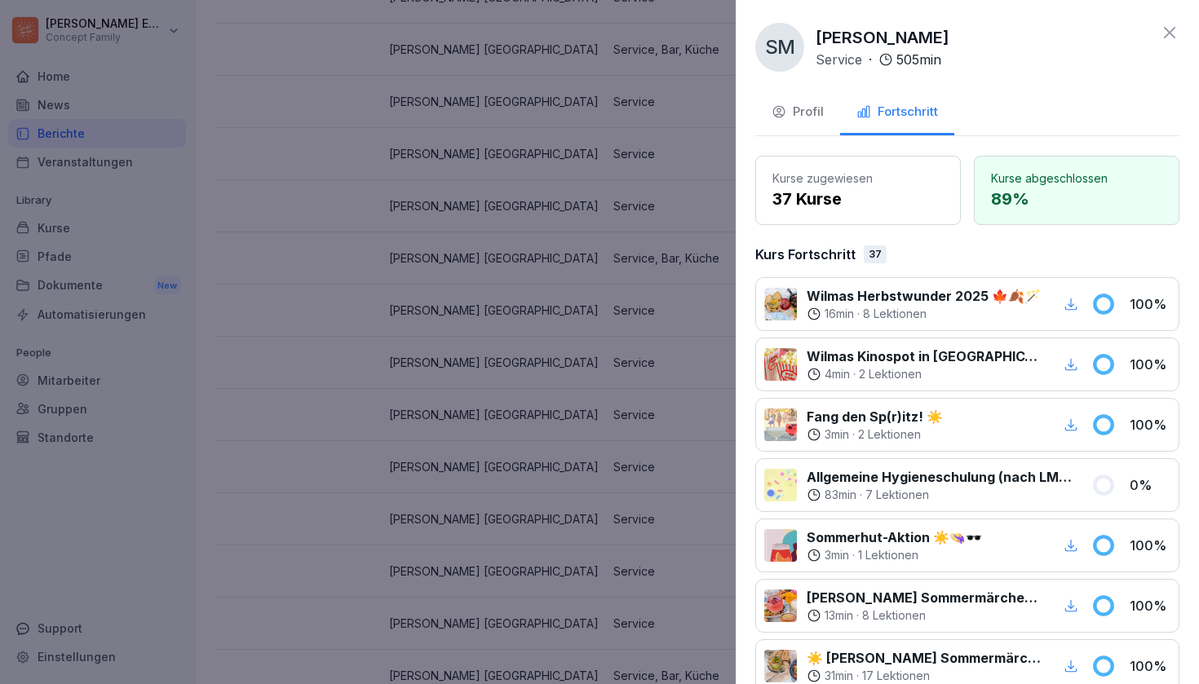
click at [550, 412] on div at bounding box center [599, 342] width 1199 height 684
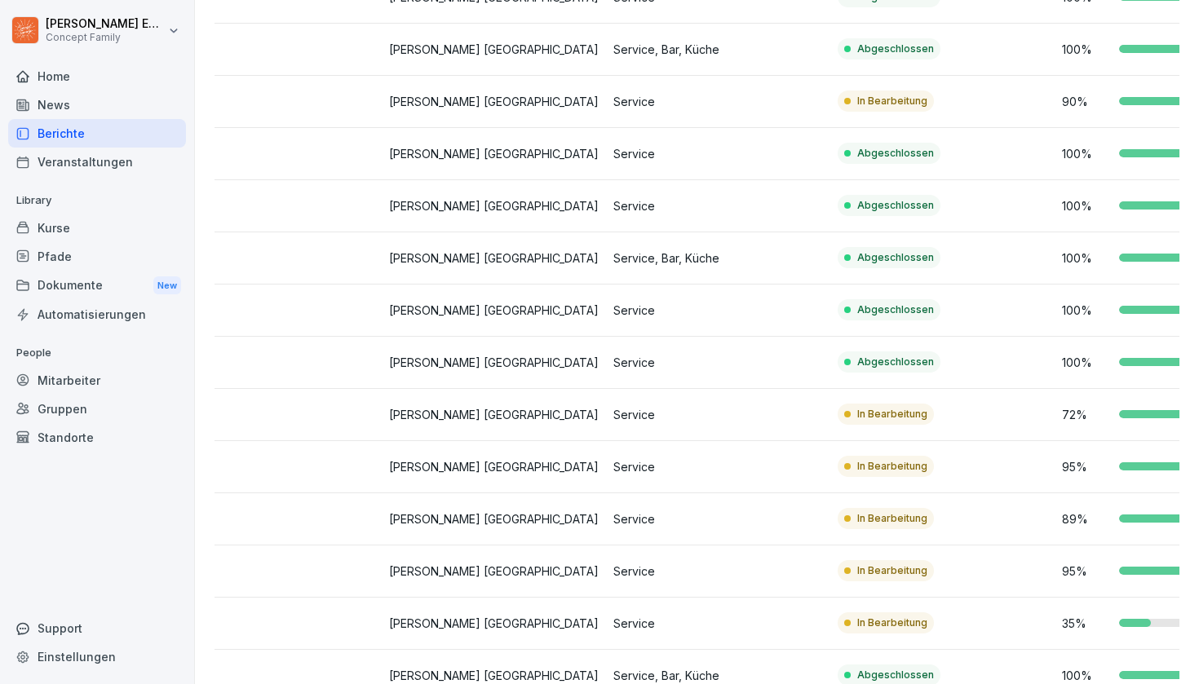
click at [550, 412] on p "[PERSON_NAME] [GEOGRAPHIC_DATA]" at bounding box center [494, 414] width 211 height 17
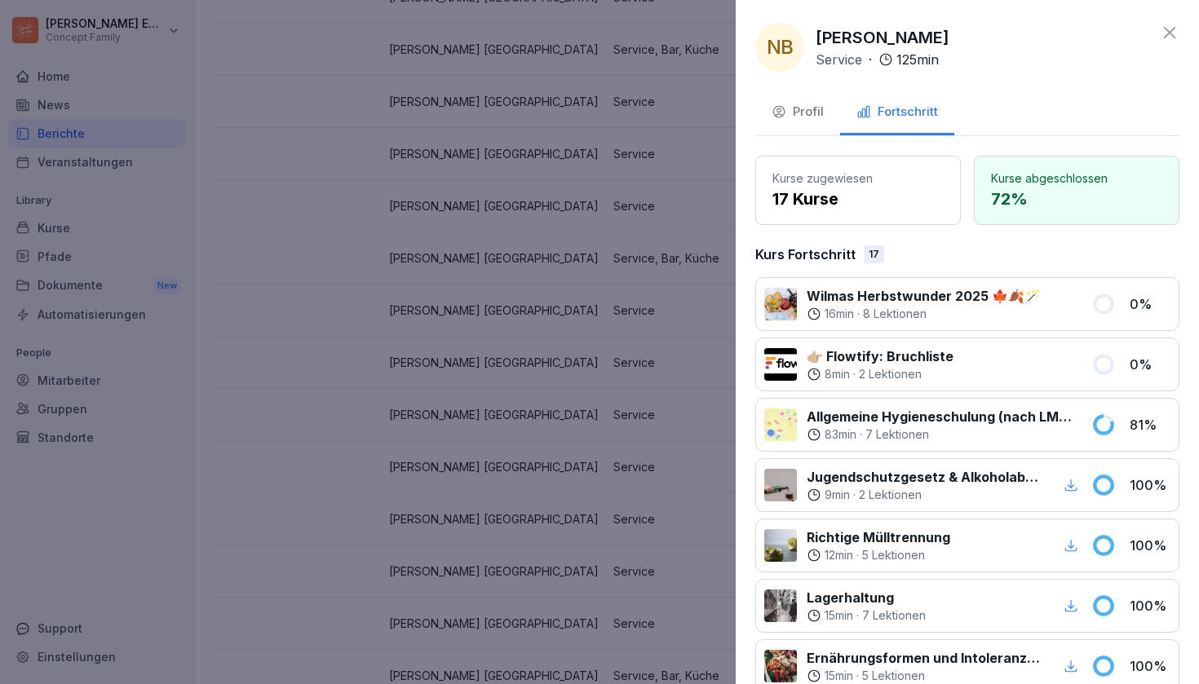
click at [550, 412] on div at bounding box center [599, 342] width 1199 height 684
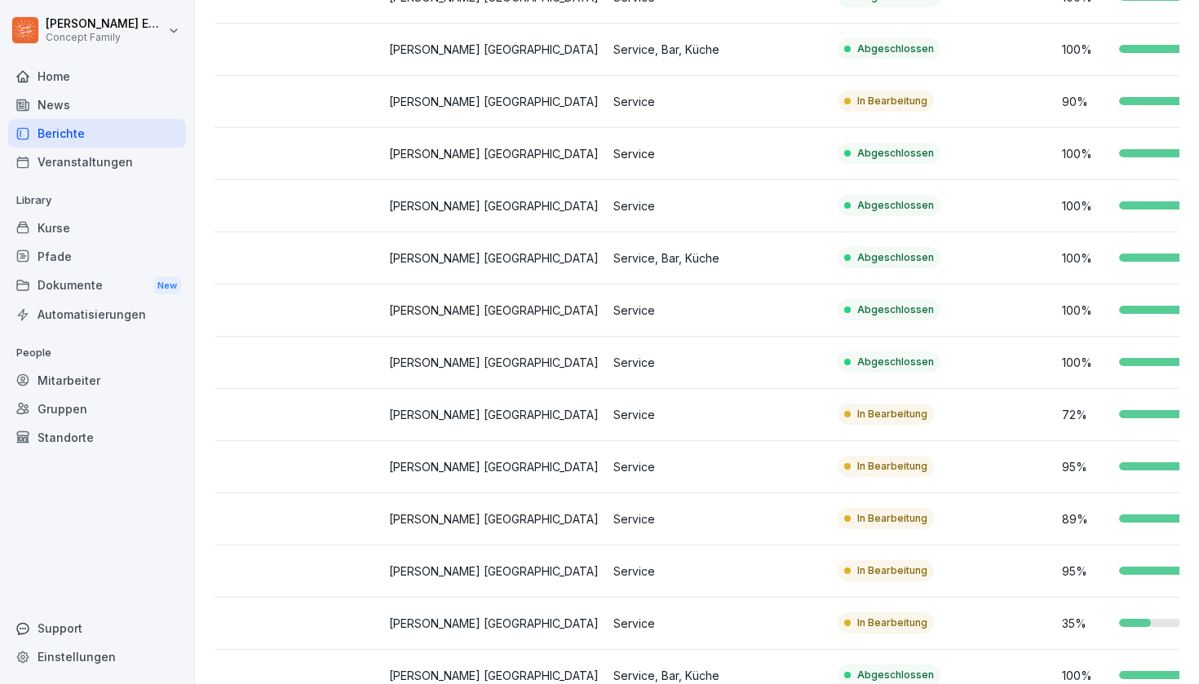
click at [575, 604] on td "[PERSON_NAME] [GEOGRAPHIC_DATA]" at bounding box center [494, 624] width 224 height 52
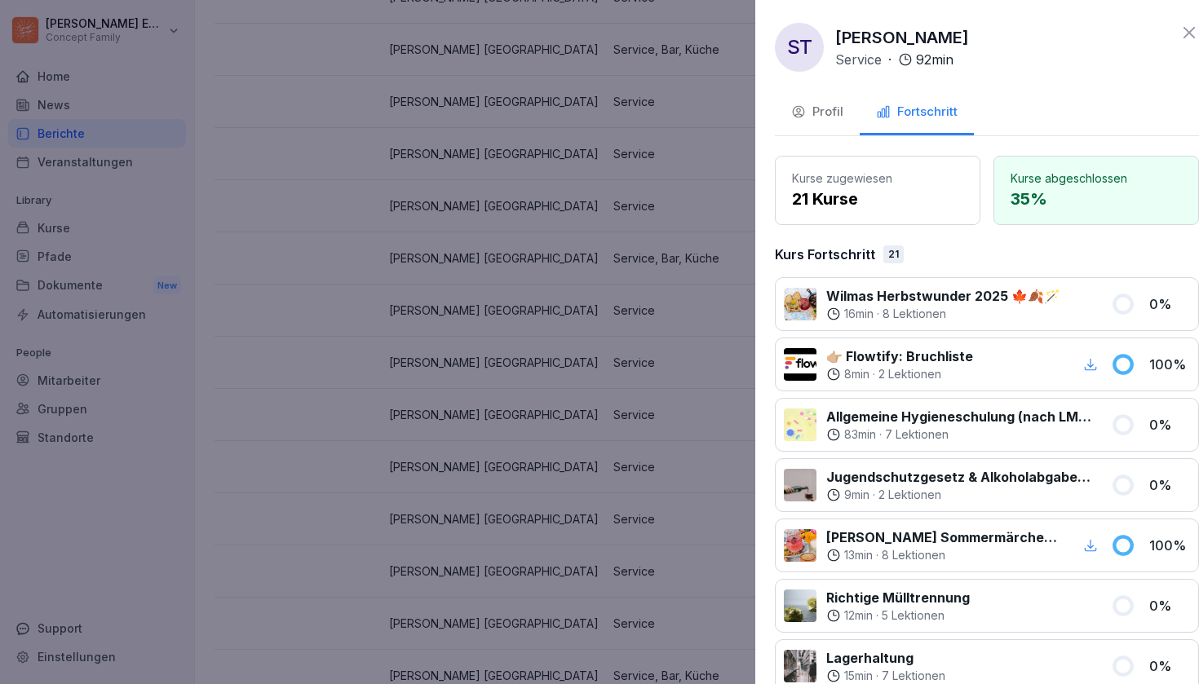
click at [595, 522] on div at bounding box center [599, 342] width 1199 height 684
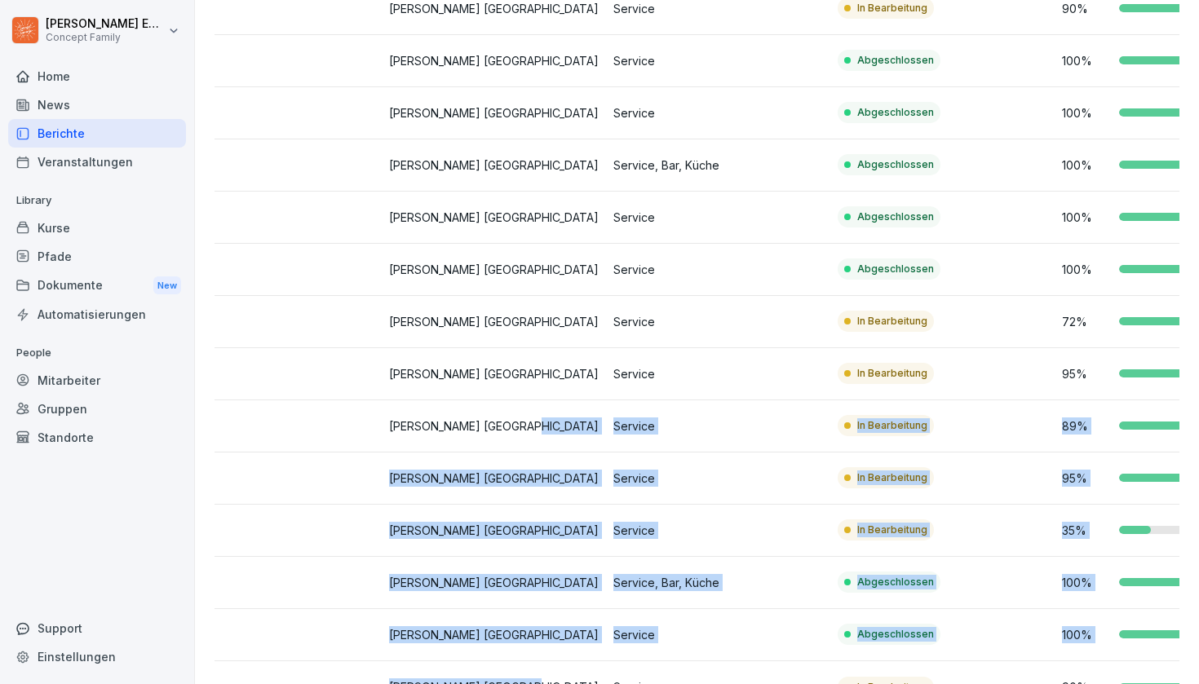
scroll to position [553, 0]
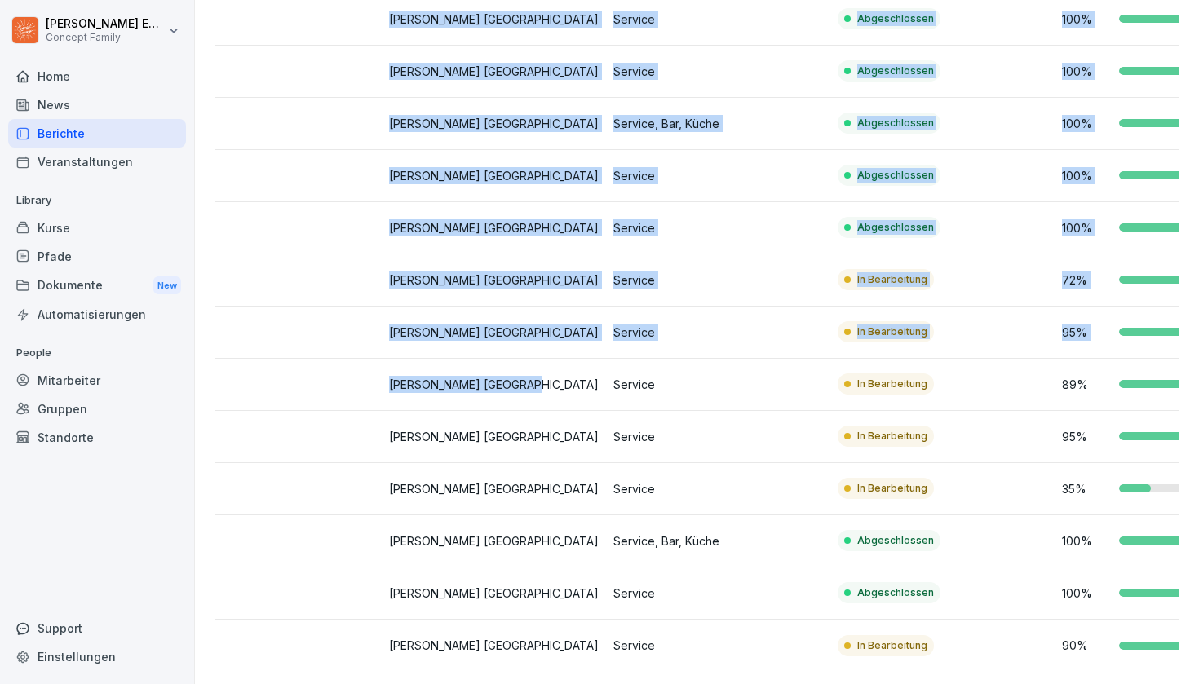
drag, startPoint x: 595, startPoint y: 522, endPoint x: 654, endPoint y: 683, distance: 171.8
click at [654, 614] on div "Übersicht Kurse Mitarbeiter Standorte Rollen: Service Gruppen Status Exportiere…" at bounding box center [697, 90] width 1004 height 1190
click at [1114, 614] on div "90 %" at bounding box center [1167, 645] width 211 height 17
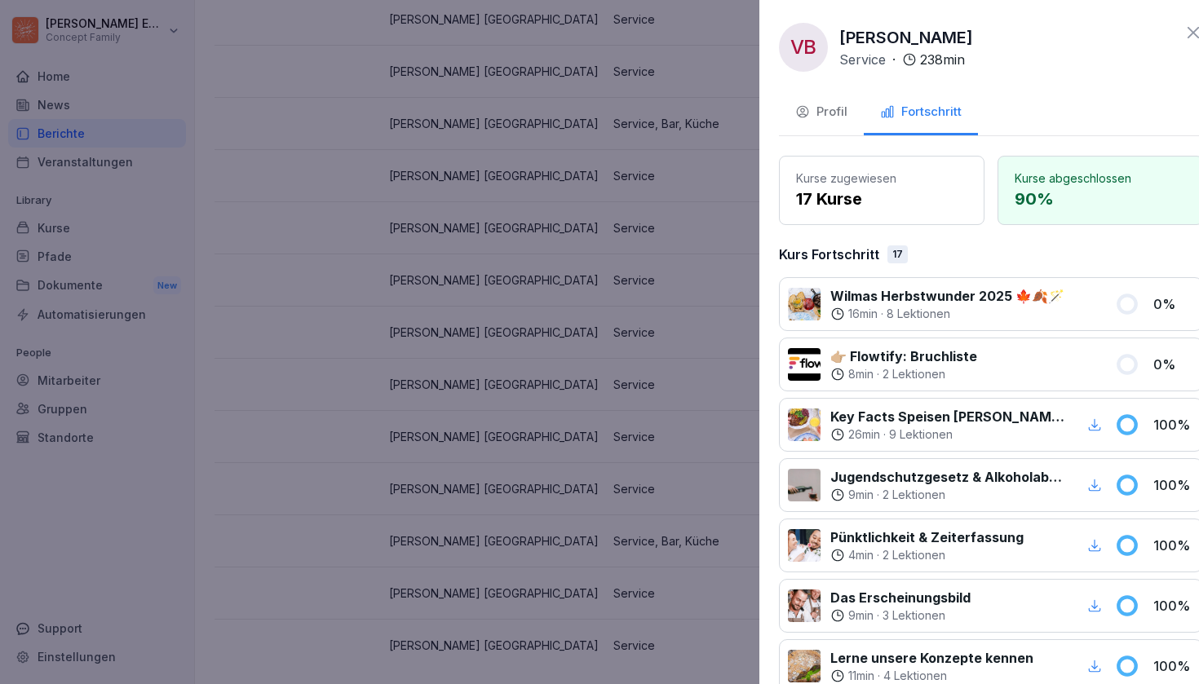
click at [612, 457] on div at bounding box center [599, 342] width 1199 height 684
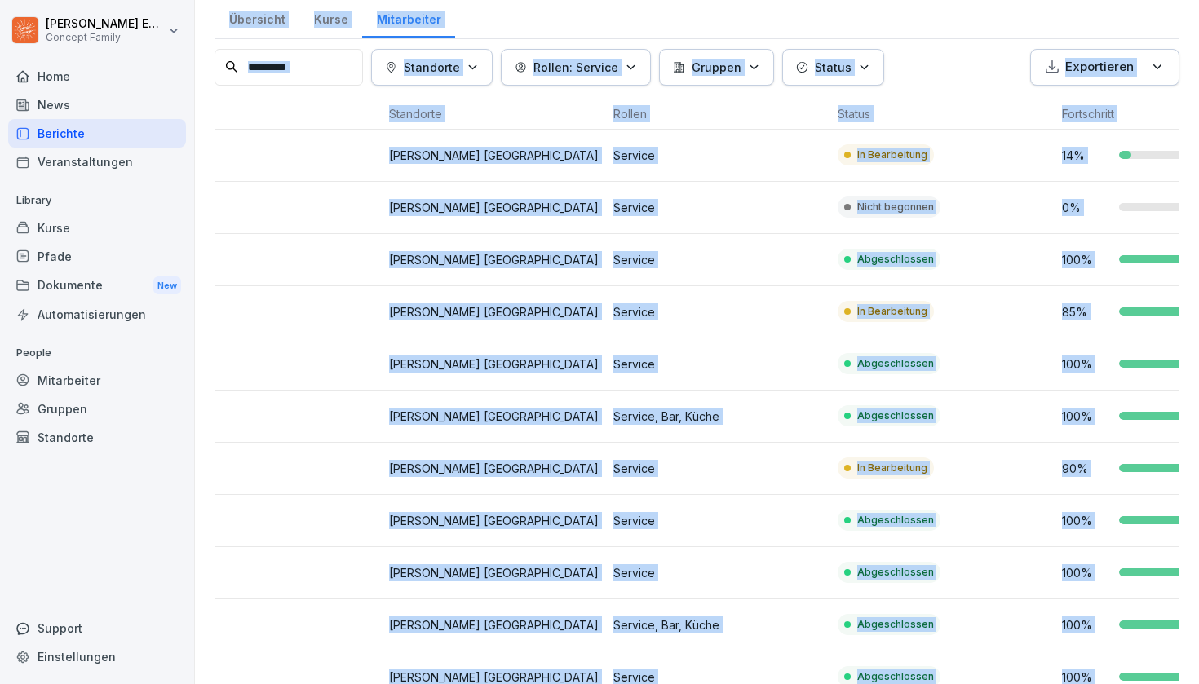
scroll to position [0, 0]
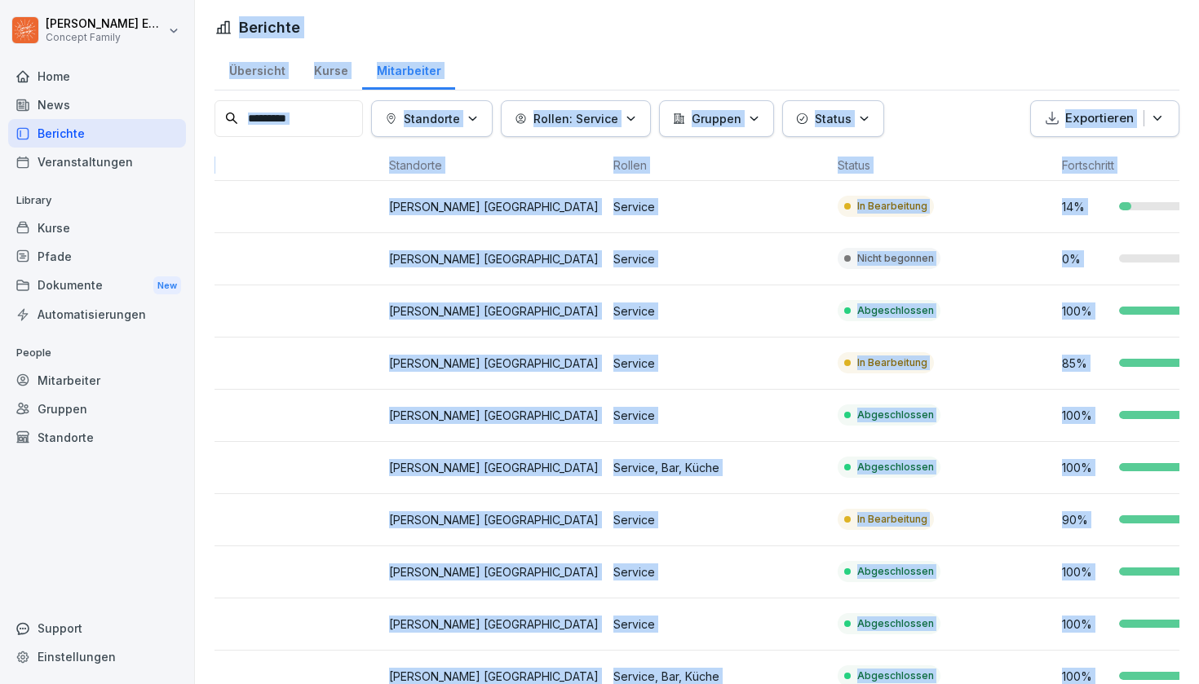
drag, startPoint x: 689, startPoint y: 442, endPoint x: 835, endPoint y: -95, distance: 556.8
click at [835, 0] on html "[PERSON_NAME] Concept Family Home News Berichte Veranstaltungen Library Kurse P…" at bounding box center [599, 342] width 1199 height 684
click at [844, 409] on div "Abgeschlossen" at bounding box center [888, 414] width 103 height 21
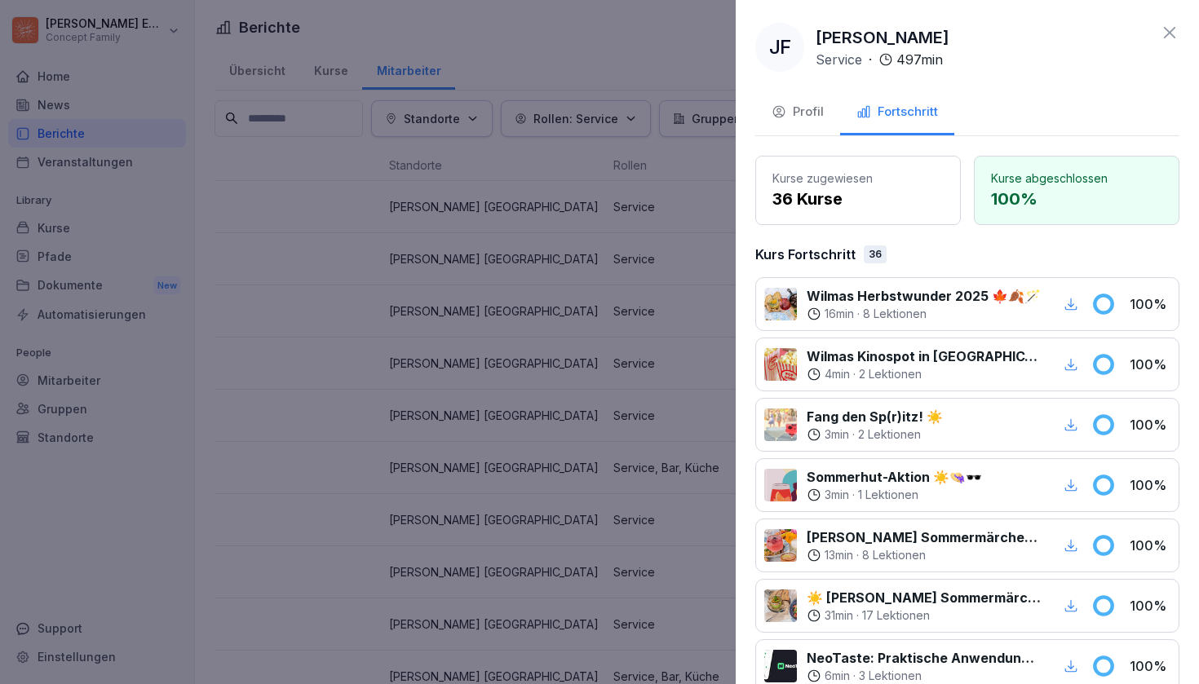
click at [378, 406] on div at bounding box center [599, 342] width 1199 height 684
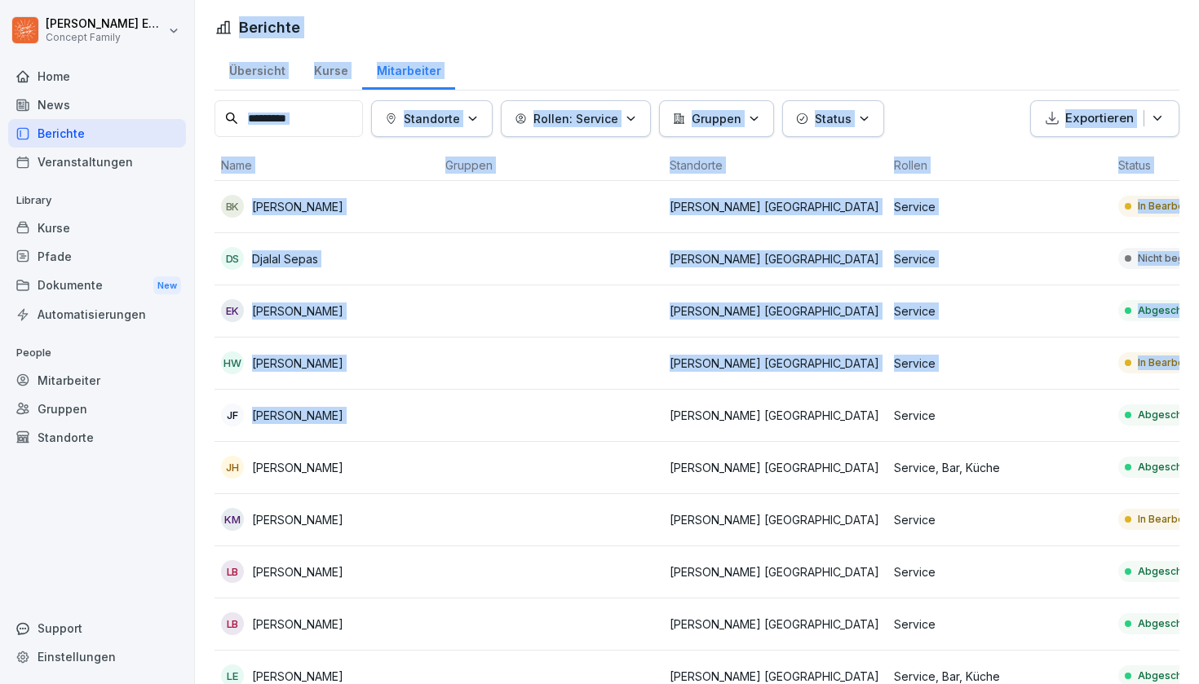
drag, startPoint x: 378, startPoint y: 406, endPoint x: 2, endPoint y: 368, distance: 378.7
click at [2, 368] on div "[PERSON_NAME] Concept Family Home News Berichte Veranstaltungen Library Kurse P…" at bounding box center [599, 342] width 1199 height 684
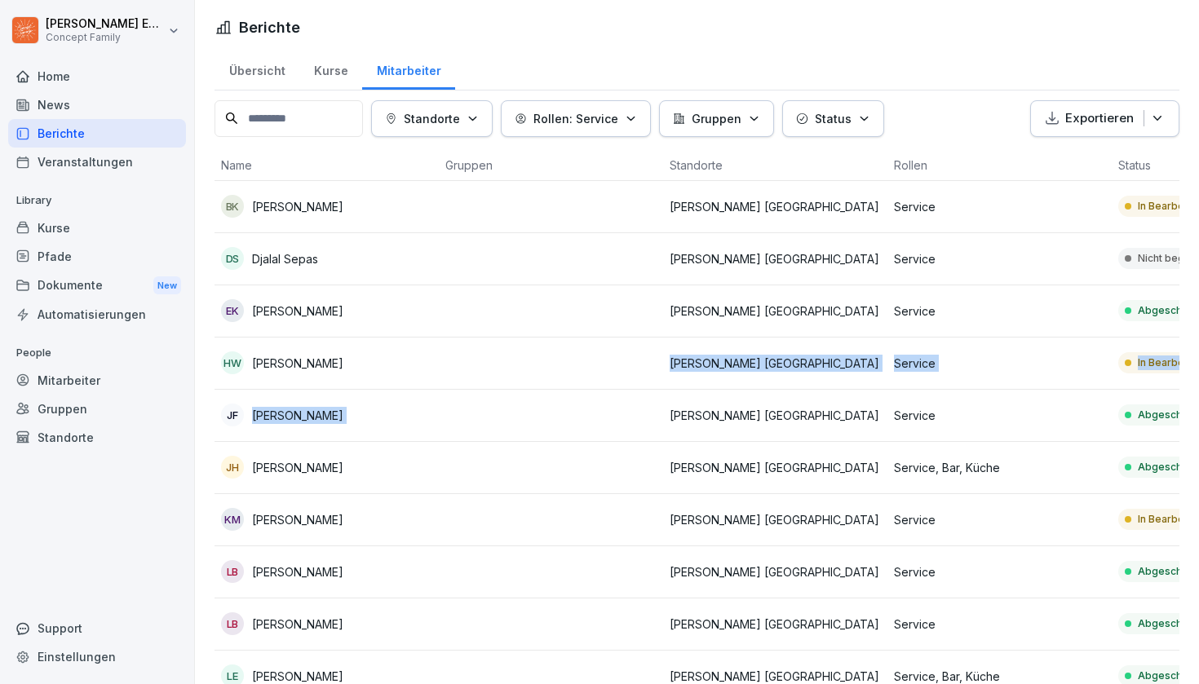
click at [444, 347] on td at bounding box center [551, 364] width 224 height 52
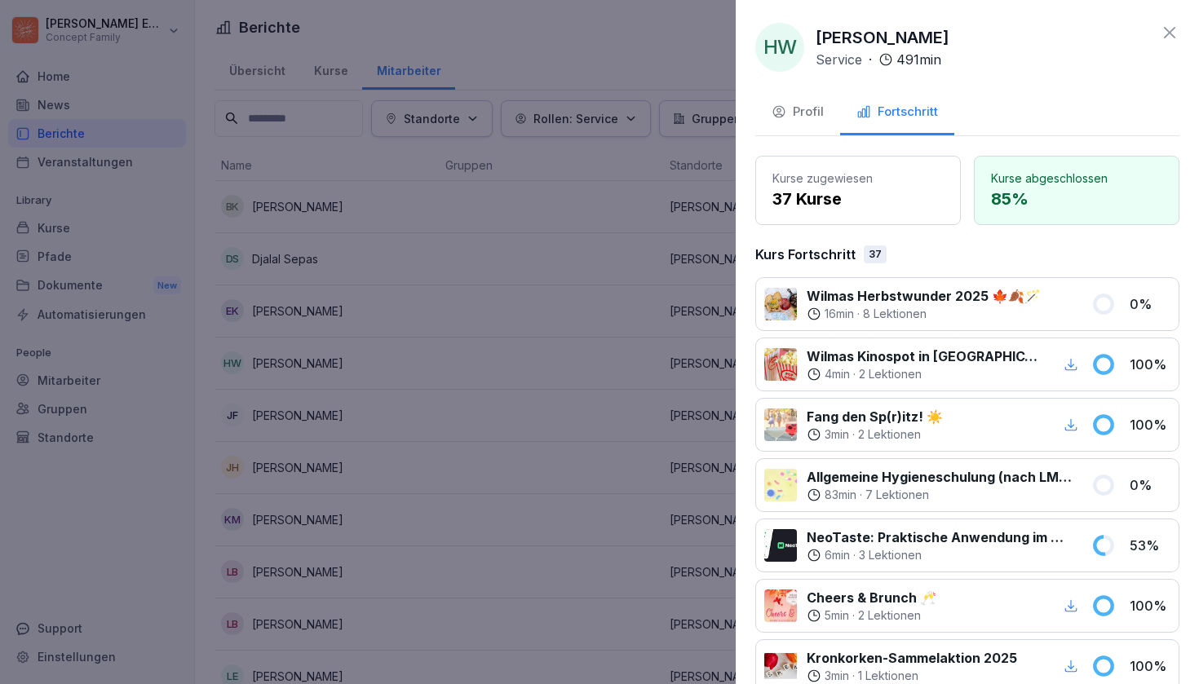
click at [444, 347] on div at bounding box center [599, 342] width 1199 height 684
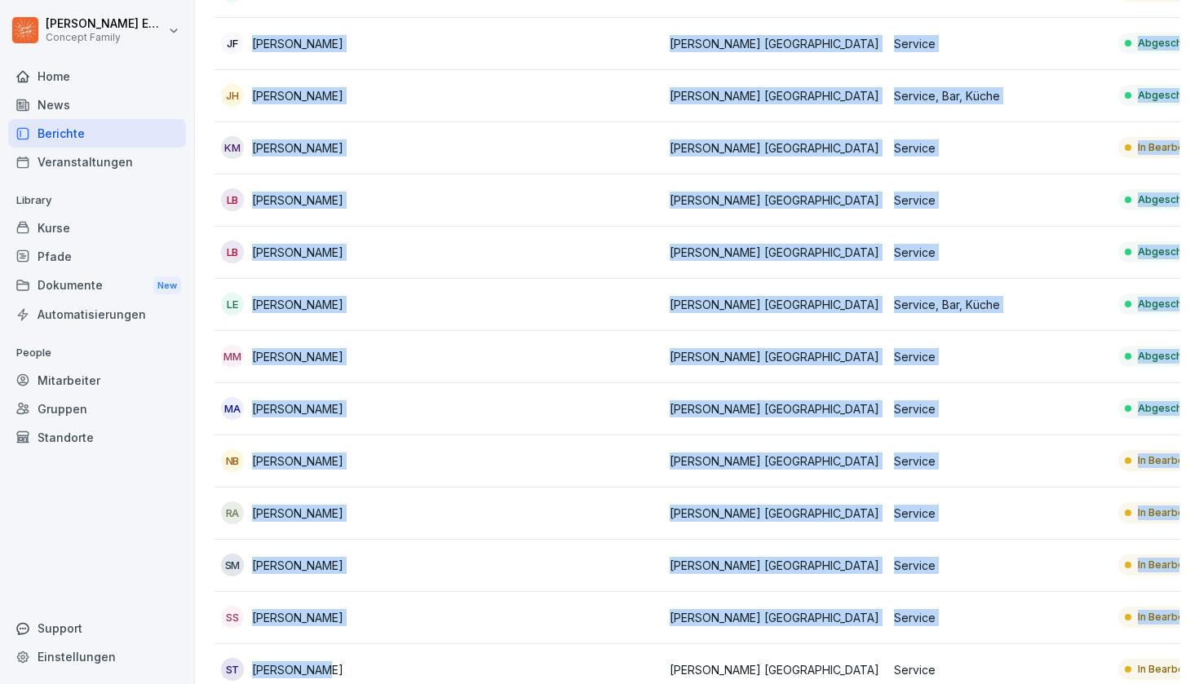
scroll to position [444, 0]
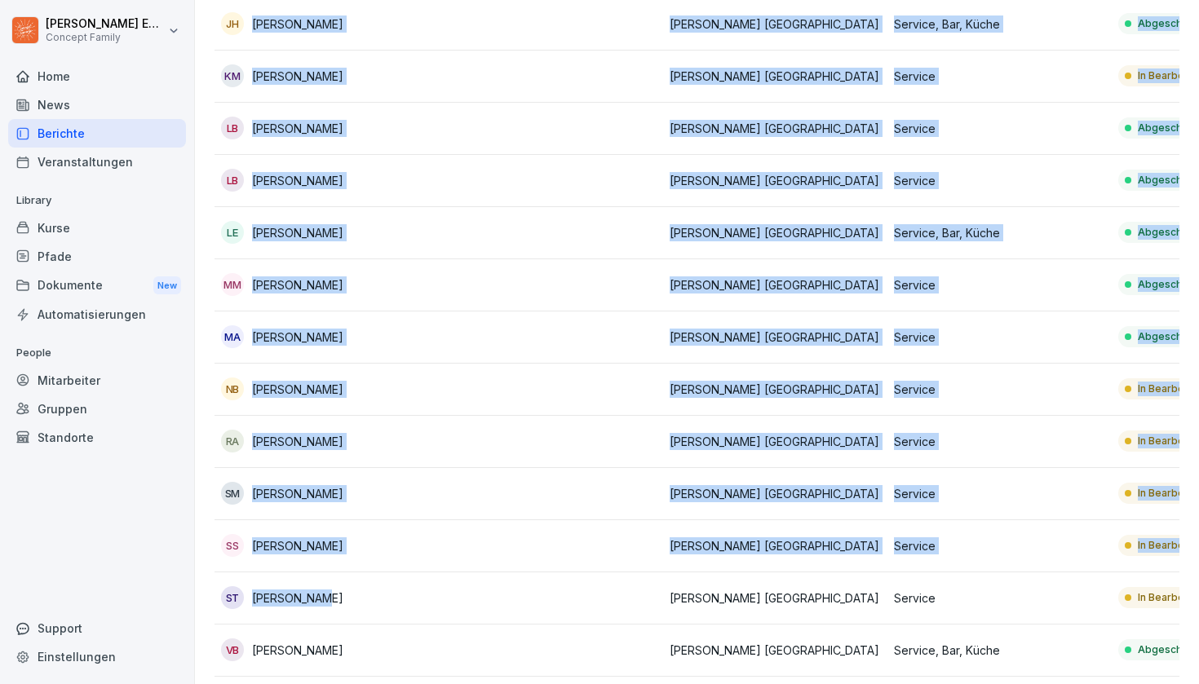
drag, startPoint x: 444, startPoint y: 347, endPoint x: 431, endPoint y: 622, distance: 276.0
click at [431, 614] on tbody "BK Baravan Khudher [PERSON_NAME] [GEOGRAPHIC_DATA] Service In [GEOGRAPHIC_DATA]…" at bounding box center [886, 259] width 1345 height 1044
click at [675, 563] on td "[PERSON_NAME] [GEOGRAPHIC_DATA]" at bounding box center [775, 546] width 224 height 52
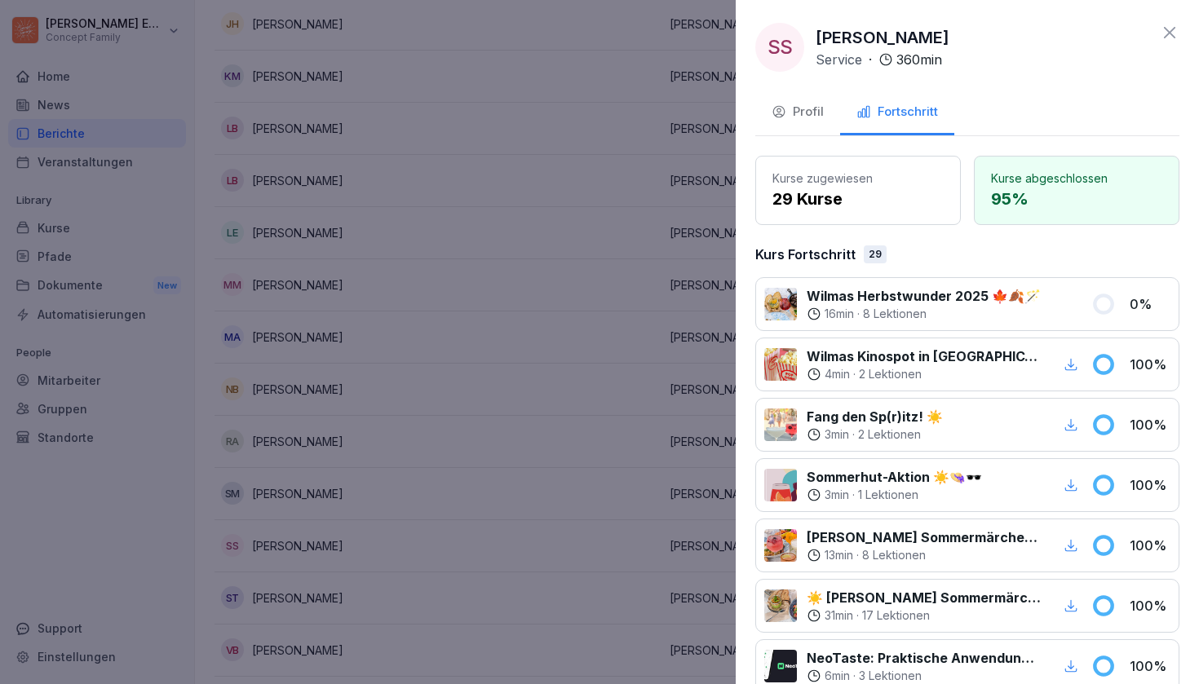
click at [536, 484] on div at bounding box center [599, 342] width 1199 height 684
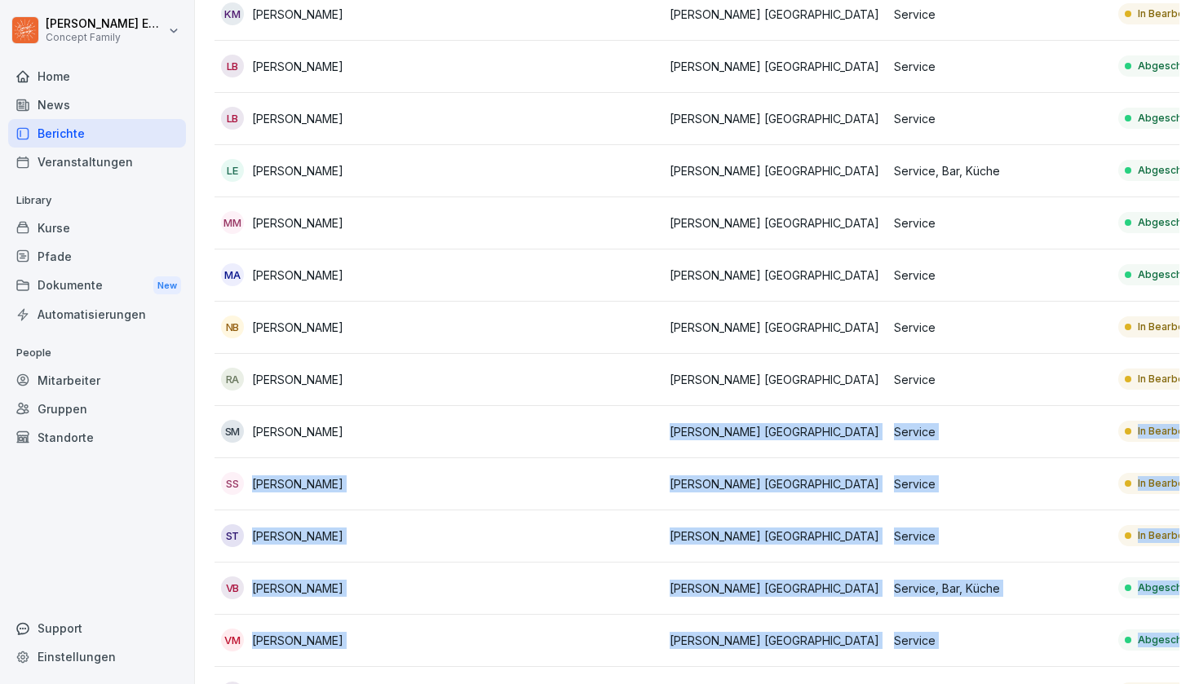
drag, startPoint x: 536, startPoint y: 484, endPoint x: 534, endPoint y: 683, distance: 198.2
click at [534, 614] on tbody "BK Baravan Khudher [PERSON_NAME] [GEOGRAPHIC_DATA] Service In [GEOGRAPHIC_DATA]…" at bounding box center [886, 197] width 1345 height 1044
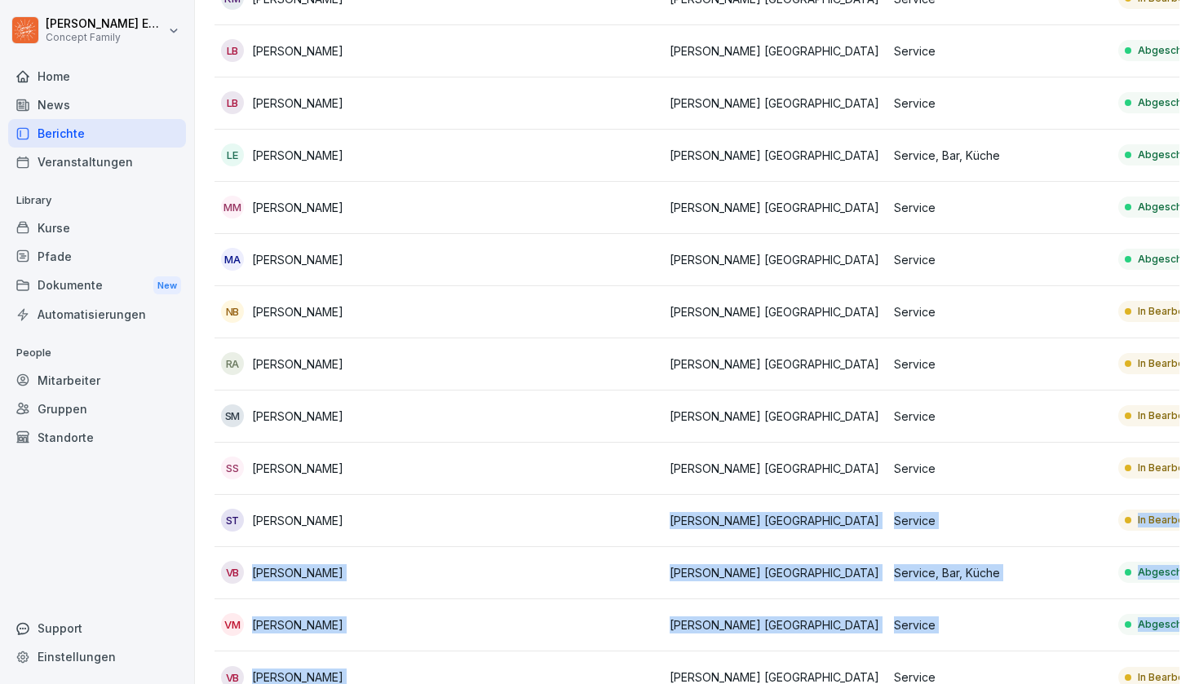
scroll to position [553, 0]
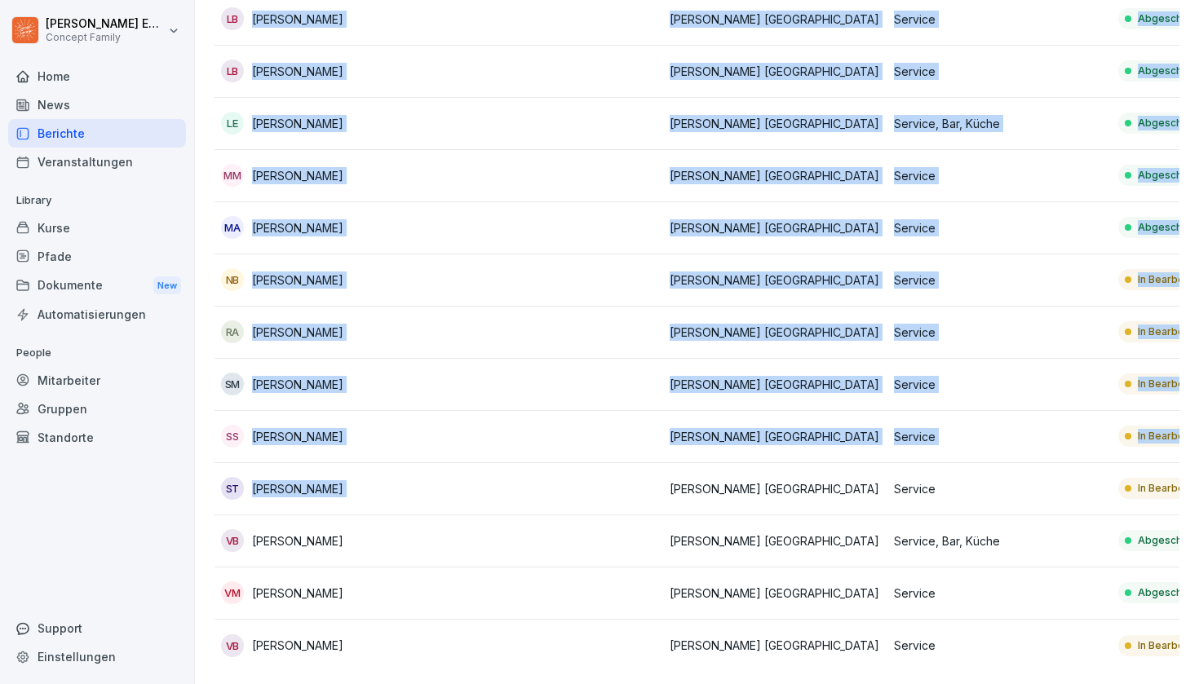
drag, startPoint x: 577, startPoint y: 499, endPoint x: 577, endPoint y: 683, distance: 184.3
click at [577, 614] on div "Übersicht Kurse Mitarbeiter Standorte Rollen: Service Gruppen Status Exportiere…" at bounding box center [697, 90] width 1004 height 1190
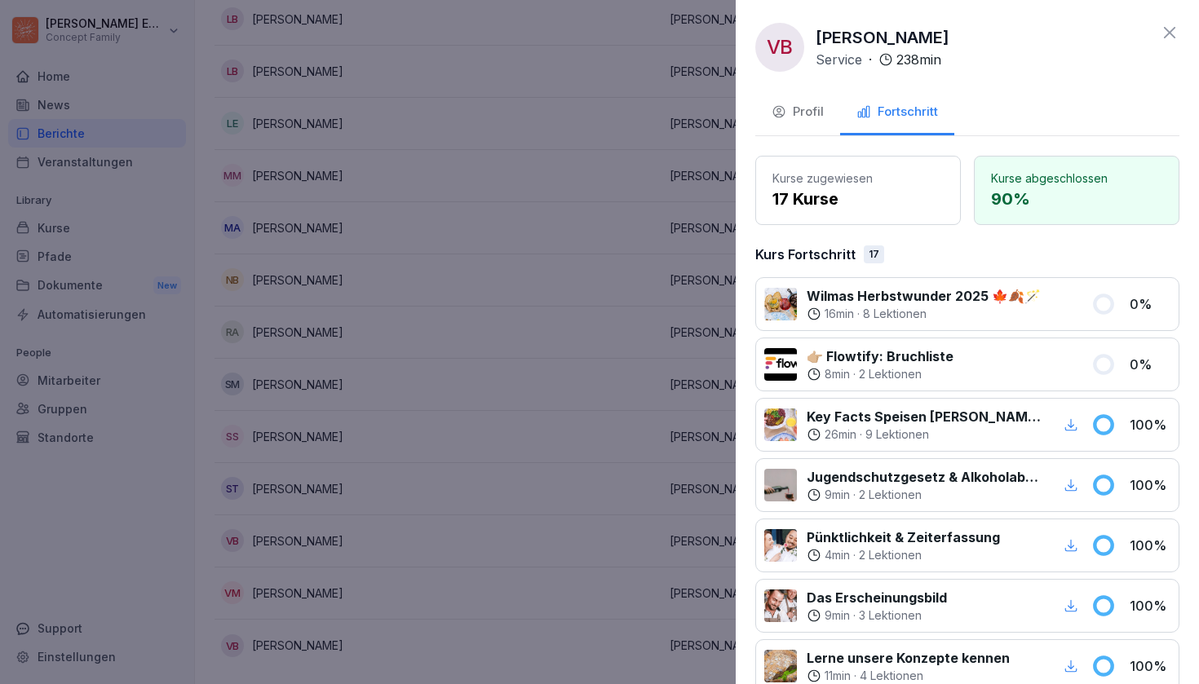
click at [500, 519] on div at bounding box center [599, 342] width 1199 height 684
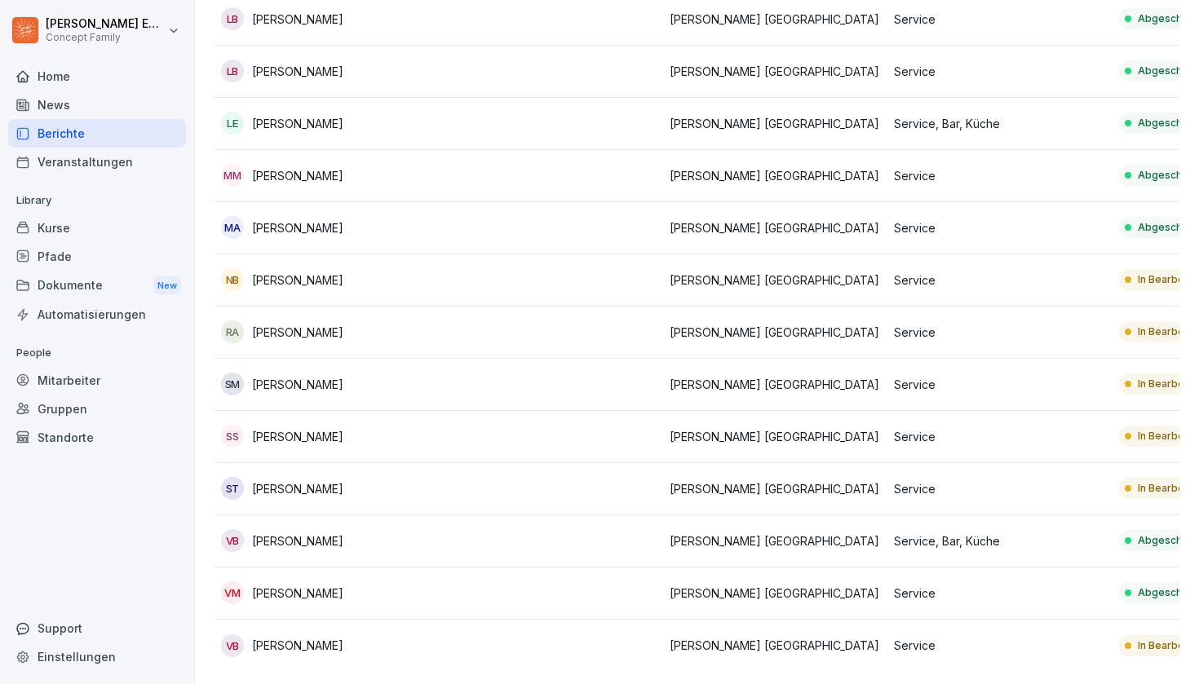
click at [1158, 379] on p "In Bearbeitung" at bounding box center [1173, 384] width 70 height 15
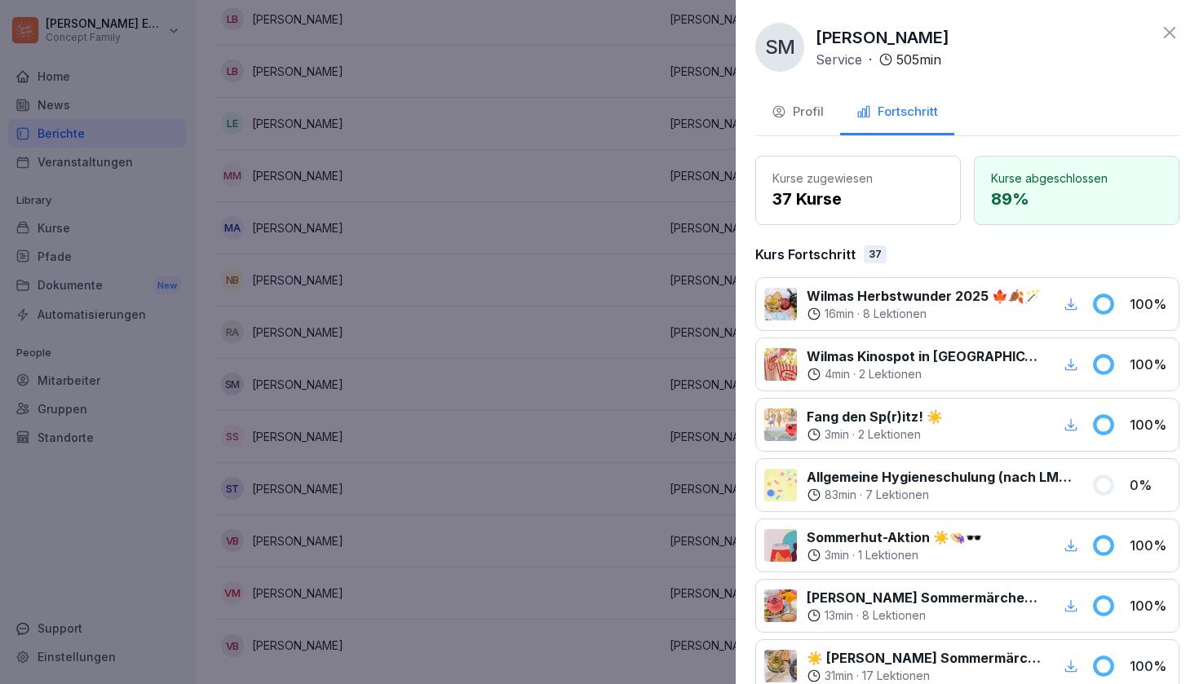
click at [658, 425] on div at bounding box center [599, 342] width 1199 height 684
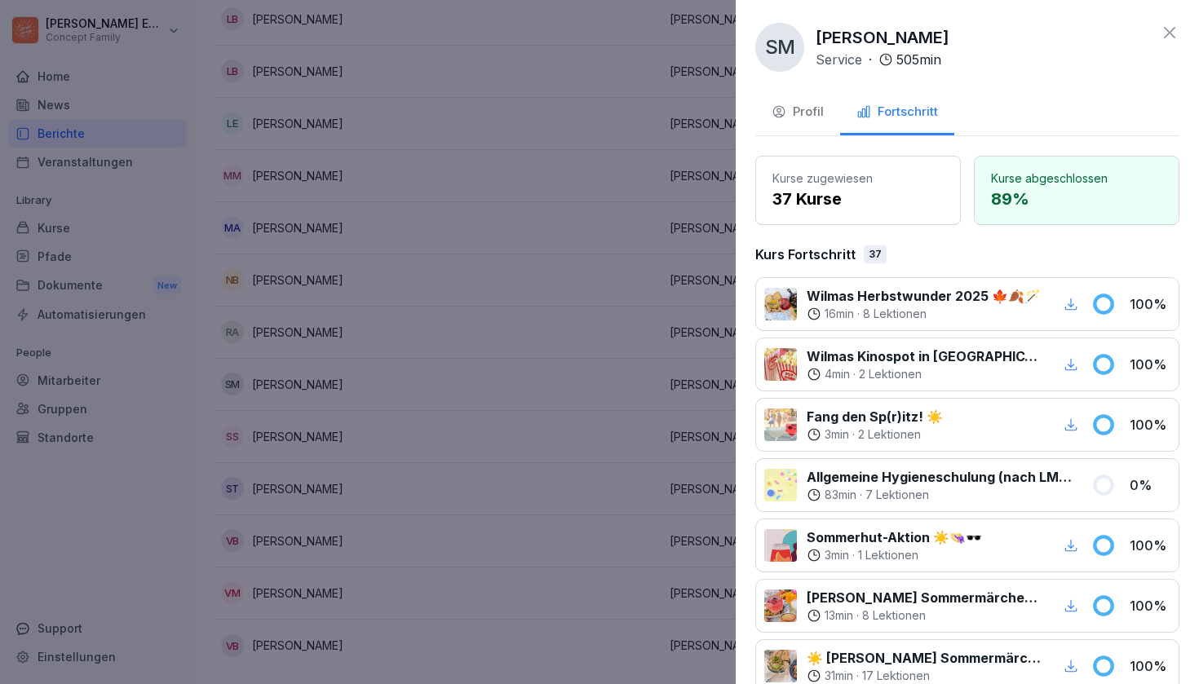
click at [553, 448] on div at bounding box center [599, 342] width 1199 height 684
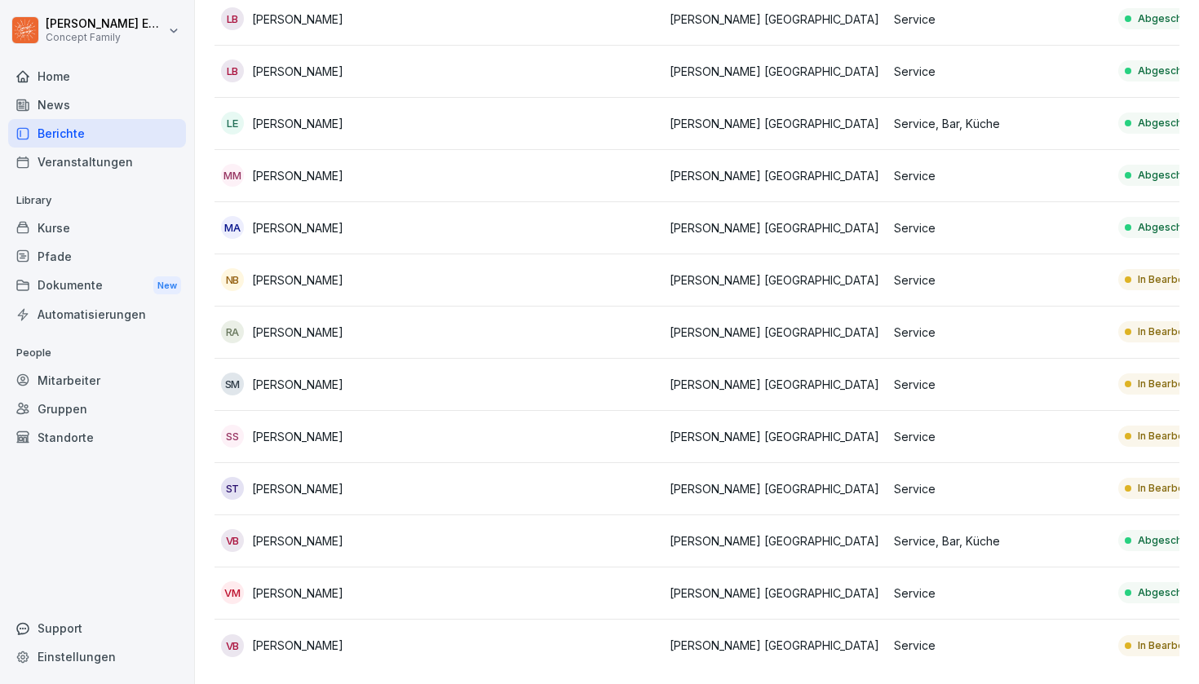
click at [1125, 117] on div "Abgeschlossen" at bounding box center [1169, 123] width 103 height 21
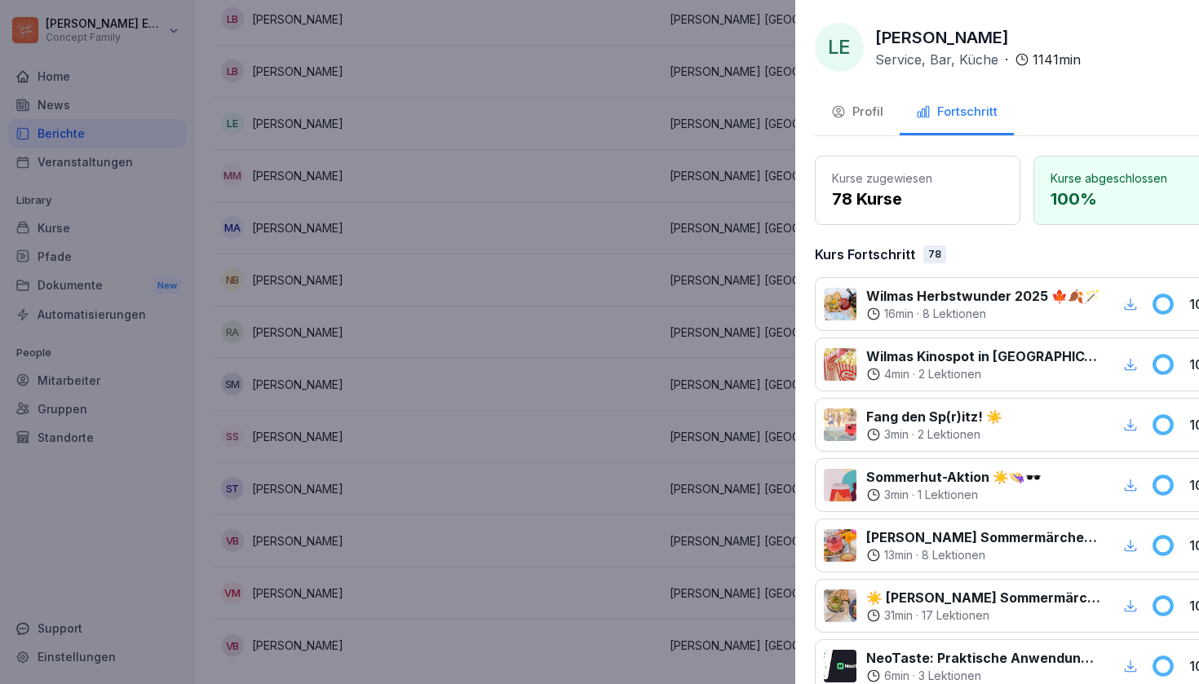
click at [513, 415] on div at bounding box center [599, 342] width 1199 height 684
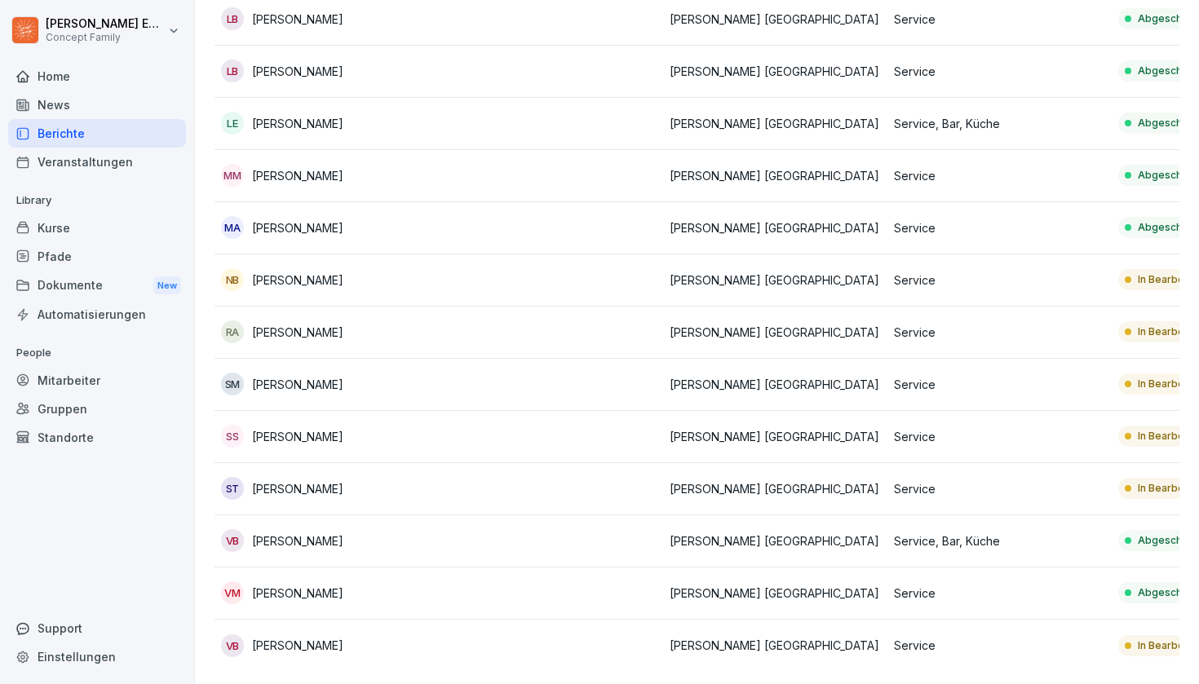
click at [61, 265] on div "Pfade" at bounding box center [97, 256] width 178 height 29
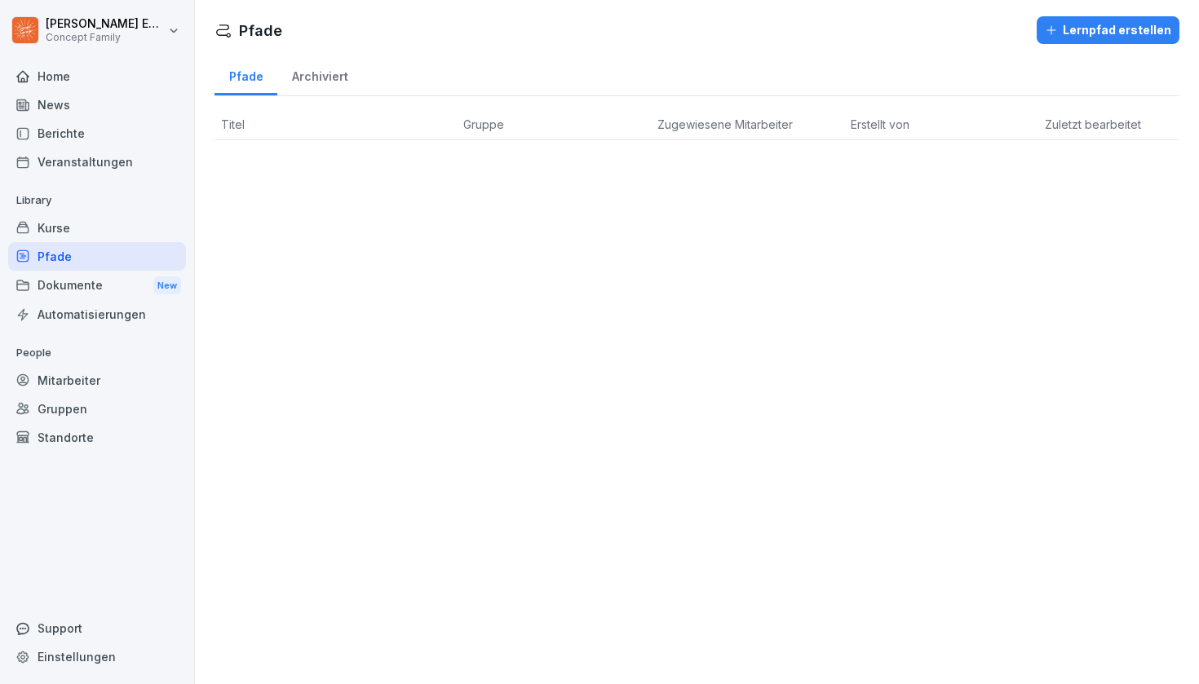
click at [91, 373] on div "Mitarbeiter" at bounding box center [97, 380] width 178 height 29
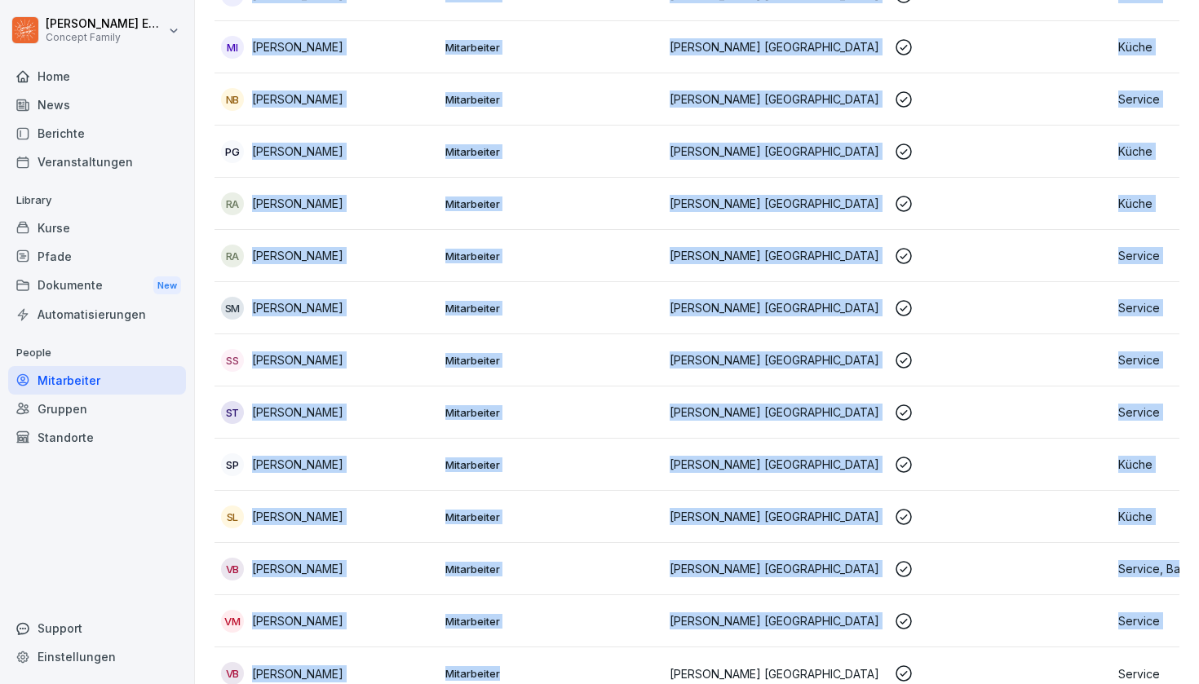
scroll to position [1392, 0]
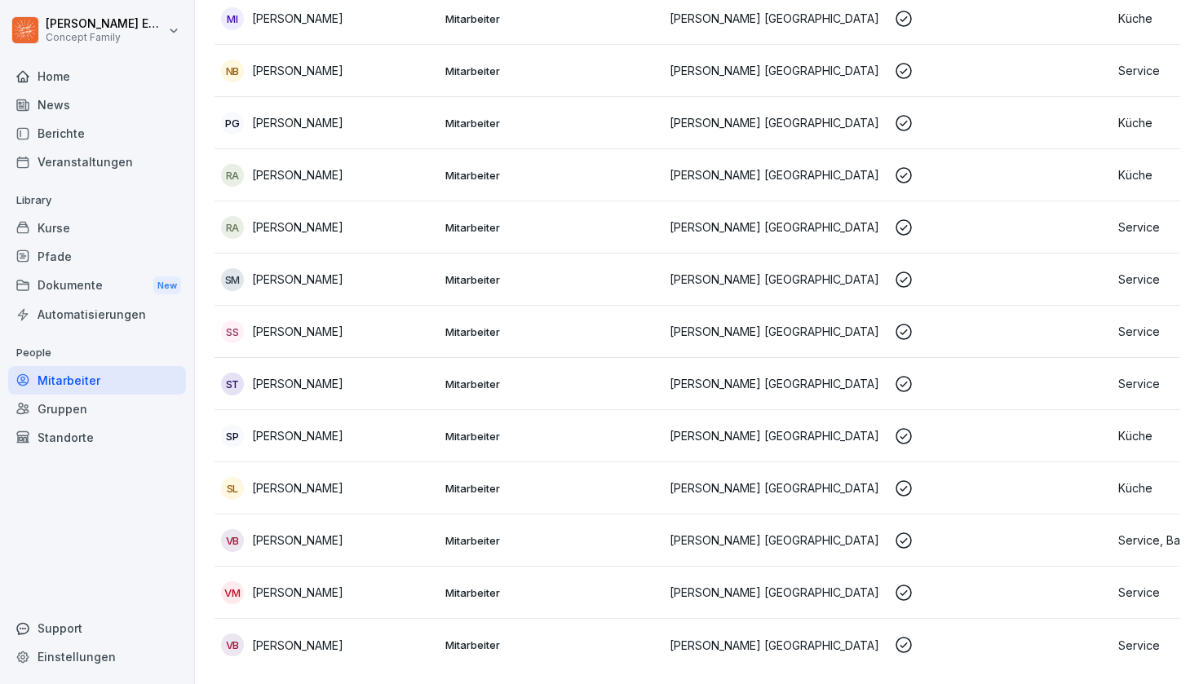
drag, startPoint x: 652, startPoint y: 482, endPoint x: 643, endPoint y: 683, distance: 201.6
